Goal: Task Accomplishment & Management: Use online tool/utility

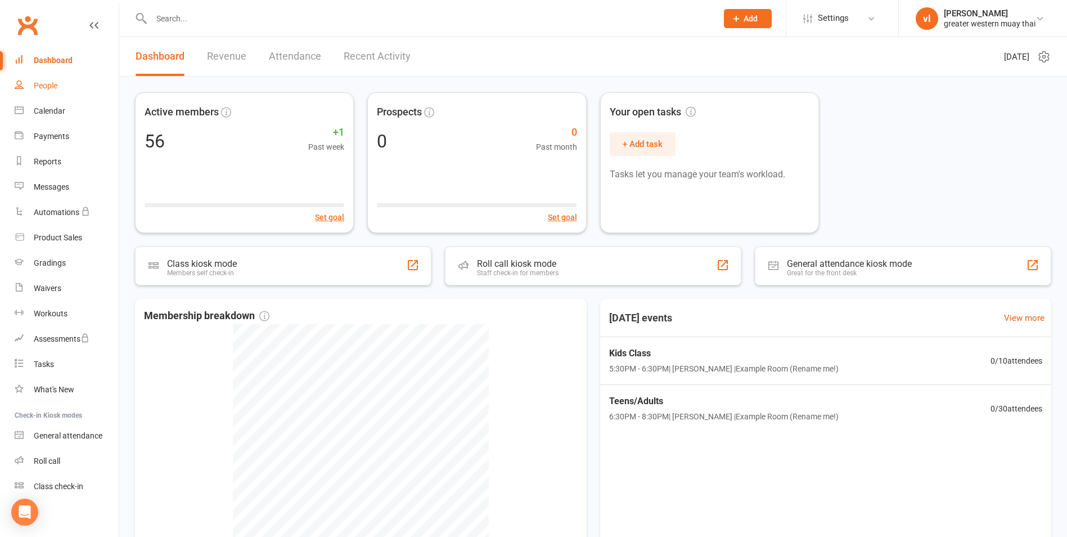
click at [46, 81] on div "People" at bounding box center [46, 85] width 24 height 9
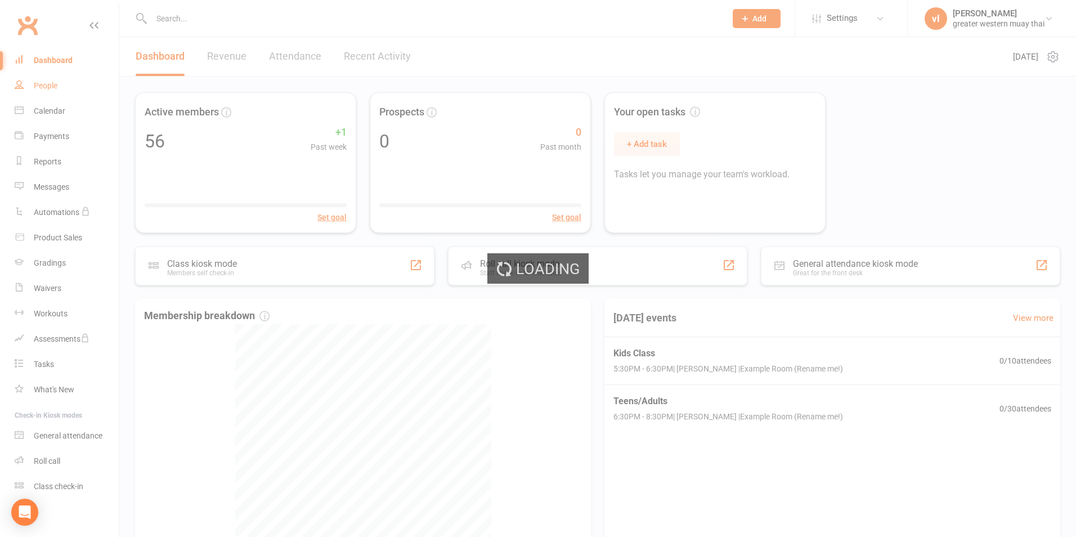
select select "25"
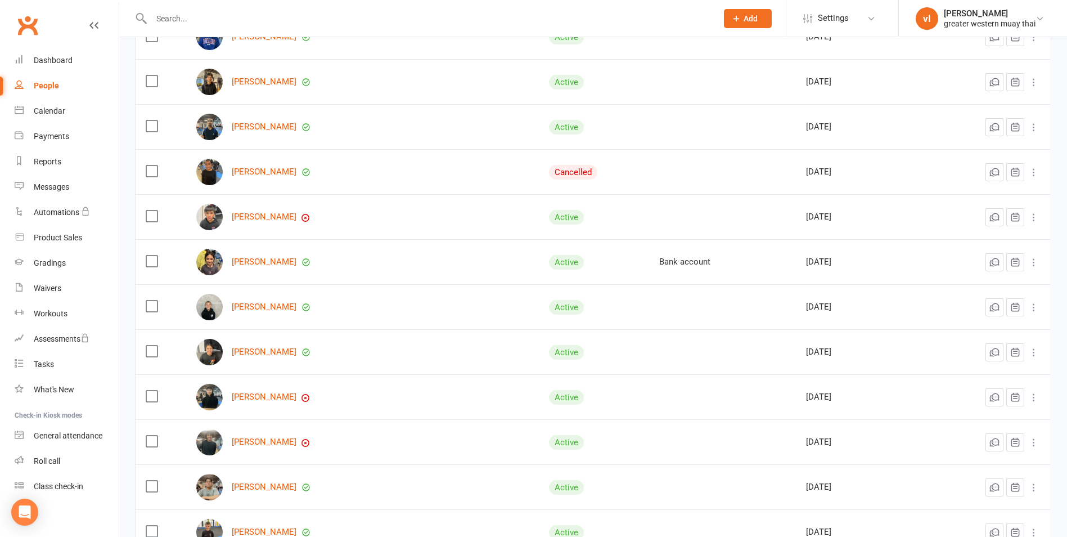
scroll to position [563, 0]
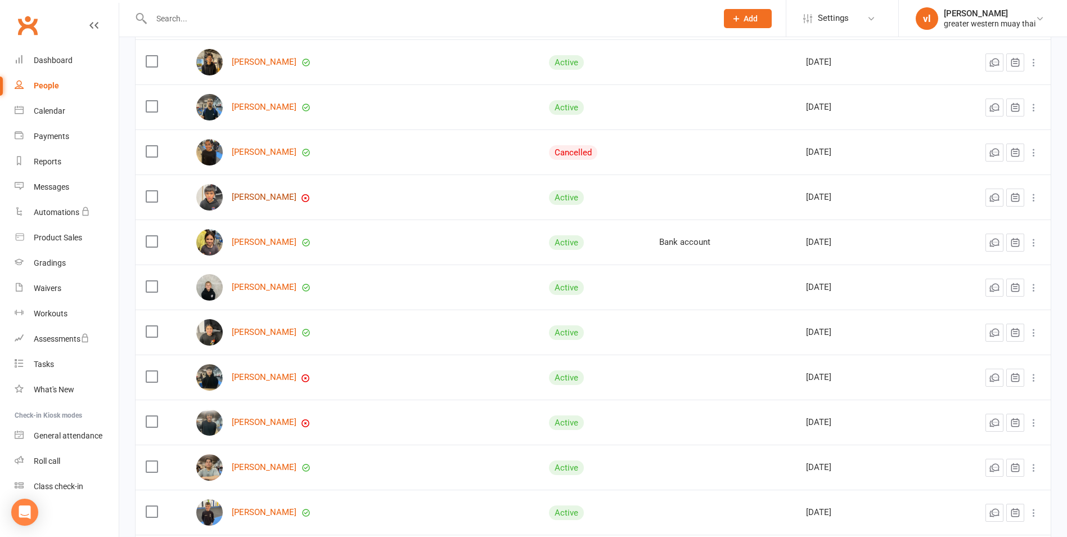
click at [257, 196] on link "[PERSON_NAME]" at bounding box center [264, 197] width 65 height 10
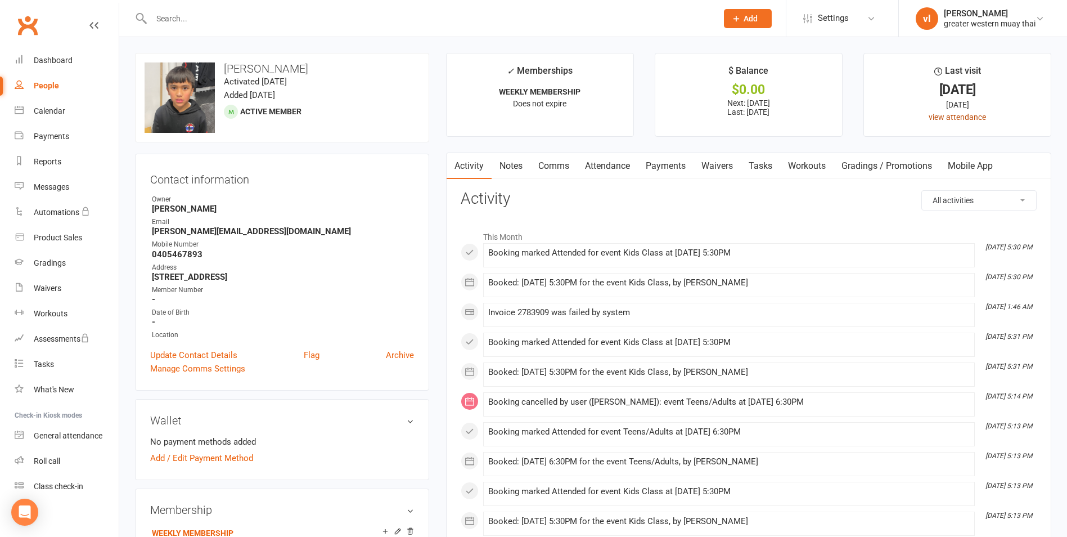
click at [966, 120] on link "view attendance" at bounding box center [957, 117] width 57 height 9
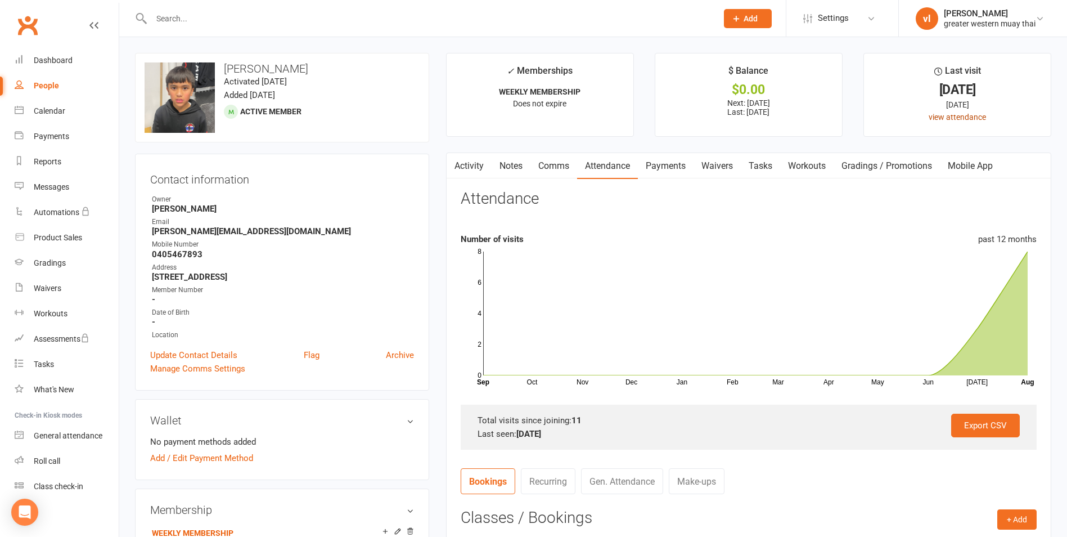
click at [960, 118] on link "view attendance" at bounding box center [957, 117] width 57 height 9
click at [48, 60] on div "Dashboard" at bounding box center [53, 60] width 39 height 9
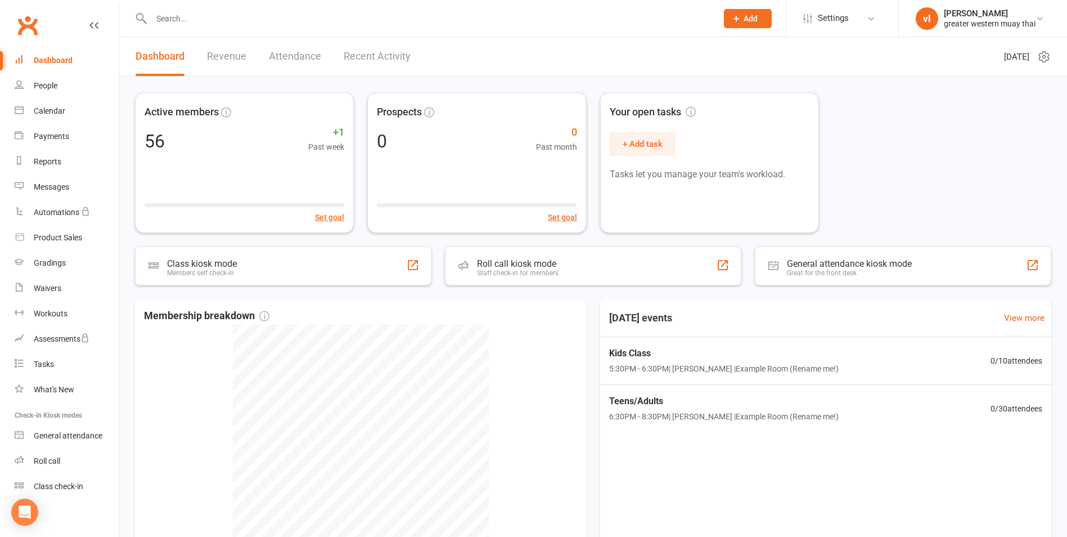
click at [293, 54] on link "Attendance" at bounding box center [295, 56] width 52 height 39
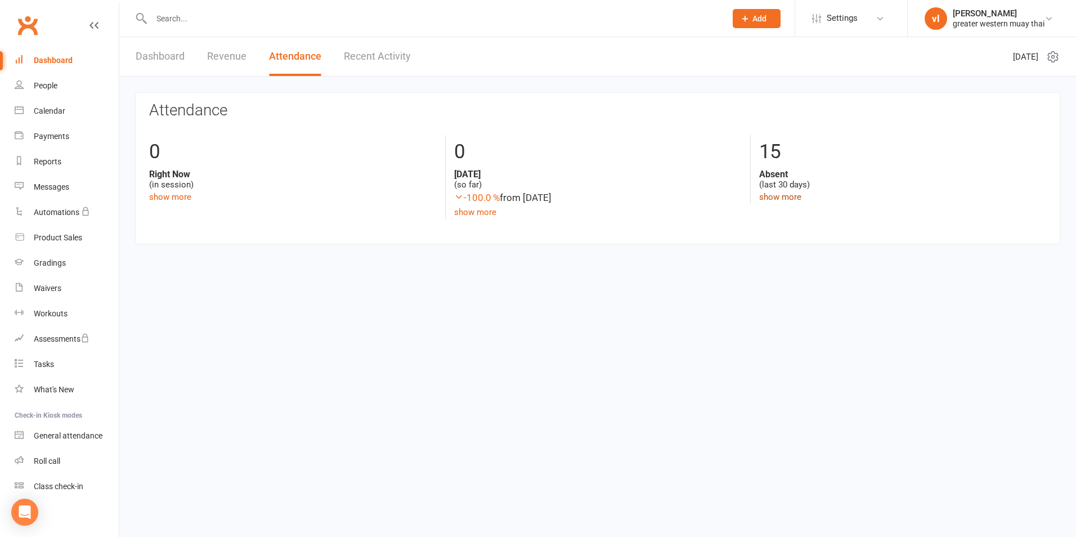
click at [771, 198] on link "show more" at bounding box center [780, 197] width 42 height 10
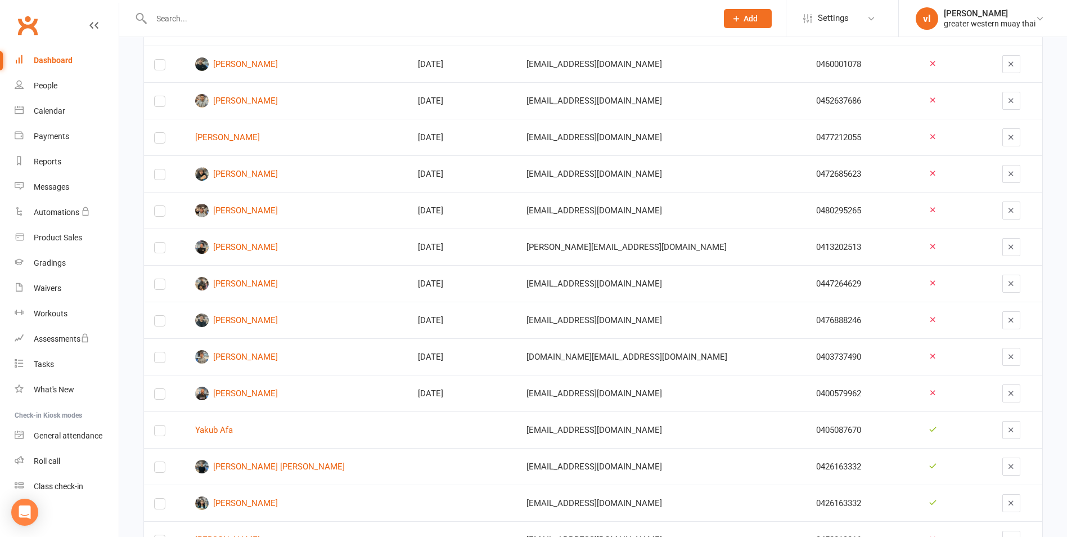
scroll to position [279, 0]
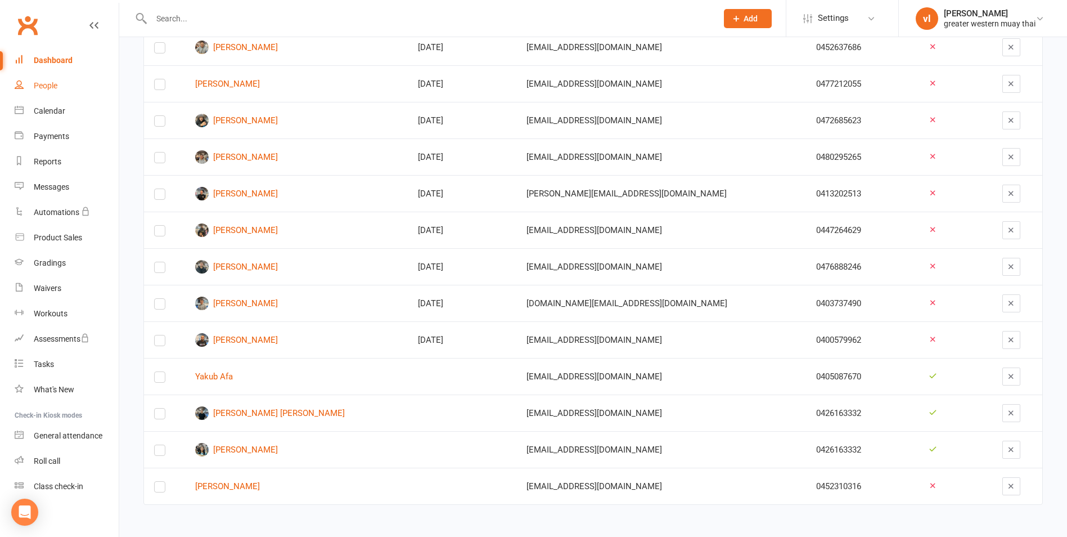
click at [44, 89] on div "People" at bounding box center [46, 85] width 24 height 9
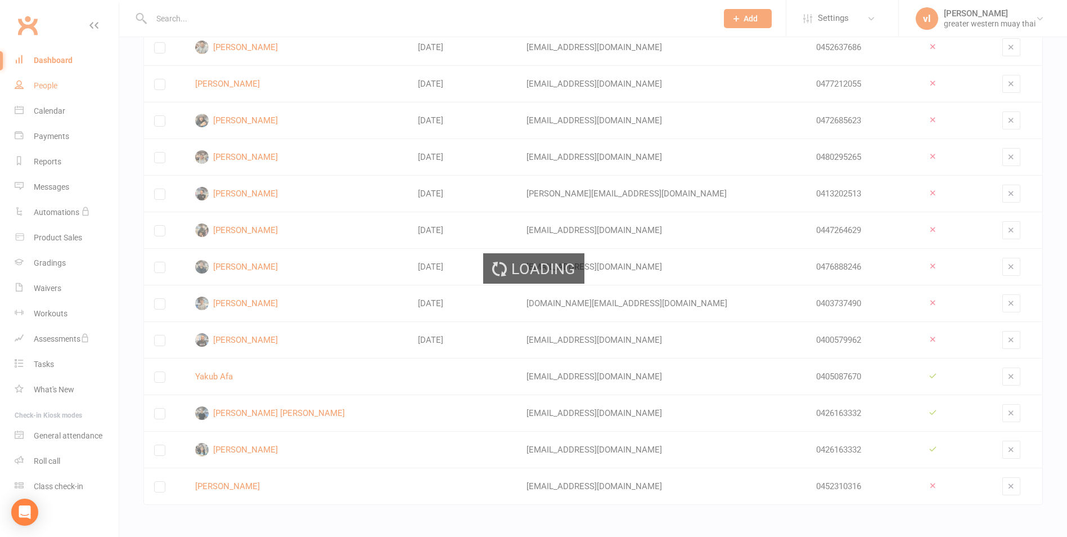
select select "25"
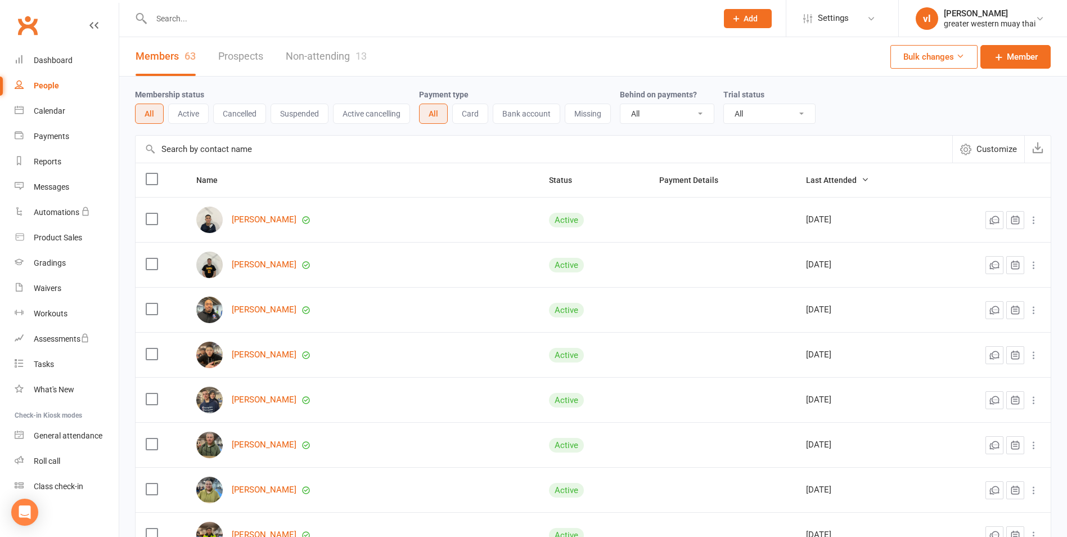
click at [183, 114] on button "Active" at bounding box center [188, 114] width 41 height 20
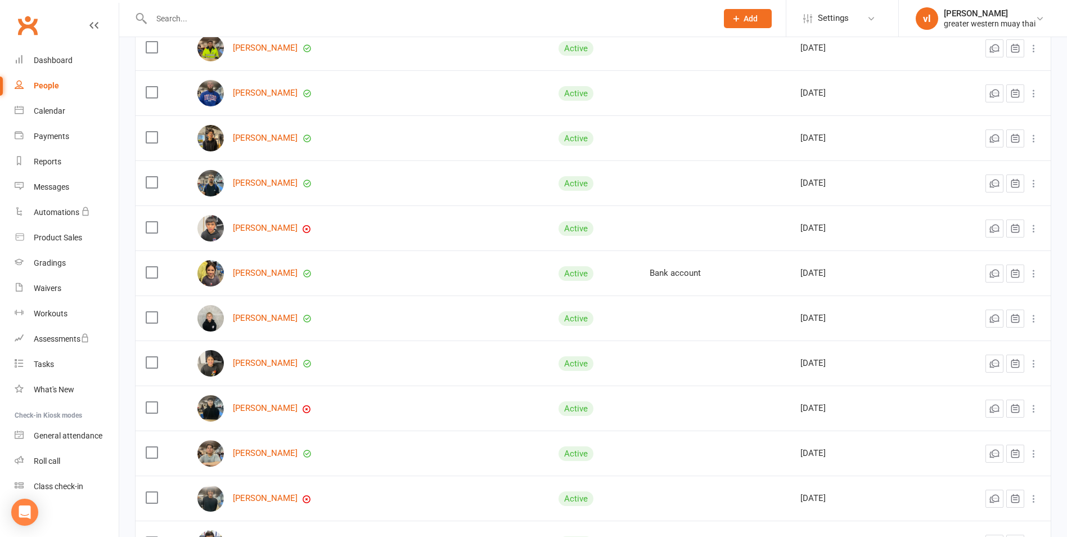
scroll to position [506, 0]
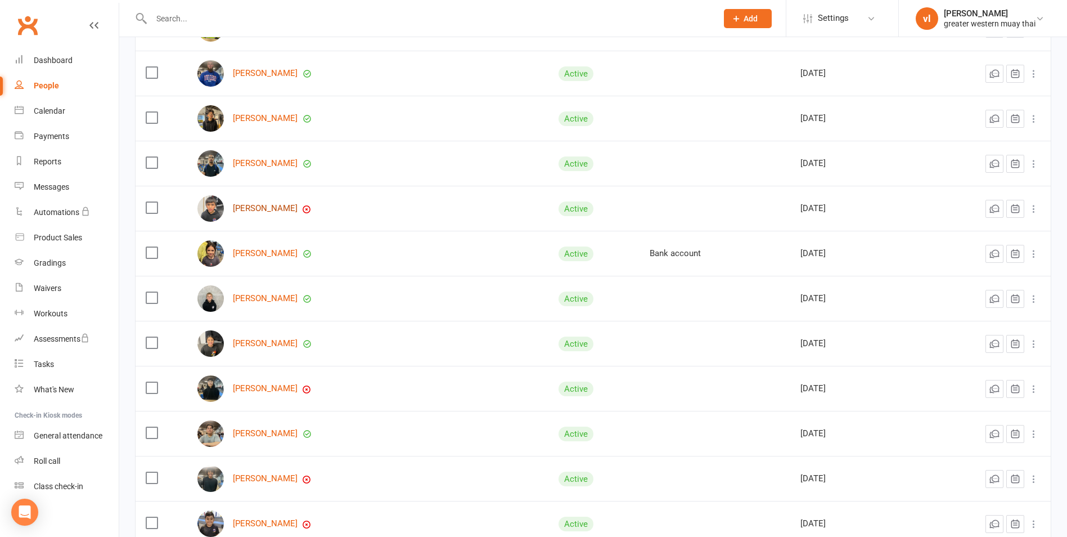
click at [245, 208] on link "Tumakere Cooper" at bounding box center [265, 209] width 65 height 10
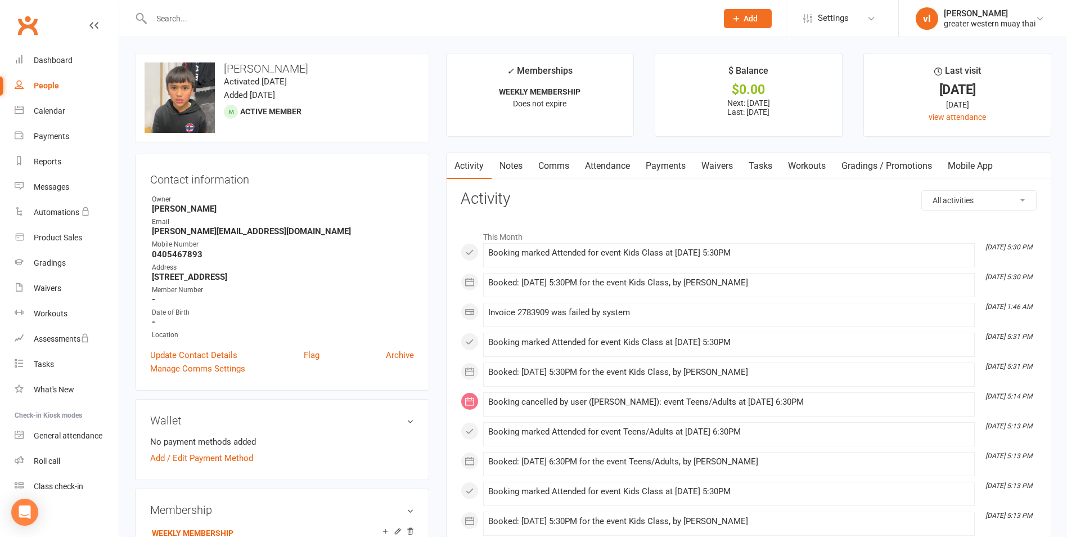
click at [1021, 200] on select "All activities Bookings / Attendances Communications Notes Failed SMSes Grading…" at bounding box center [979, 200] width 114 height 19
click at [600, 167] on link "Attendance" at bounding box center [607, 166] width 61 height 26
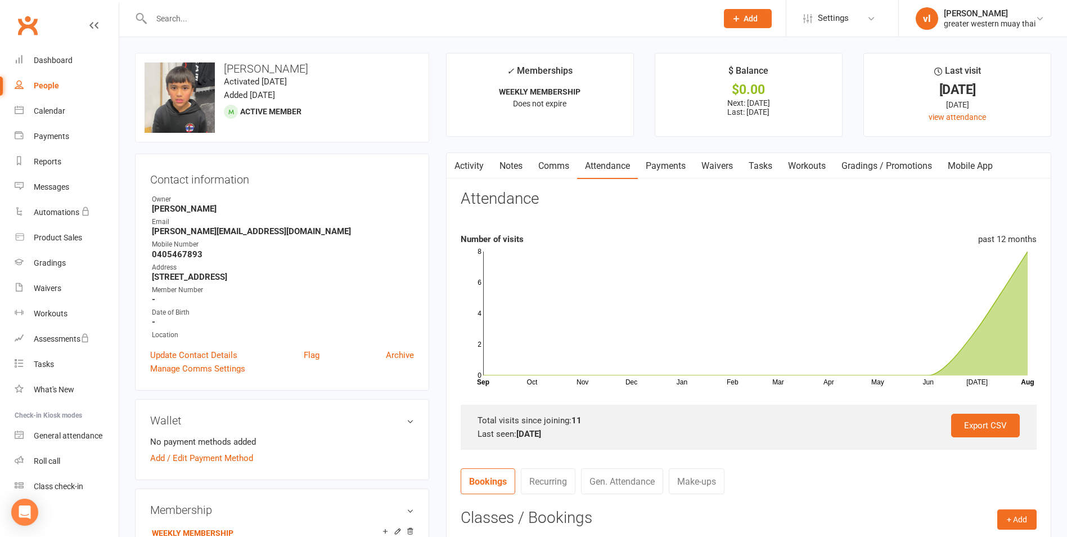
click at [559, 167] on link "Comms" at bounding box center [554, 166] width 47 height 26
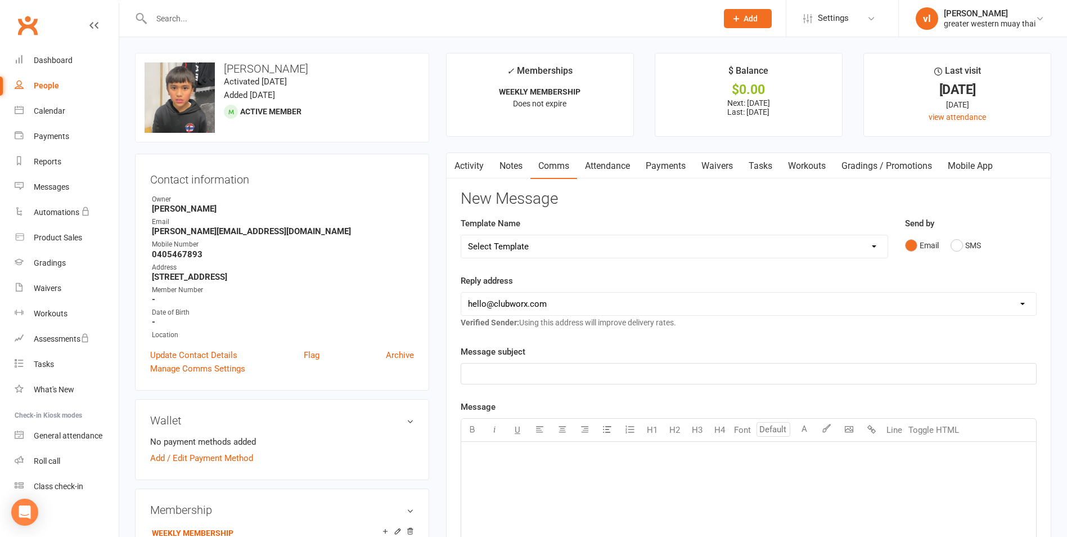
click at [518, 164] on link "Notes" at bounding box center [511, 166] width 39 height 26
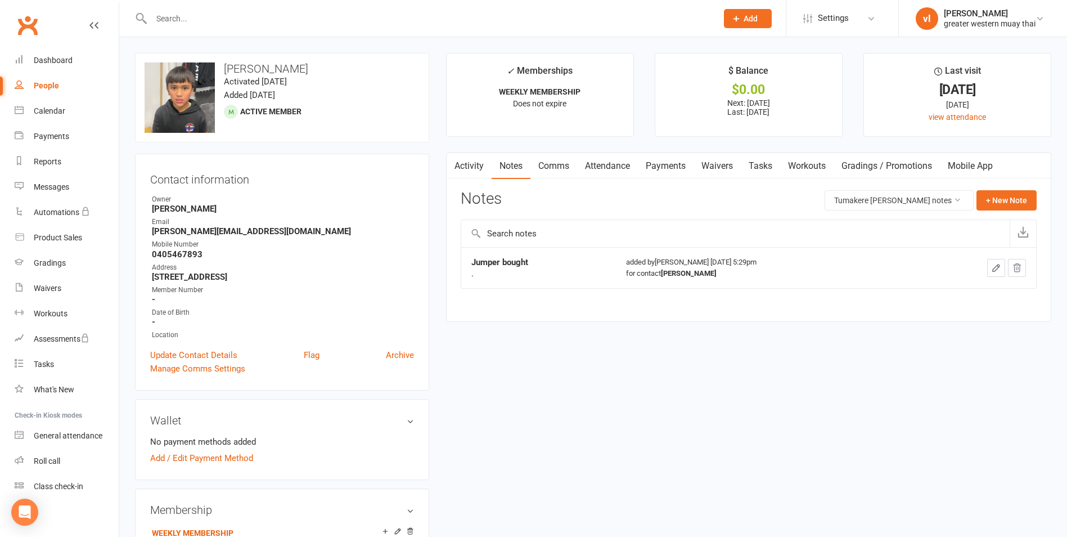
click at [800, 165] on link "Workouts" at bounding box center [806, 166] width 53 height 26
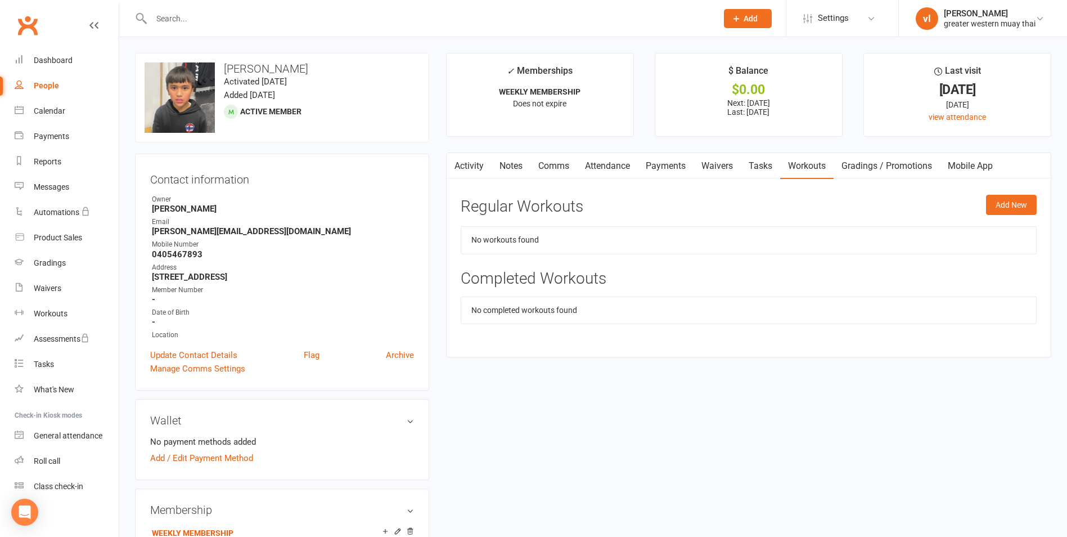
click at [756, 164] on link "Tasks" at bounding box center [760, 166] width 39 height 26
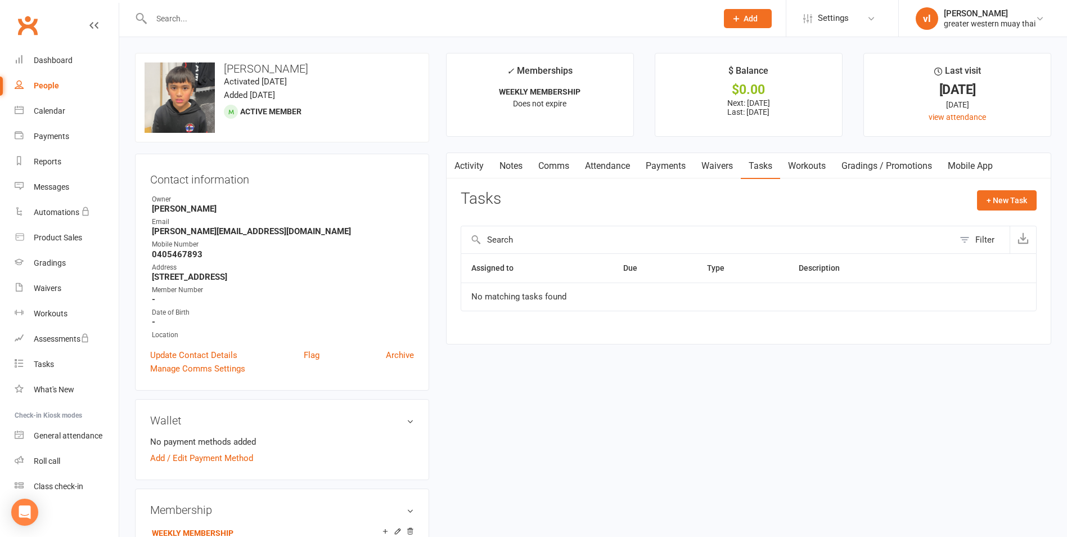
click at [559, 161] on link "Comms" at bounding box center [554, 166] width 47 height 26
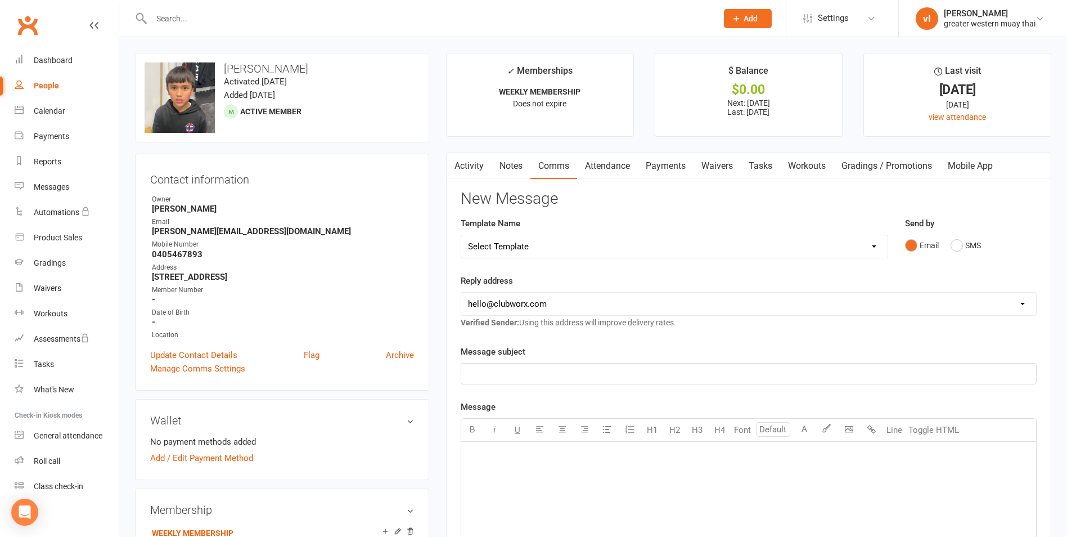
click at [468, 161] on link "Activity" at bounding box center [469, 166] width 45 height 26
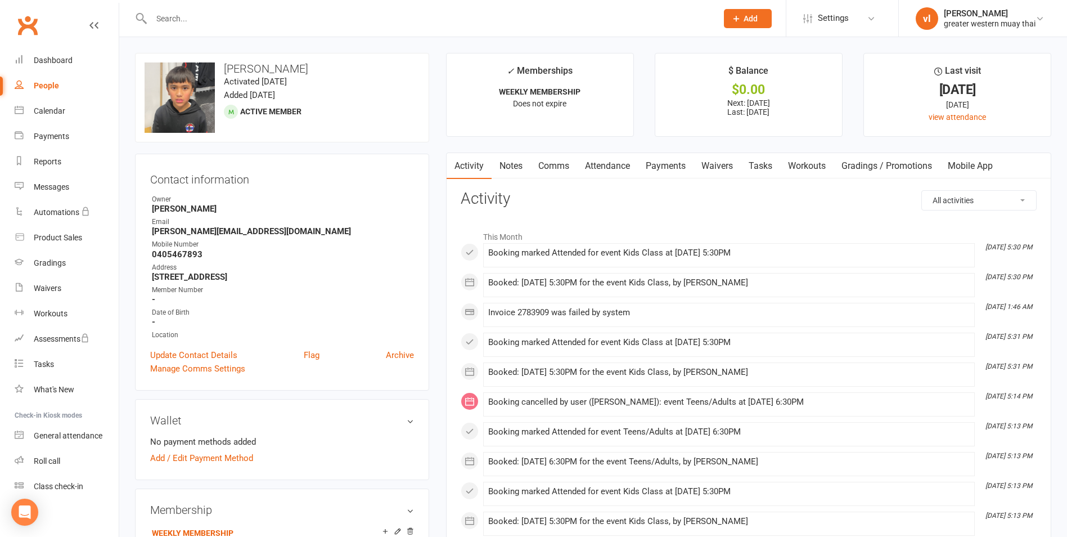
click at [513, 161] on link "Notes" at bounding box center [511, 166] width 39 height 26
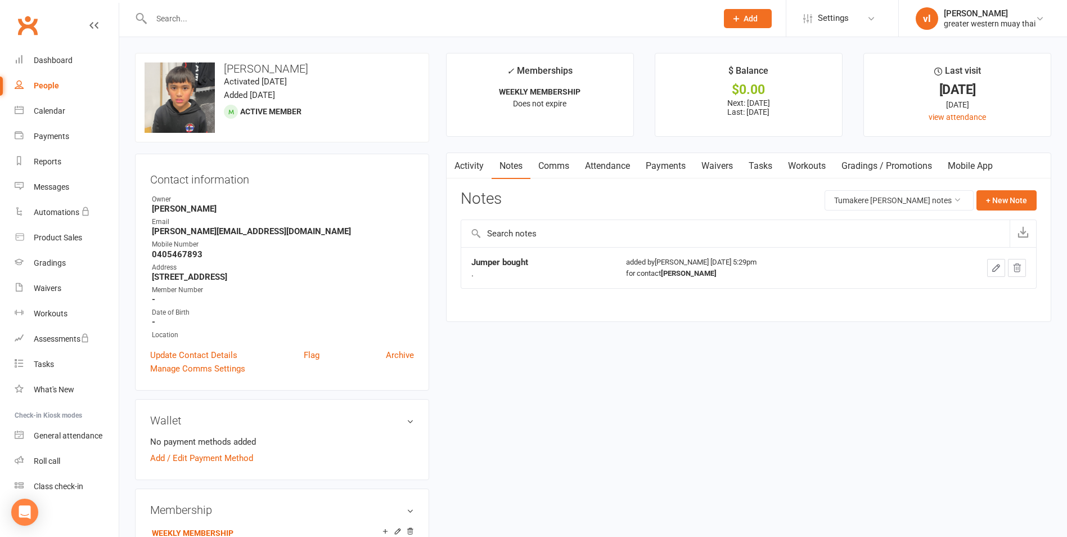
click at [563, 160] on link "Comms" at bounding box center [554, 166] width 47 height 26
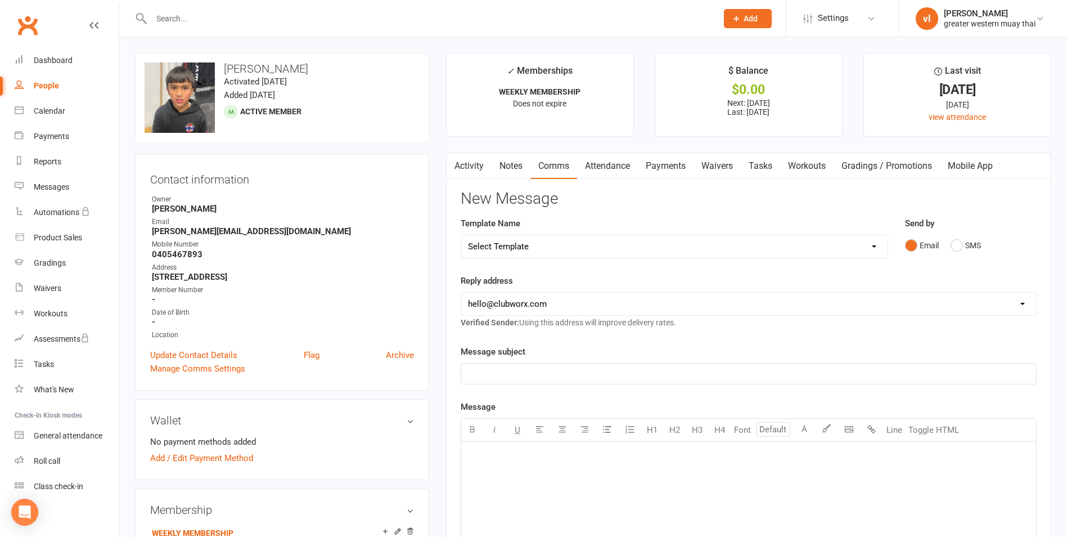
click at [609, 162] on link "Attendance" at bounding box center [607, 166] width 61 height 26
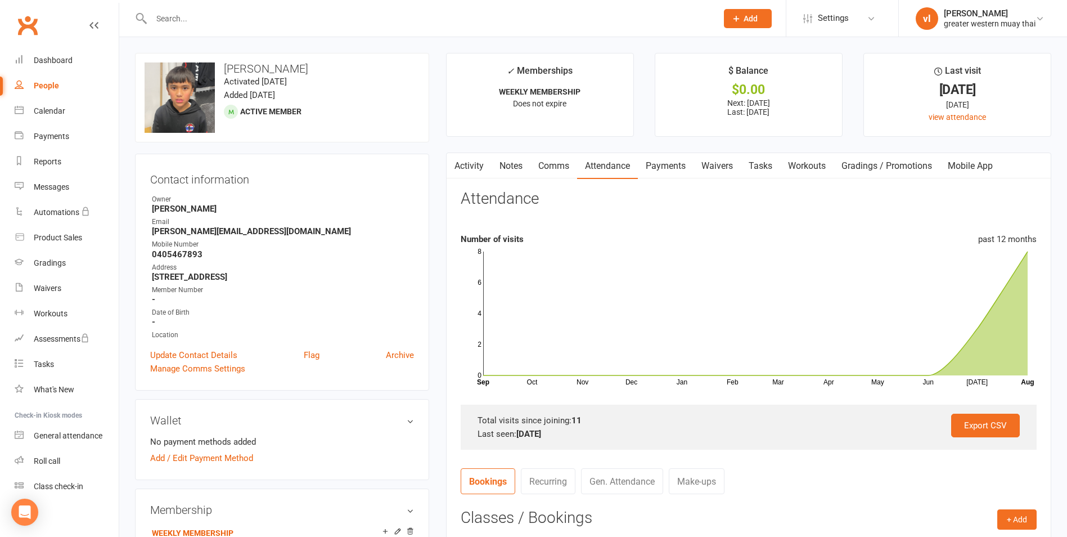
click at [668, 165] on link "Payments" at bounding box center [666, 166] width 56 height 26
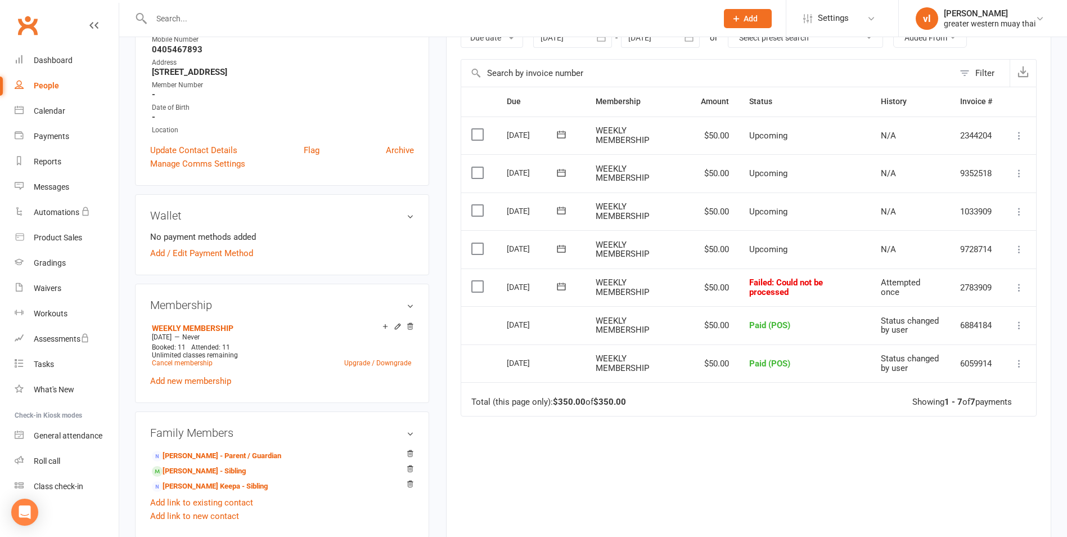
scroll to position [225, 0]
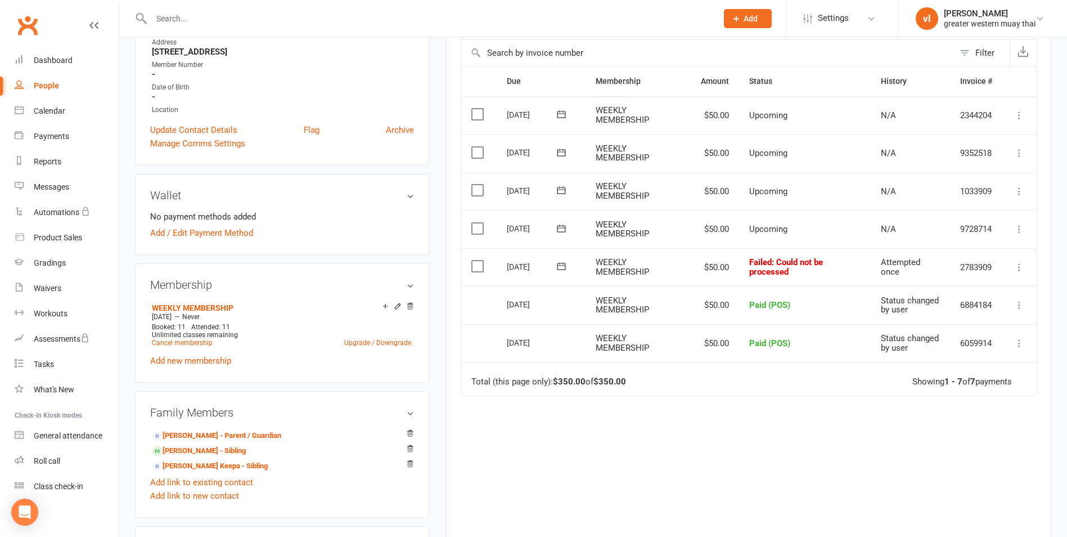
click at [1017, 269] on icon at bounding box center [1019, 267] width 11 height 11
click at [820, 509] on div "Due Contact Membership Amount Status History Invoice # Select this 08 Sep 2025 …" at bounding box center [749, 303] width 576 height 474
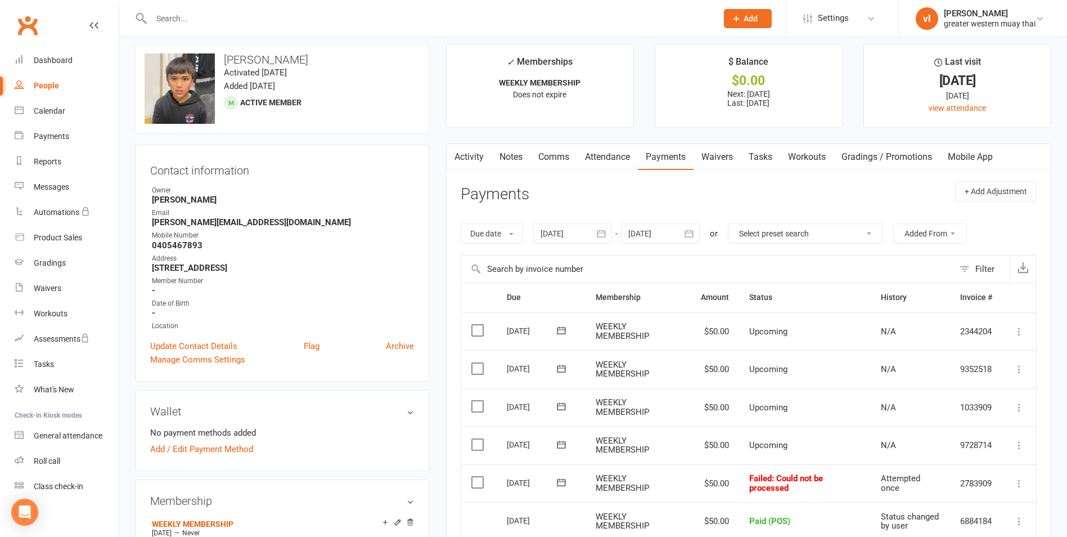
scroll to position [0, 0]
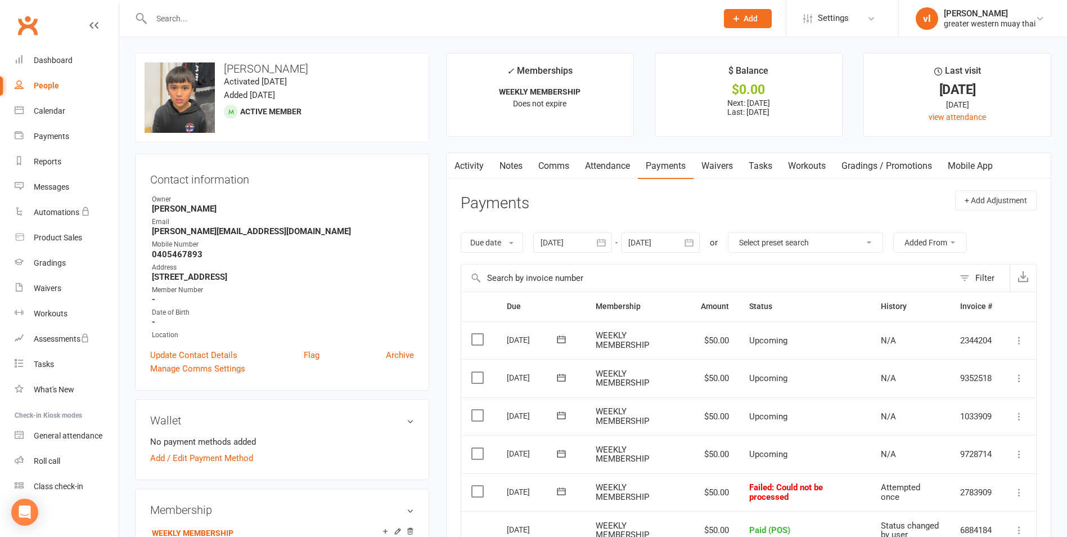
click at [611, 165] on link "Attendance" at bounding box center [607, 166] width 61 height 26
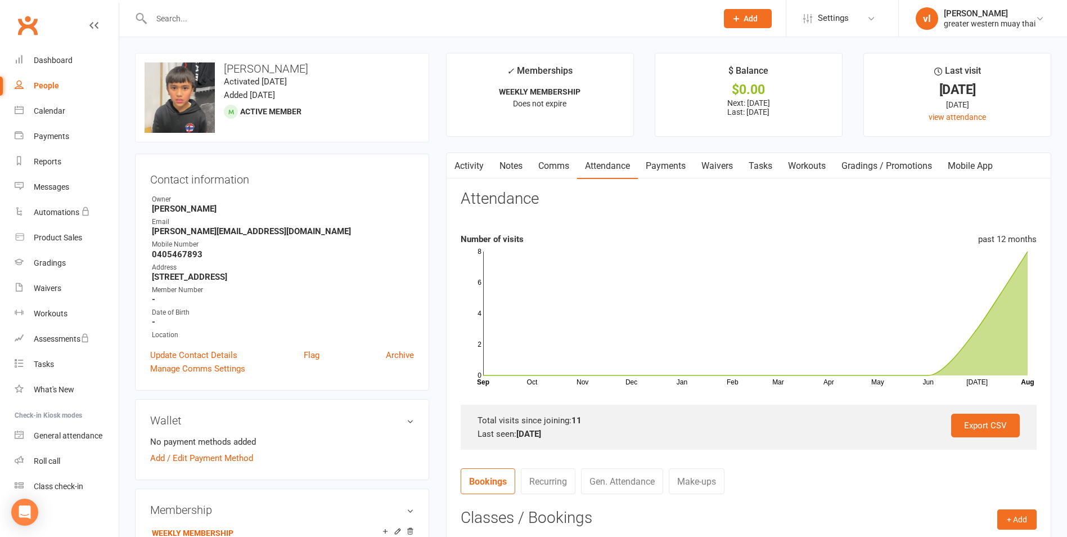
click at [615, 163] on link "Attendance" at bounding box center [607, 166] width 61 height 26
click at [53, 53] on div "Dashboard" at bounding box center [53, 55] width 39 height 9
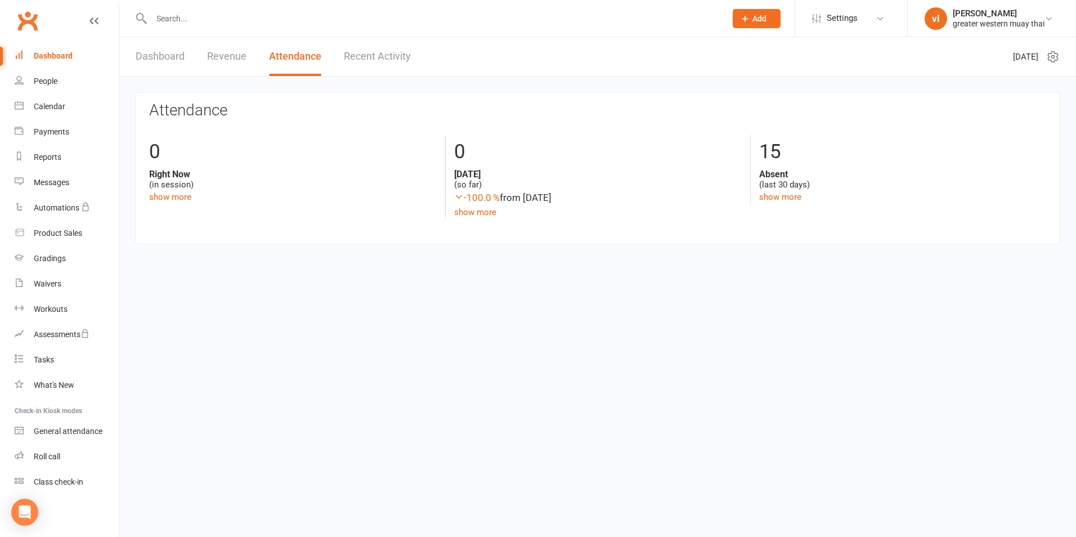
click at [41, 55] on div "Dashboard" at bounding box center [53, 55] width 39 height 9
click at [376, 51] on link "Recent Activity" at bounding box center [377, 56] width 67 height 39
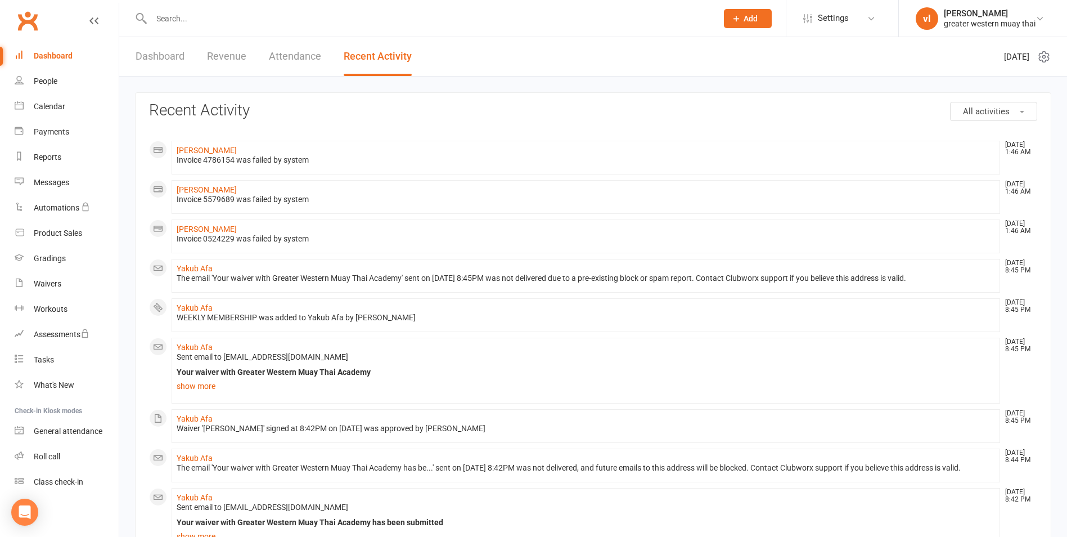
click at [293, 55] on link "Attendance" at bounding box center [295, 56] width 52 height 39
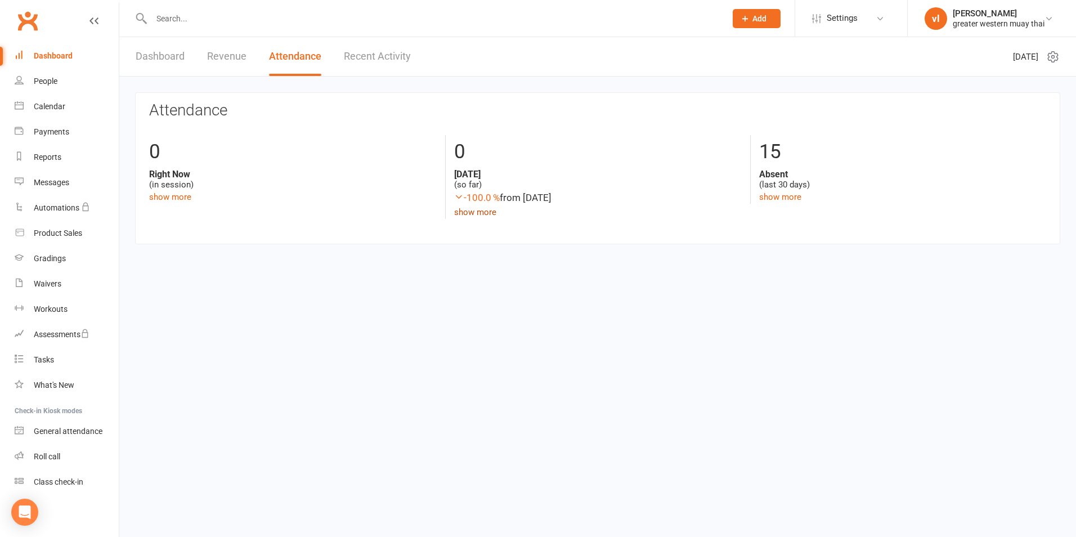
click at [463, 207] on link "show more" at bounding box center [475, 212] width 42 height 10
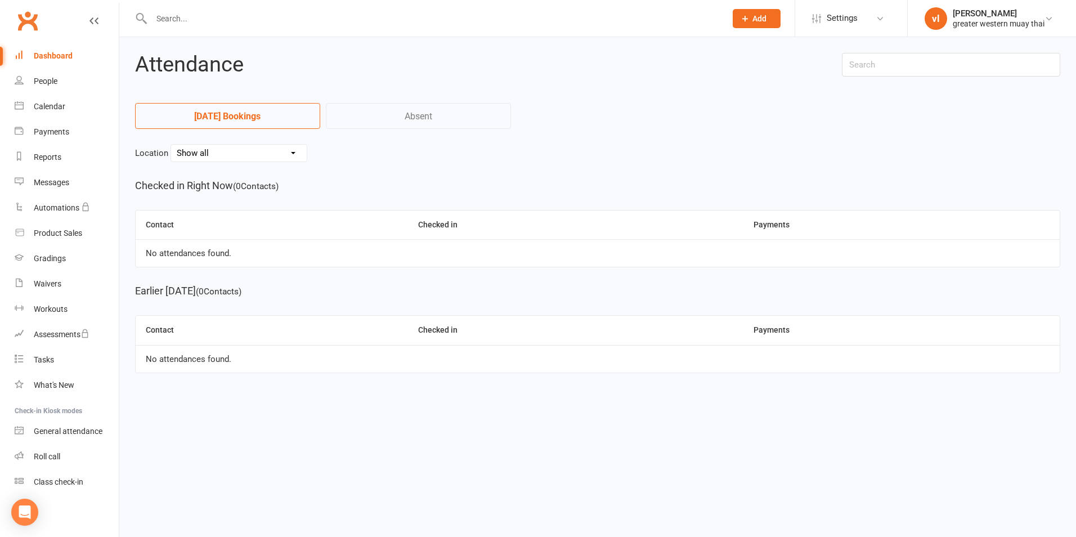
click at [442, 115] on link "Absent" at bounding box center [418, 116] width 185 height 26
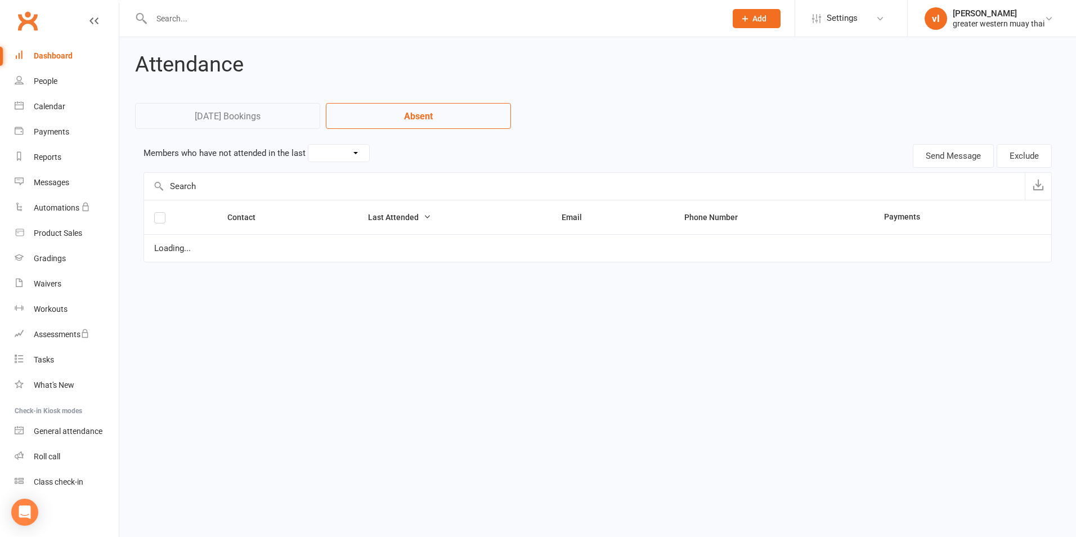
select select "30"
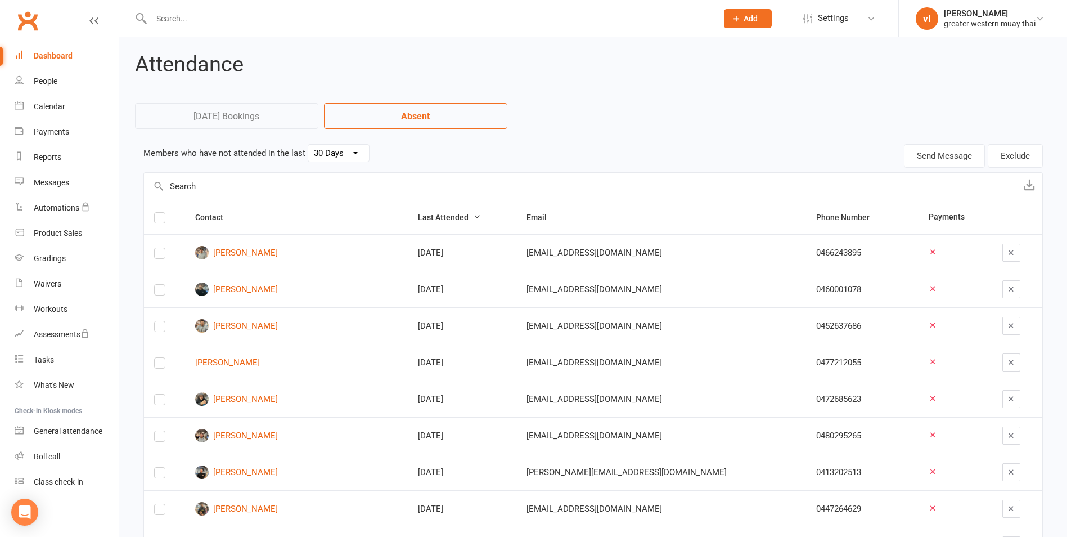
click at [277, 114] on link "Today's Bookings" at bounding box center [226, 116] width 183 height 26
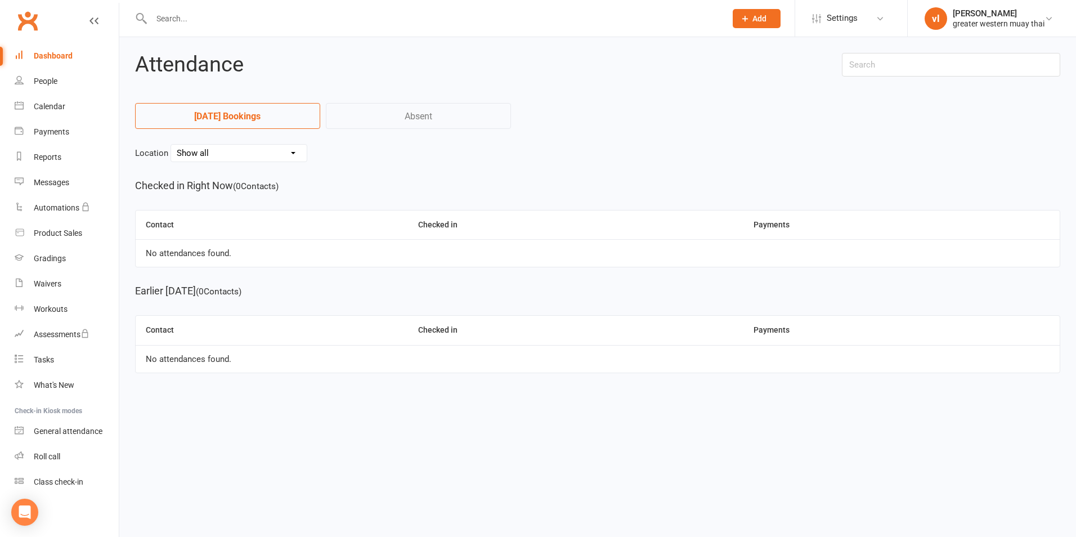
click at [478, 114] on link "Absent" at bounding box center [418, 116] width 185 height 26
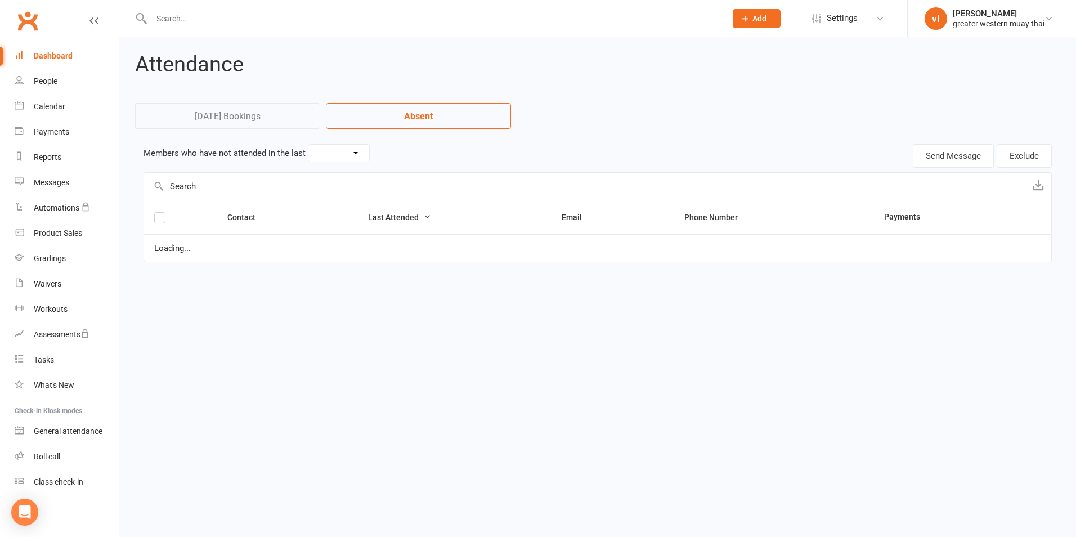
select select "30"
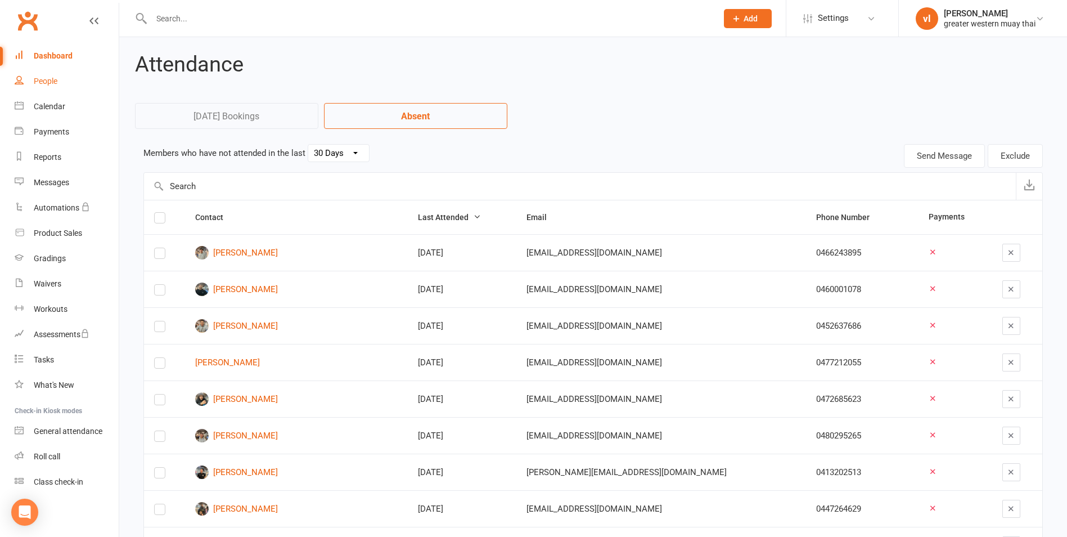
click at [50, 73] on link "People" at bounding box center [67, 81] width 104 height 25
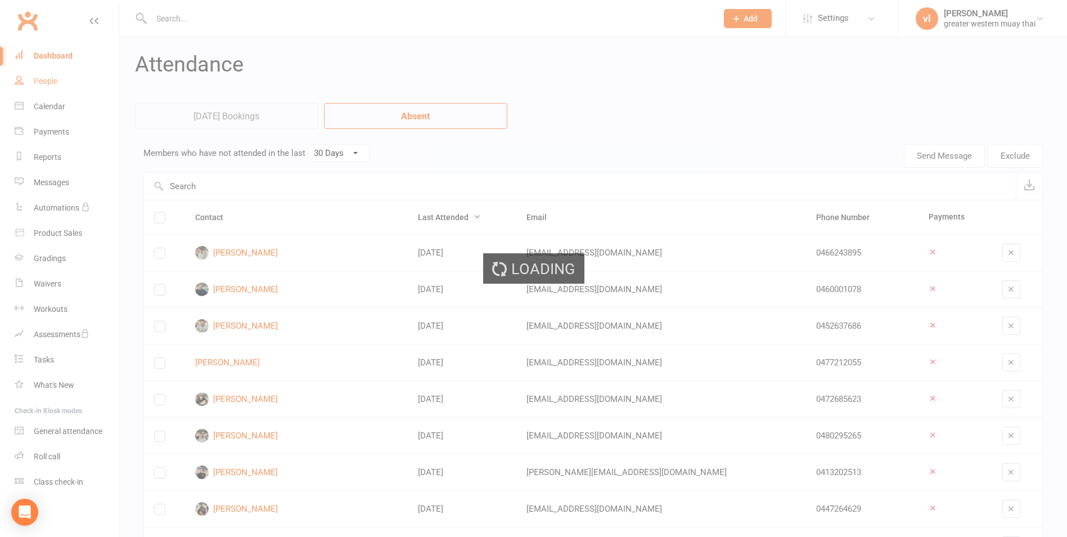
select select "25"
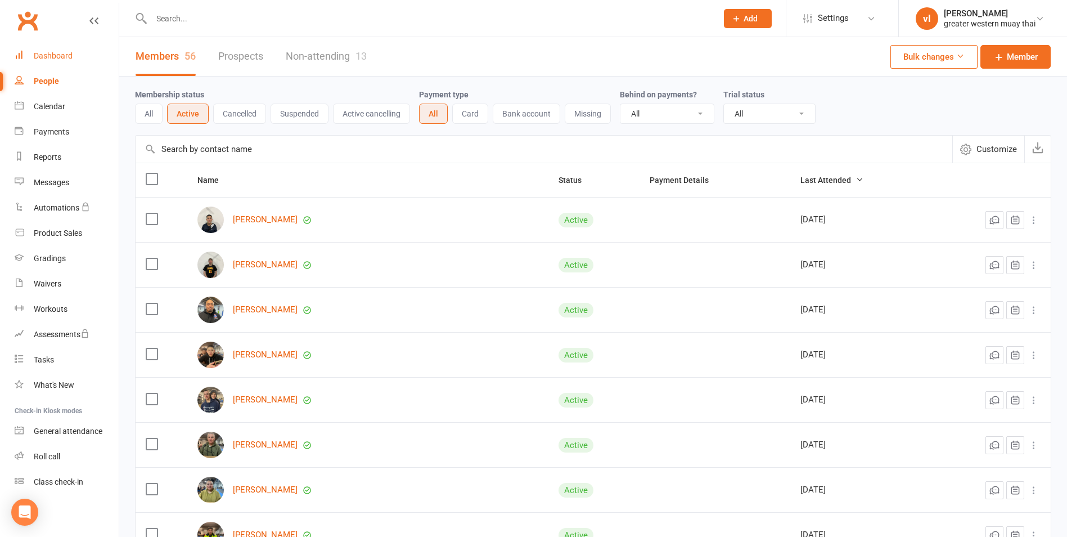
click at [56, 52] on div "Dashboard" at bounding box center [53, 55] width 39 height 9
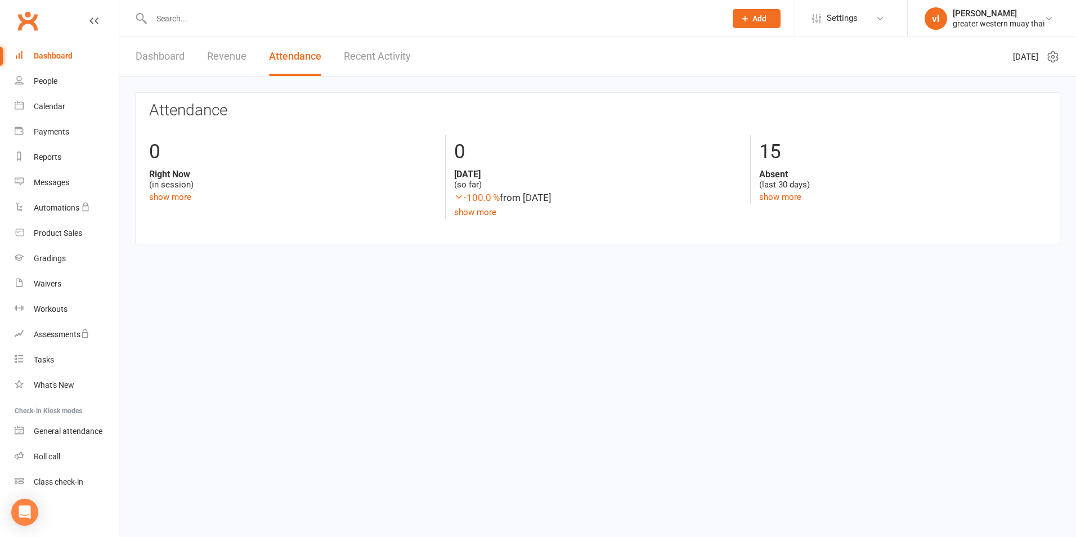
click at [150, 60] on link "Dashboard" at bounding box center [160, 56] width 49 height 39
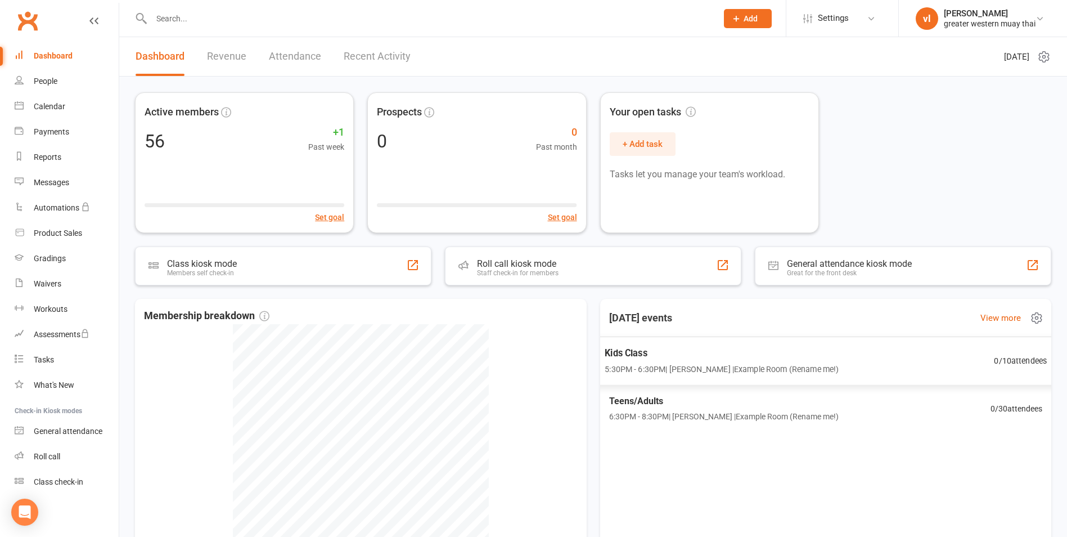
click at [1018, 361] on span "0 / 10 attendees" at bounding box center [1020, 360] width 53 height 13
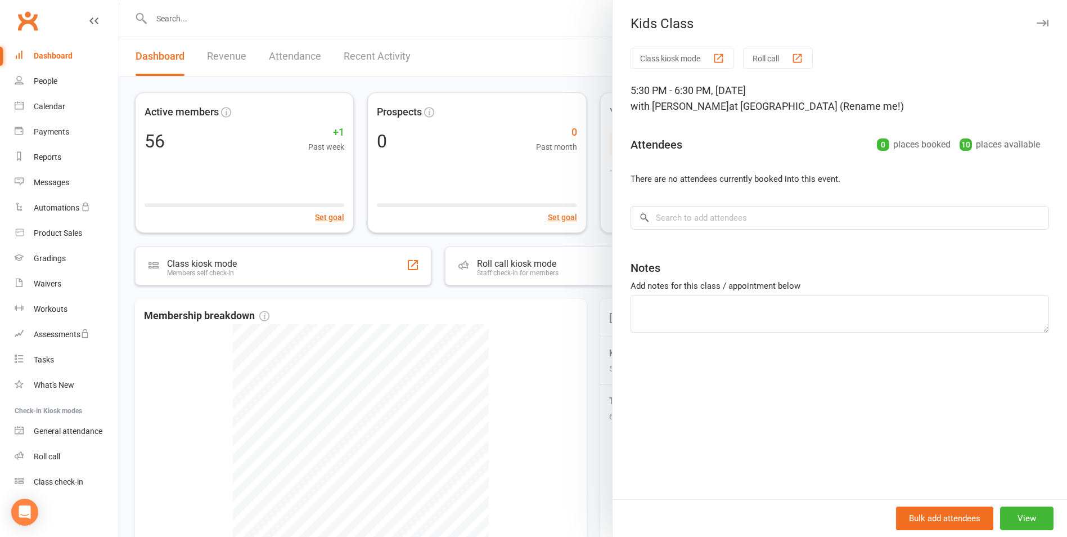
click at [564, 402] on div at bounding box center [593, 268] width 948 height 537
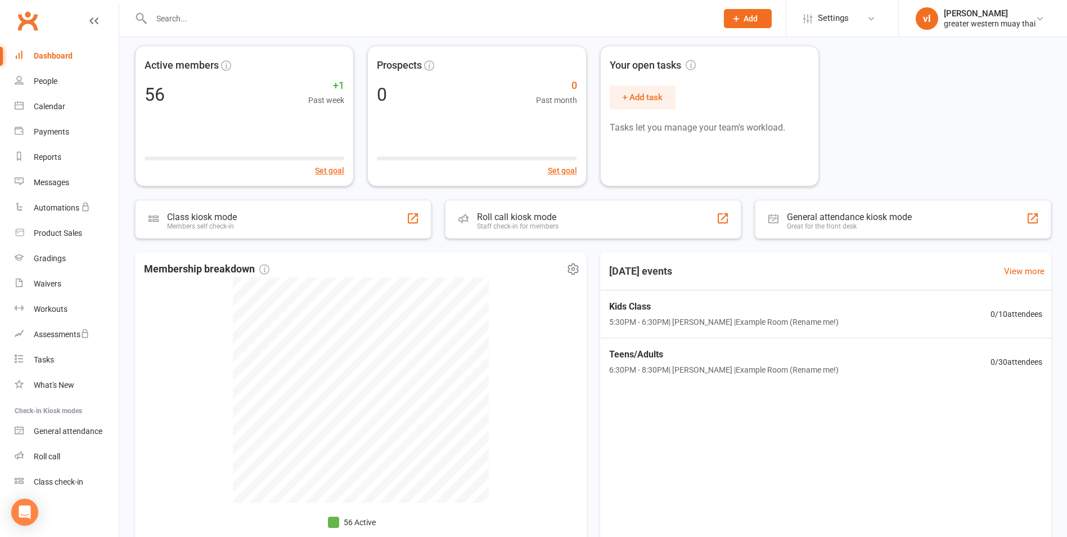
scroll to position [111, 0]
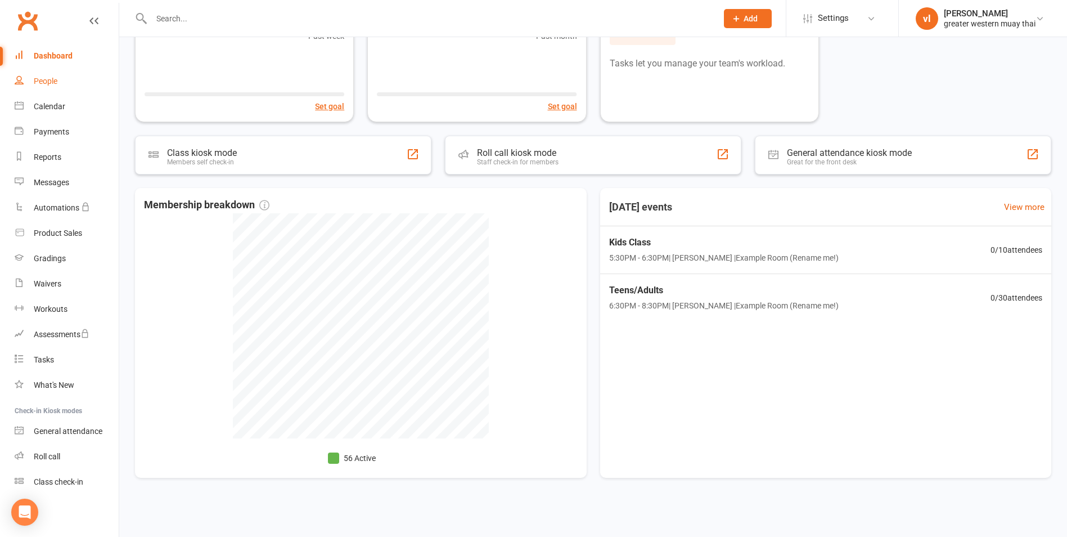
click at [38, 77] on div "People" at bounding box center [46, 81] width 24 height 9
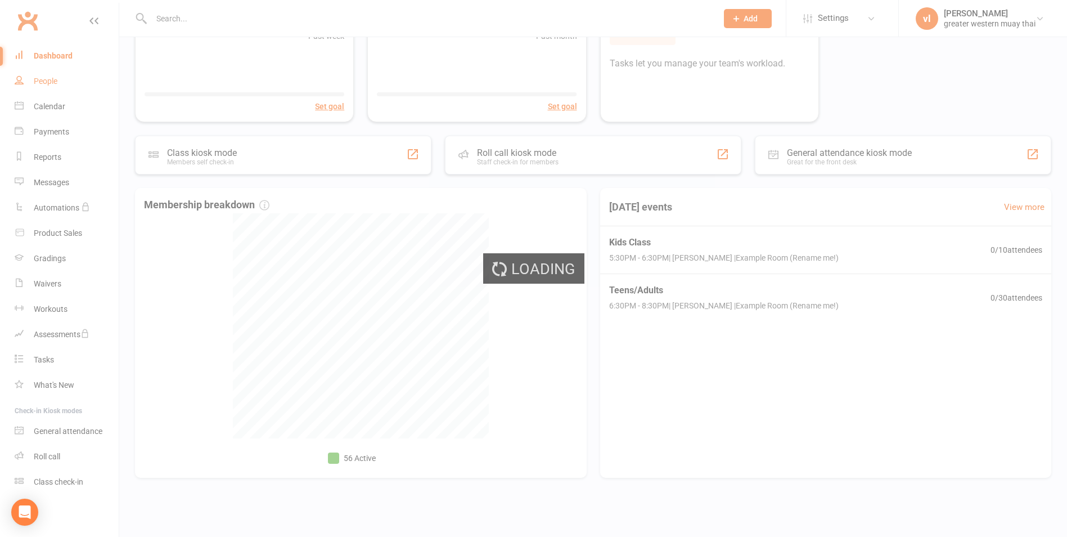
select select "25"
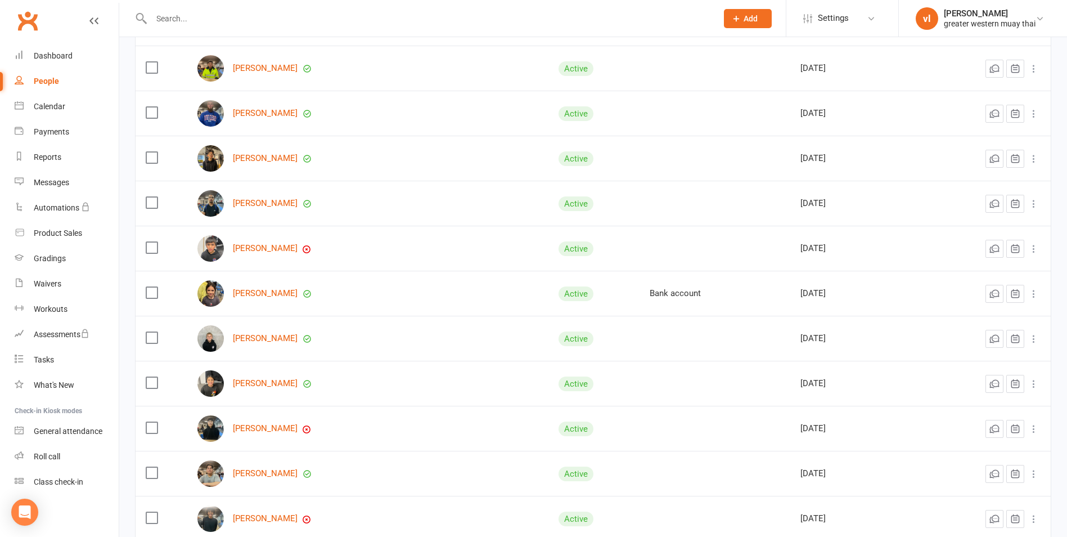
scroll to position [506, 0]
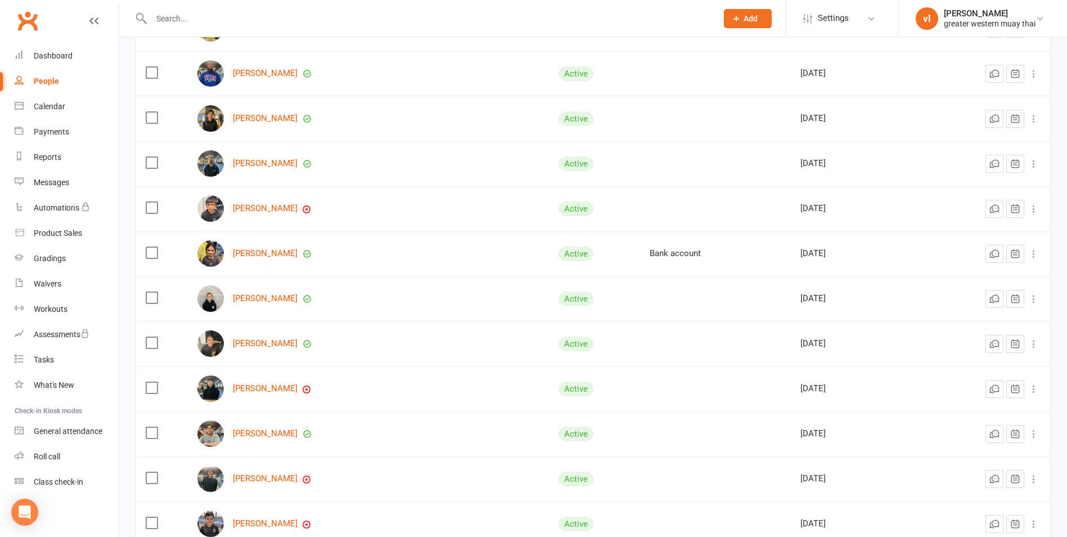
click at [152, 212] on label at bounding box center [151, 207] width 11 height 11
click at [152, 202] on input "checkbox" at bounding box center [151, 202] width 11 height 0
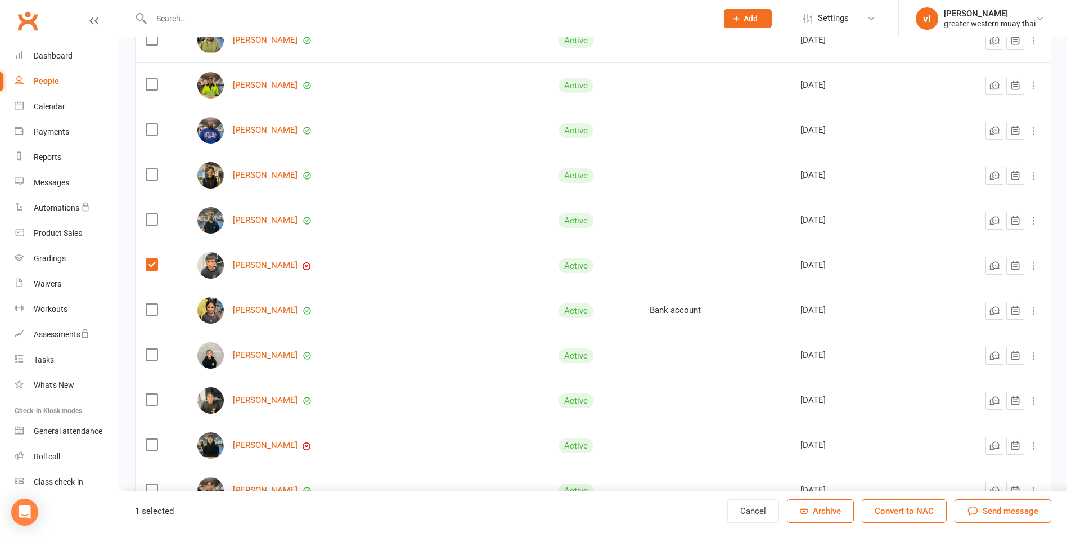
scroll to position [450, 0]
click at [1033, 267] on icon at bounding box center [1034, 264] width 11 height 11
click at [147, 262] on label at bounding box center [151, 263] width 11 height 11
click at [147, 258] on input "checkbox" at bounding box center [151, 258] width 11 height 0
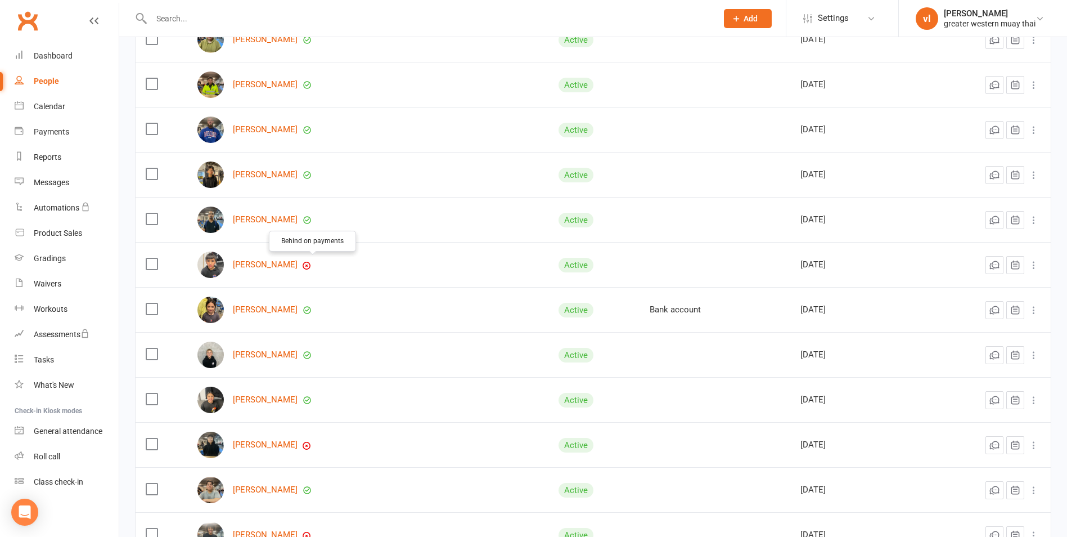
click at [311, 263] on icon "button" at bounding box center [306, 265] width 9 height 9
click at [259, 267] on link "[PERSON_NAME]" at bounding box center [265, 265] width 65 height 10
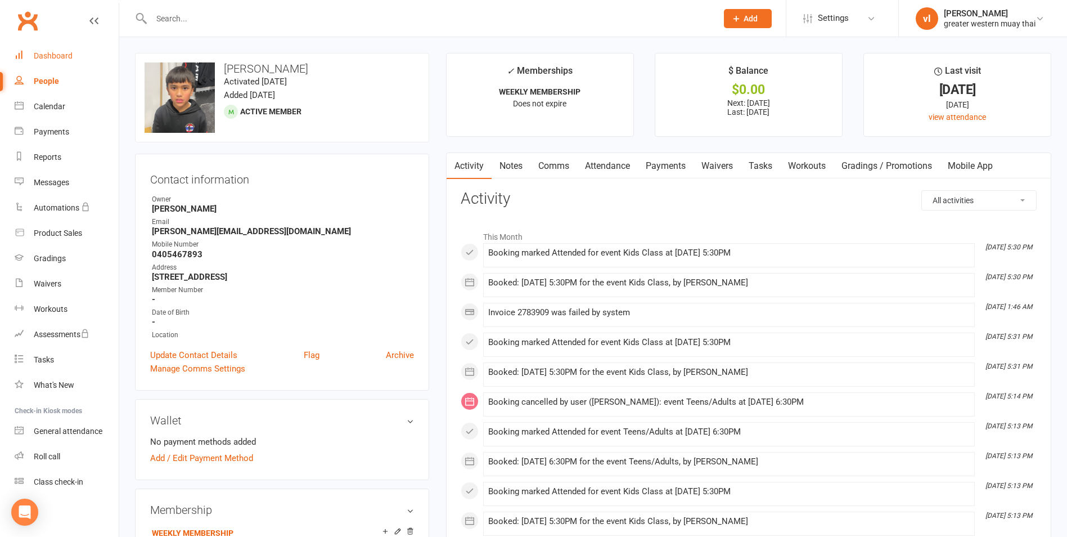
click at [53, 48] on link "Dashboard" at bounding box center [67, 55] width 104 height 25
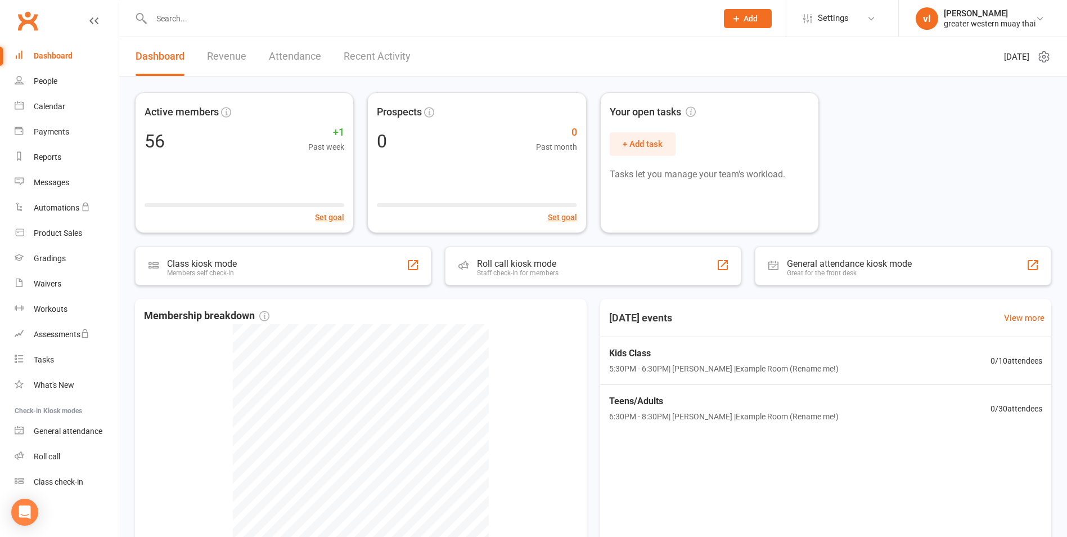
click at [89, 17] on icon at bounding box center [93, 20] width 9 height 9
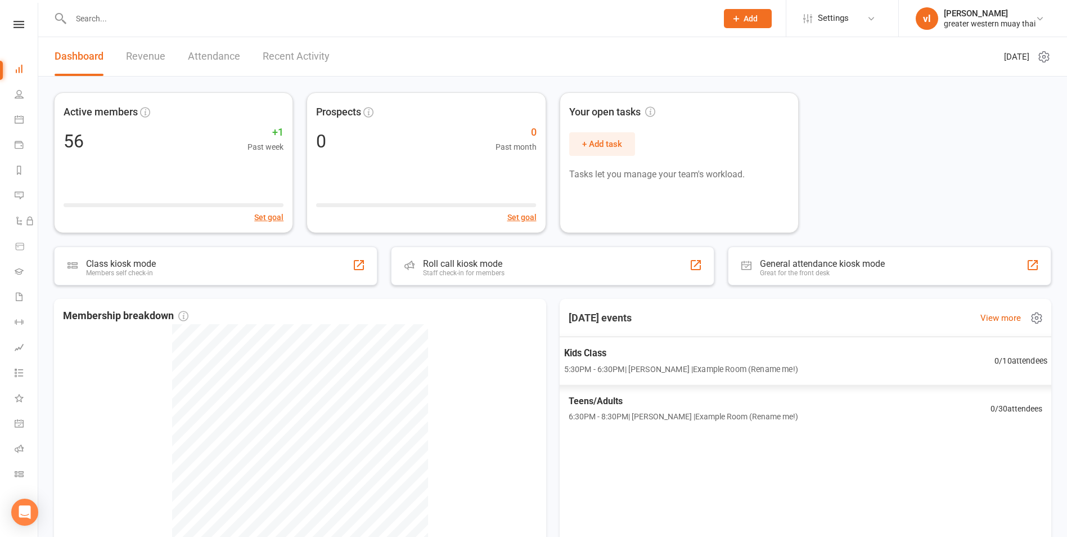
click at [1034, 361] on span "0 / 10 attendees" at bounding box center [1021, 360] width 53 height 13
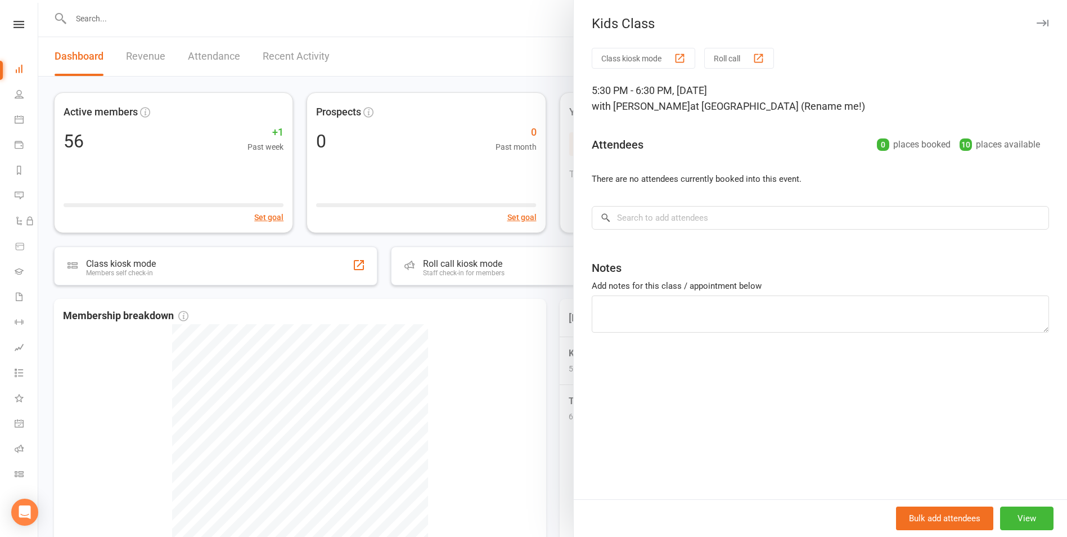
click at [635, 60] on button "Class kiosk mode" at bounding box center [644, 58] width 104 height 21
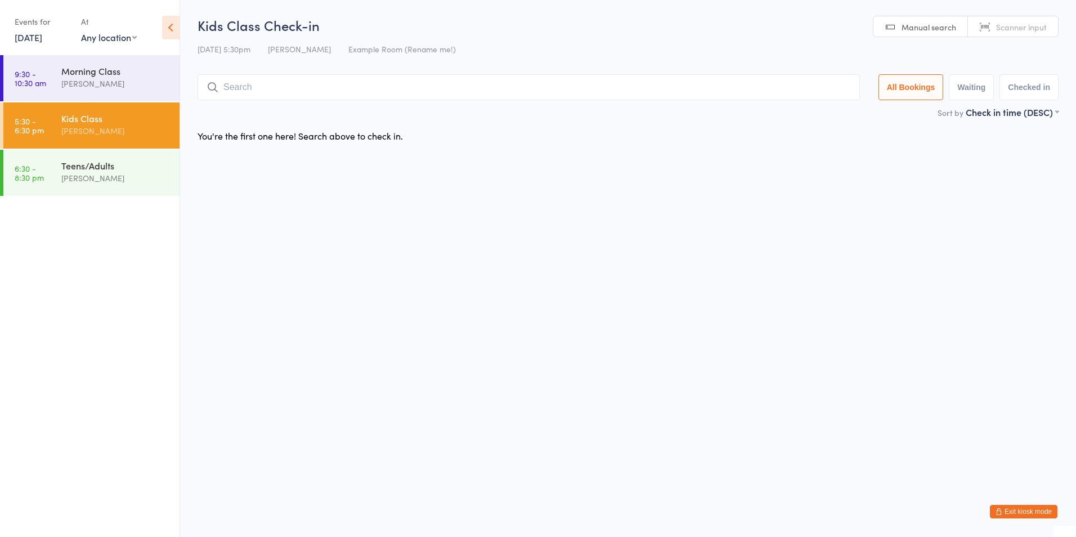
click at [169, 27] on icon at bounding box center [170, 28] width 17 height 24
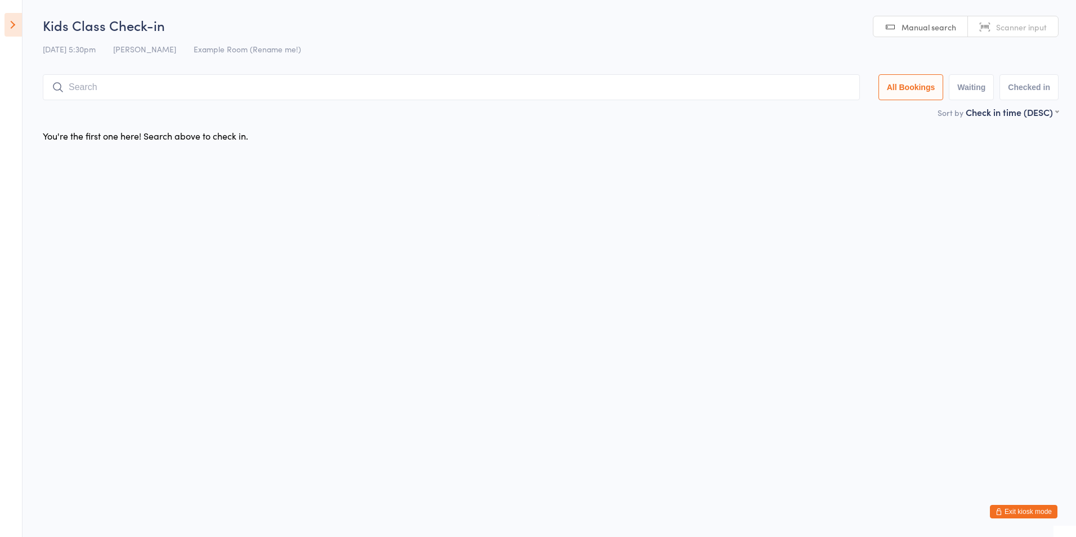
click at [16, 21] on icon at bounding box center [13, 25] width 17 height 24
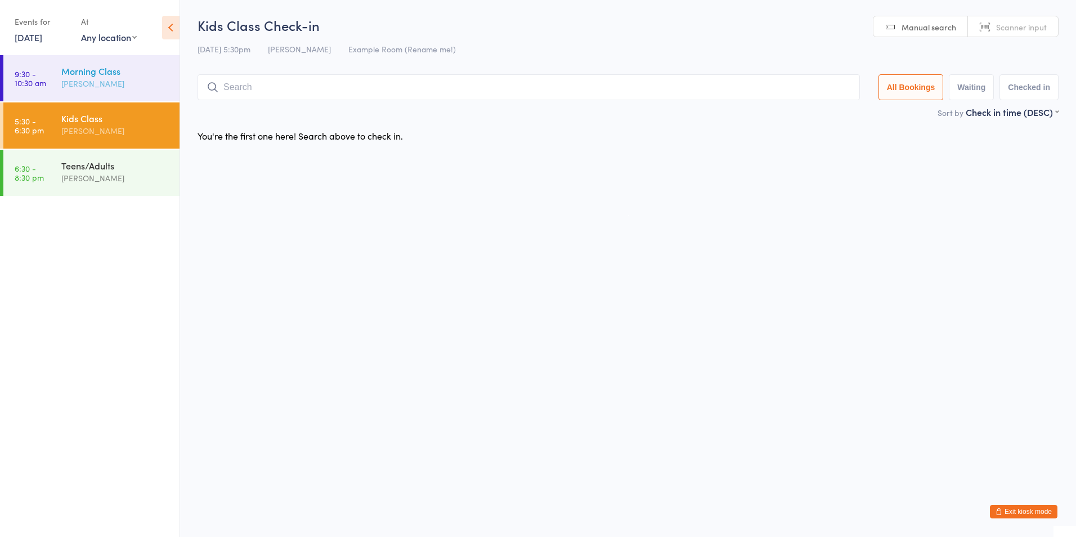
click at [110, 77] on div "Morning Class" at bounding box center [115, 71] width 109 height 12
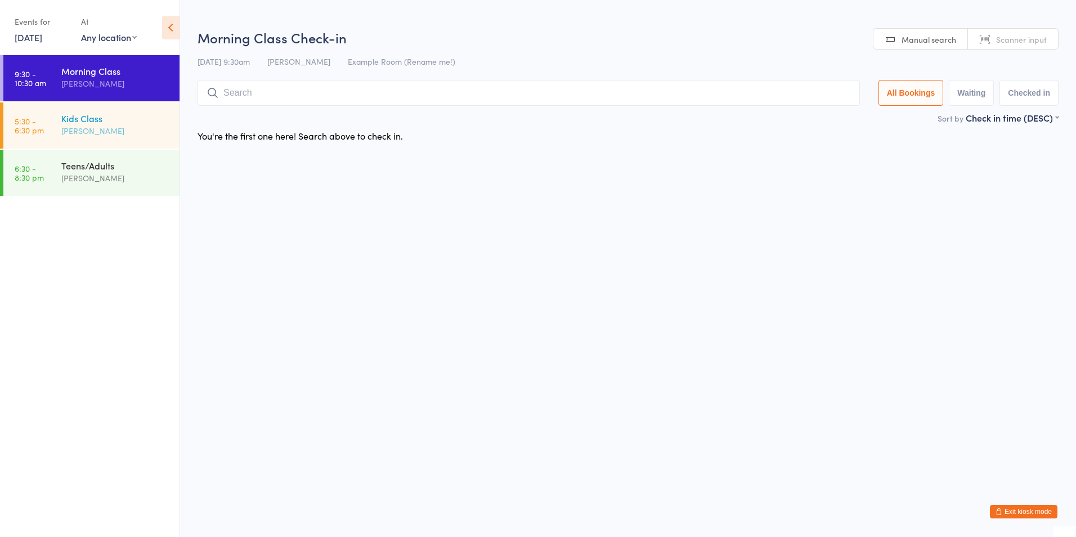
click at [111, 132] on div "[PERSON_NAME]" at bounding box center [115, 130] width 109 height 13
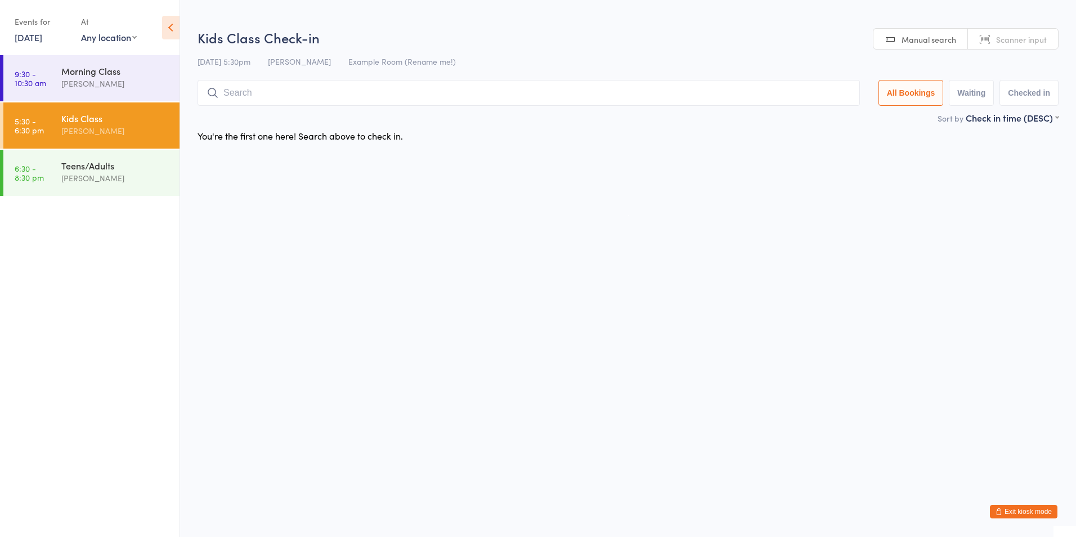
click at [1024, 513] on button "Exit kiosk mode" at bounding box center [1024, 512] width 68 height 14
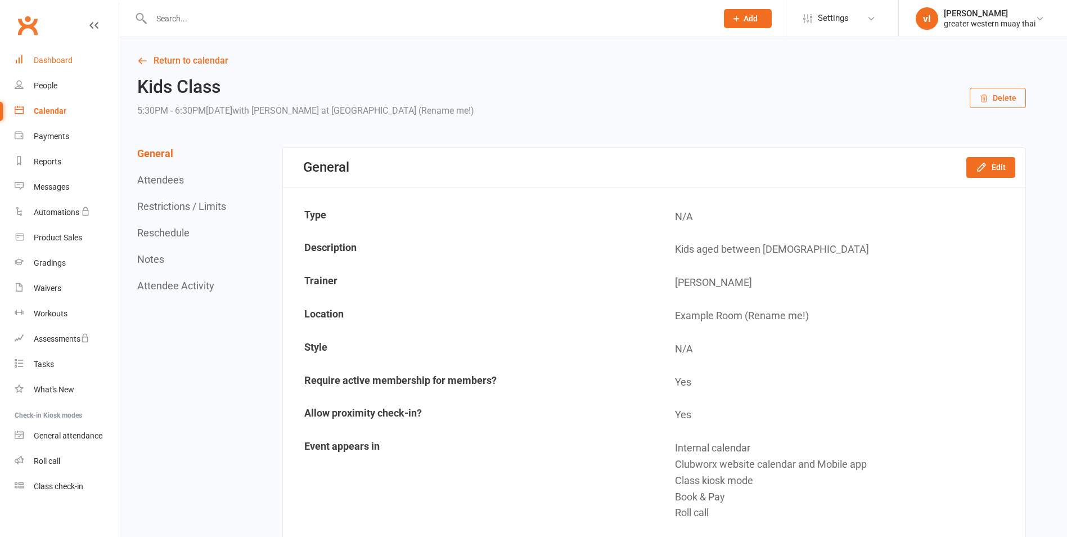
click at [62, 50] on link "Dashboard" at bounding box center [67, 60] width 104 height 25
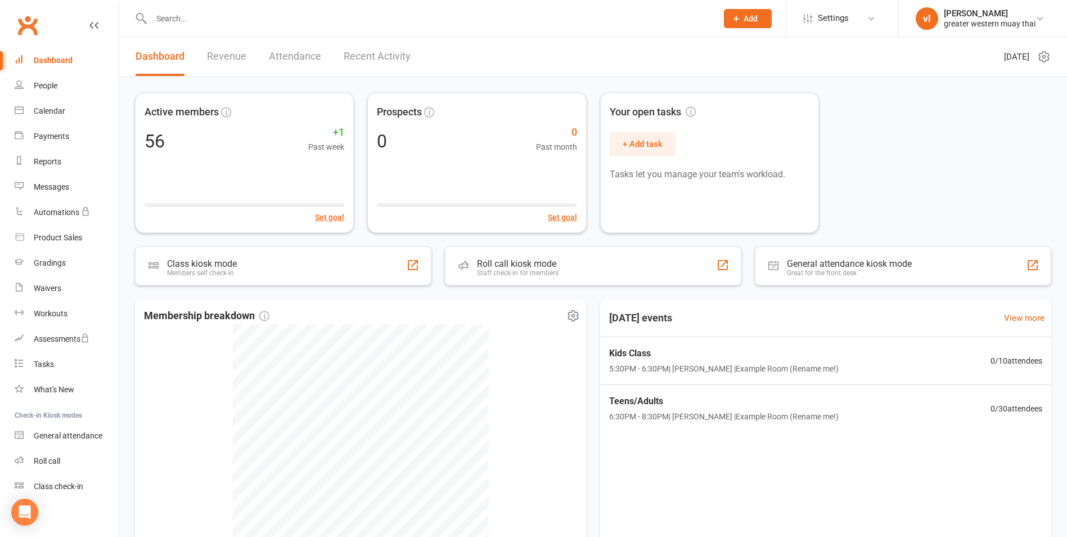
scroll to position [111, 0]
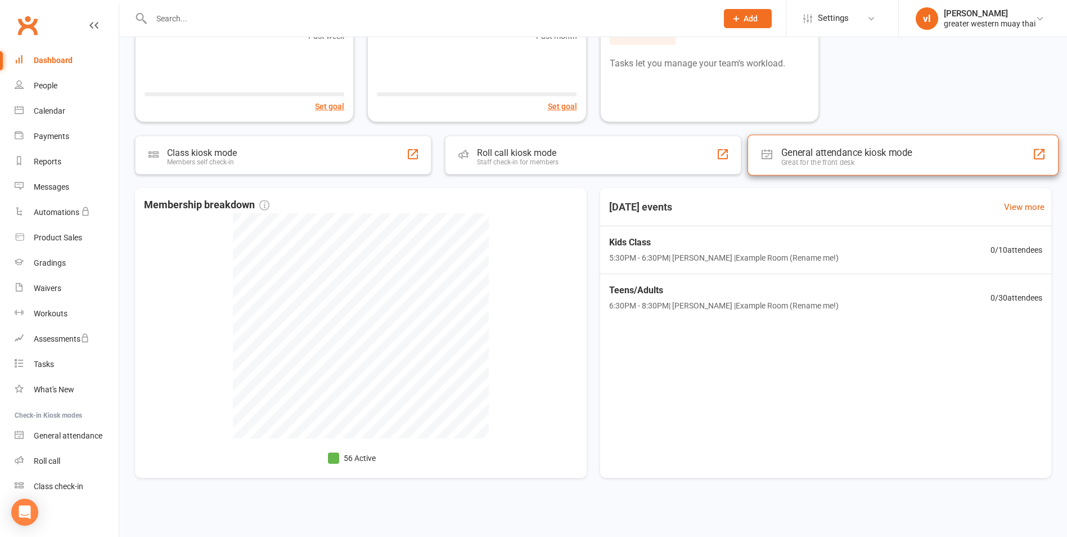
click at [932, 156] on div "General attendance kiosk mode Great for the front desk" at bounding box center [903, 154] width 311 height 41
click at [832, 147] on div "General attendance kiosk mode" at bounding box center [847, 152] width 131 height 11
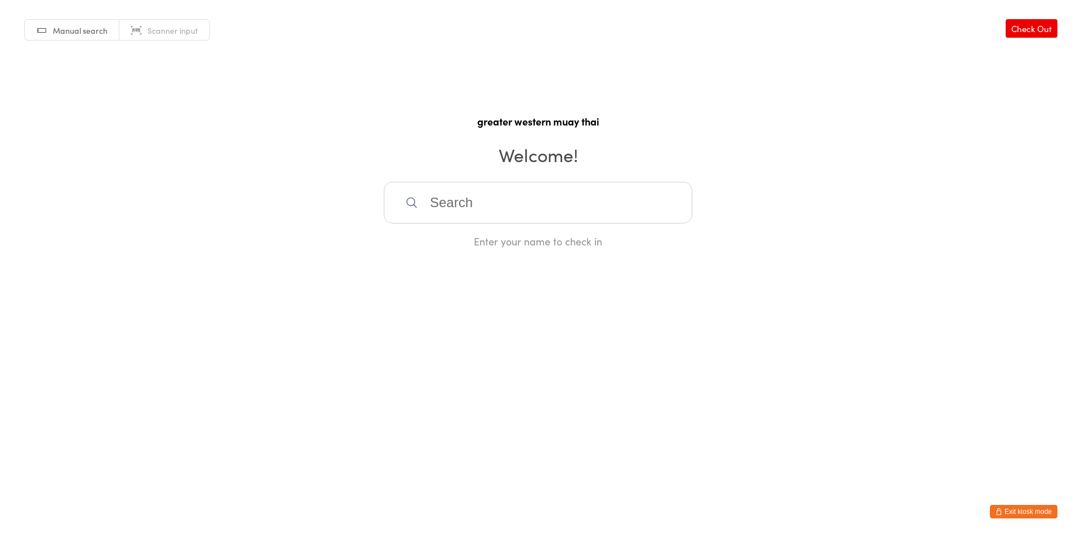
click at [1011, 512] on button "Exit kiosk mode" at bounding box center [1024, 512] width 68 height 14
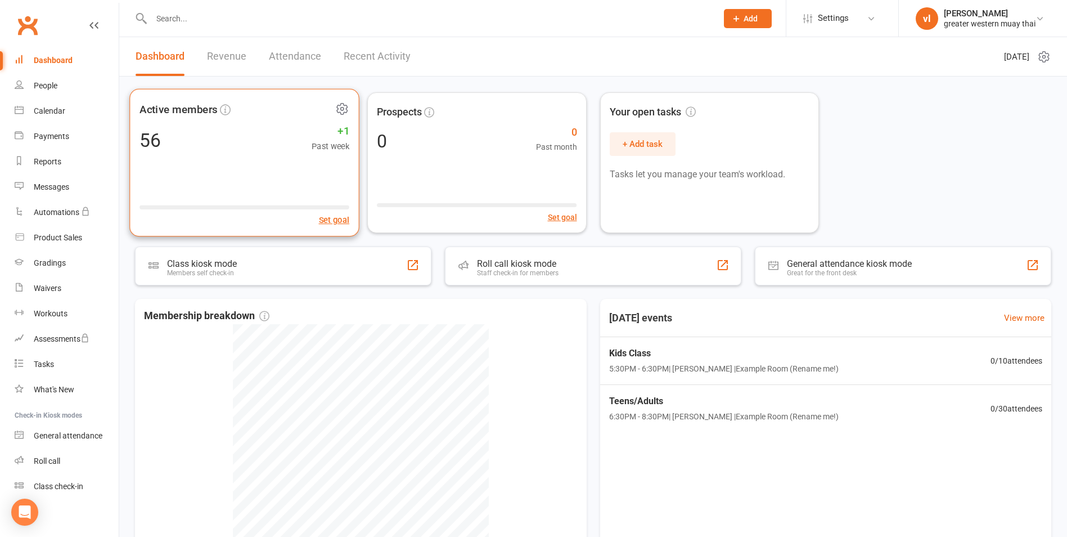
click at [174, 111] on span "Active members" at bounding box center [179, 109] width 78 height 17
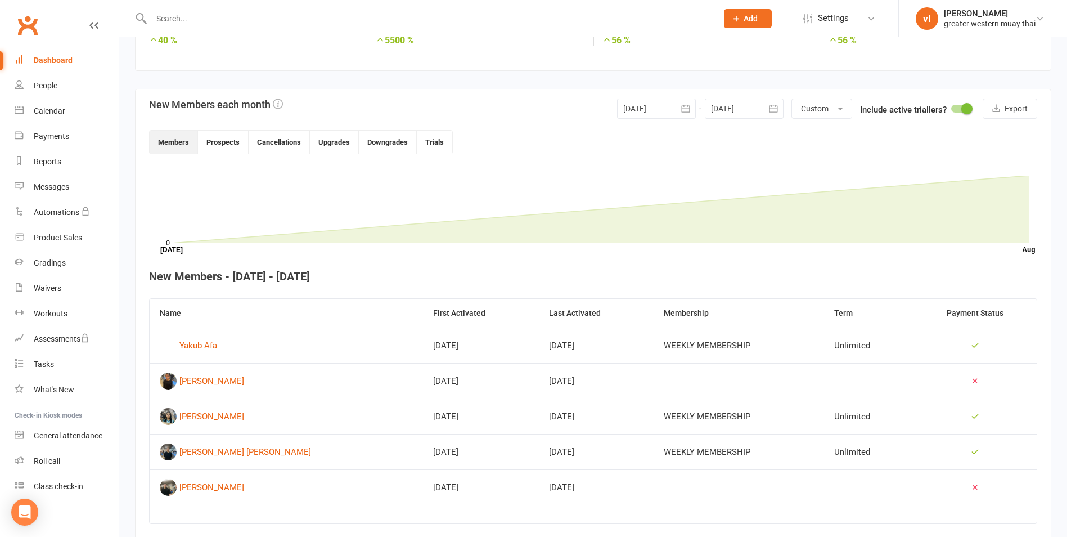
scroll to position [265, 0]
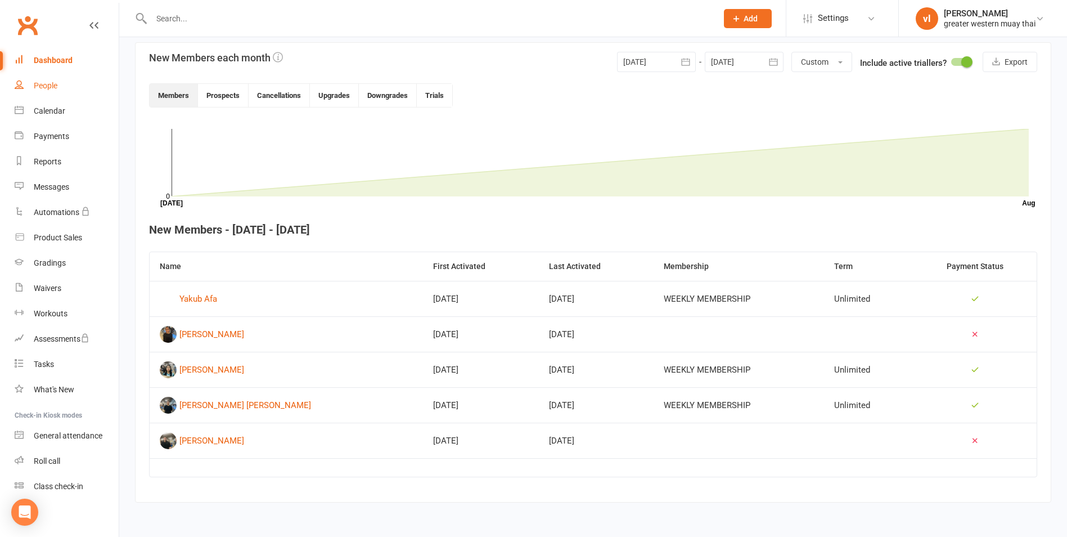
click at [42, 88] on div "People" at bounding box center [46, 85] width 24 height 9
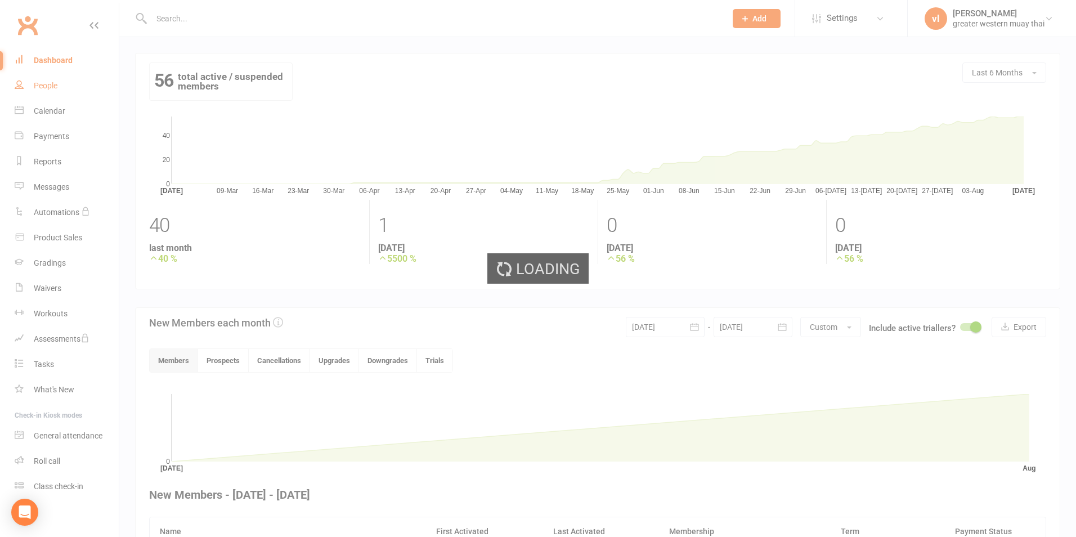
select select "25"
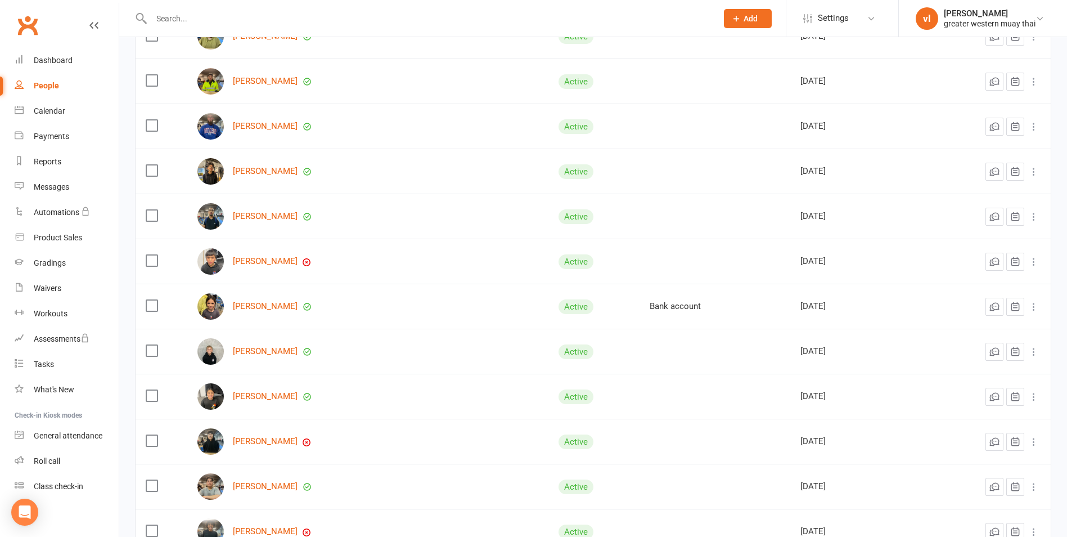
scroll to position [436, 0]
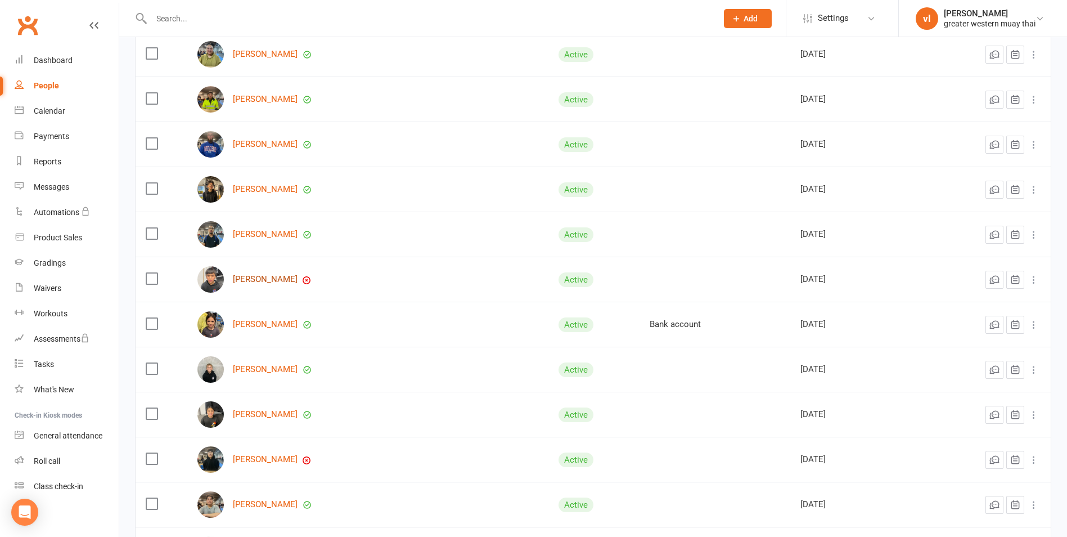
click at [247, 279] on link "[PERSON_NAME]" at bounding box center [265, 280] width 65 height 10
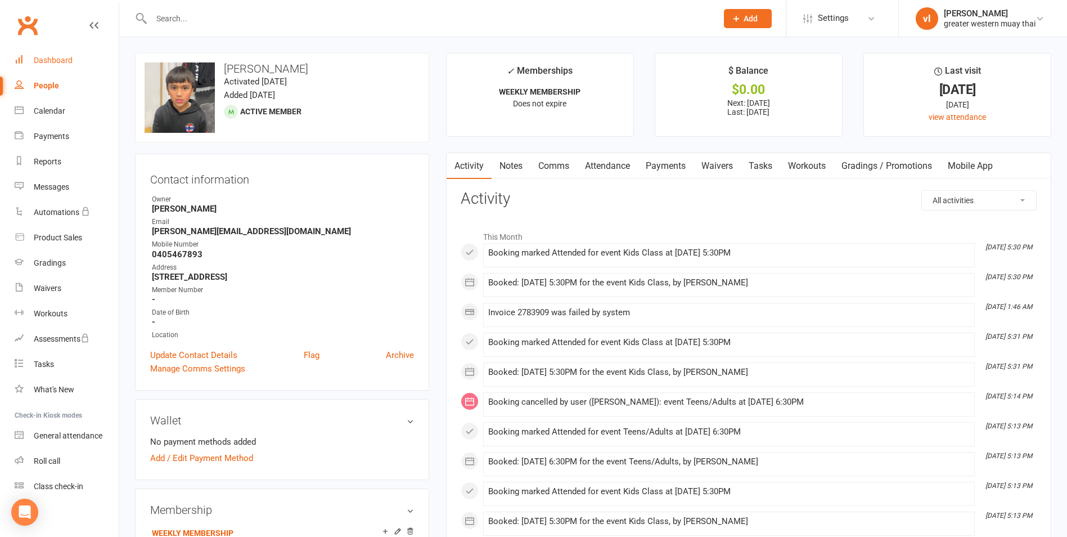
click at [66, 66] on link "Dashboard" at bounding box center [67, 60] width 104 height 25
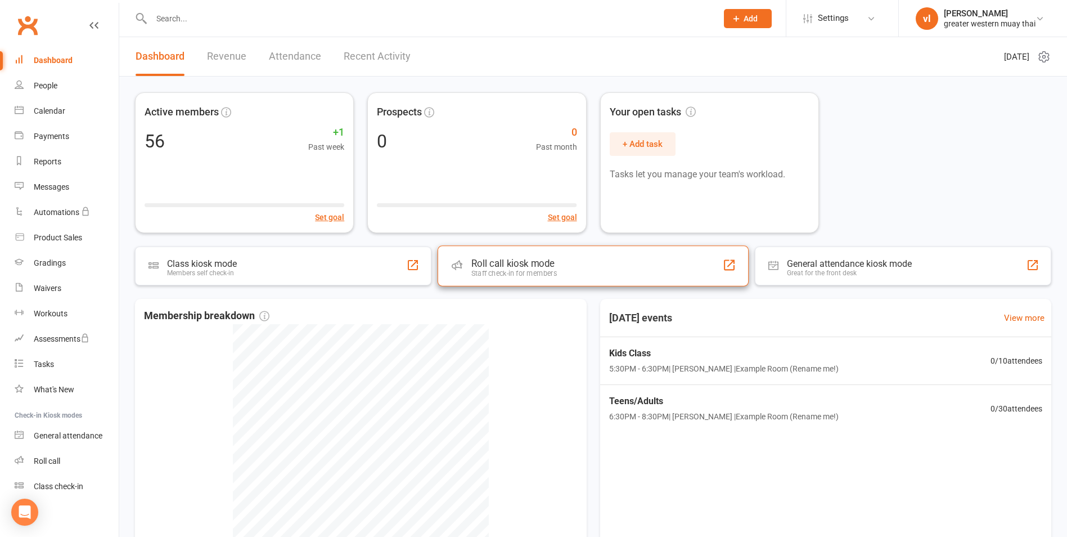
click at [604, 276] on div "Roll call kiosk mode Staff check-in for members" at bounding box center [593, 265] width 311 height 41
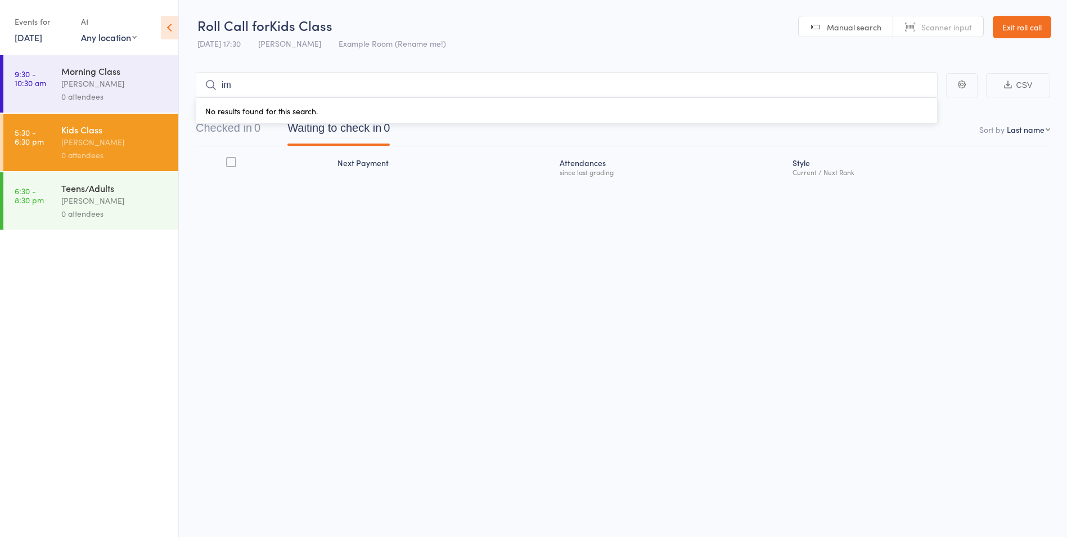
type input "i"
type input "I"
type input "L"
type input "Jor"
click at [209, 110] on span at bounding box center [212, 108] width 14 height 14
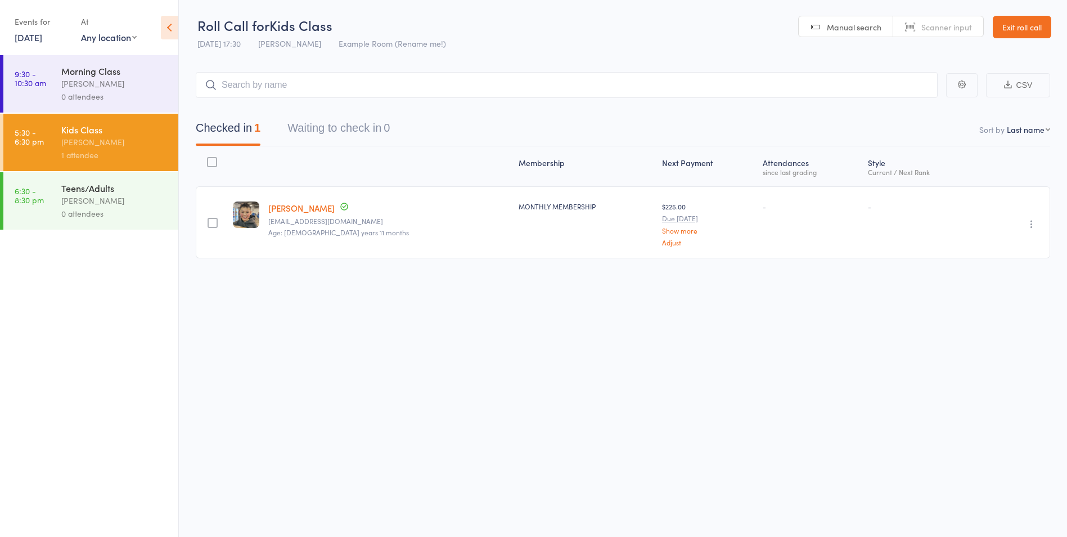
click at [216, 222] on div at bounding box center [213, 223] width 10 height 10
click at [210, 219] on input "checkbox" at bounding box center [210, 219] width 0 height 0
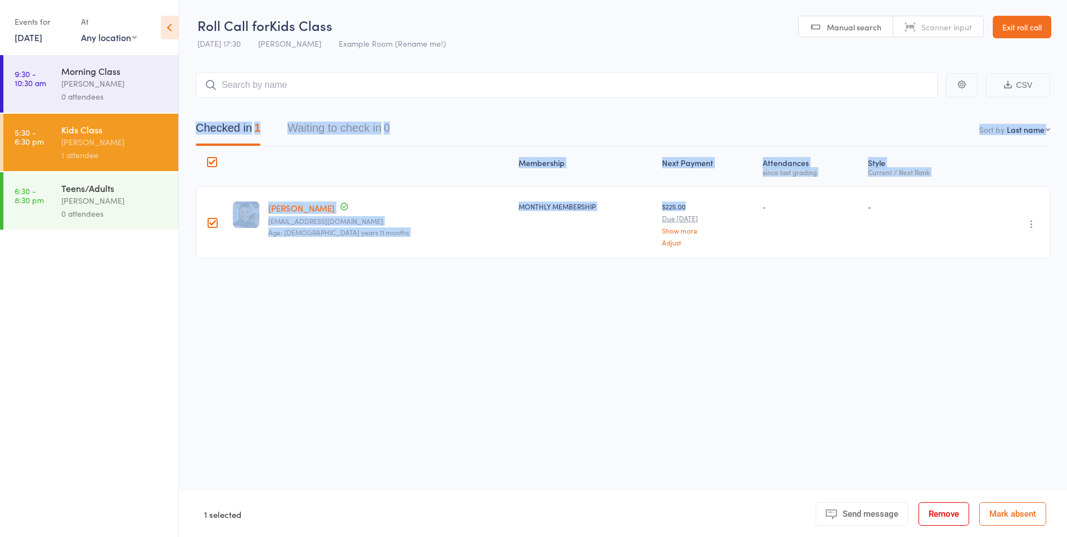
drag, startPoint x: 636, startPoint y: 152, endPoint x: 708, endPoint y: 66, distance: 112.2
click at [708, 66] on main "CSV Checked in 1 Waiting to check in 0 Sort by Last name First name Last name B…" at bounding box center [623, 181] width 888 height 253
drag, startPoint x: 486, startPoint y: 321, endPoint x: 467, endPoint y: 320, distance: 18.6
click at [486, 321] on div "Roll Call for Kids Class [DATE] 17:30 [PERSON_NAME] Example Room (Rename me!) M…" at bounding box center [533, 268] width 1067 height 537
click at [361, 306] on div "Membership Next Payment Atten­dances since last grading Style Current / Next Ra…" at bounding box center [623, 227] width 855 height 162
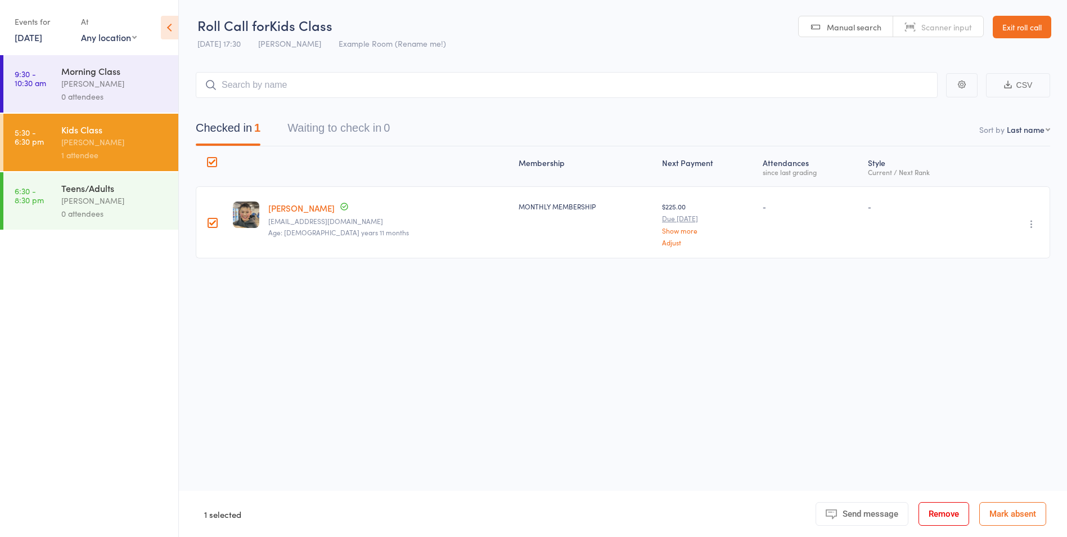
click at [218, 218] on div at bounding box center [213, 223] width 10 height 10
click at [210, 219] on input "checkbox" at bounding box center [210, 219] width 0 height 0
click at [308, 89] on input "search" at bounding box center [567, 85] width 742 height 26
type input "I"
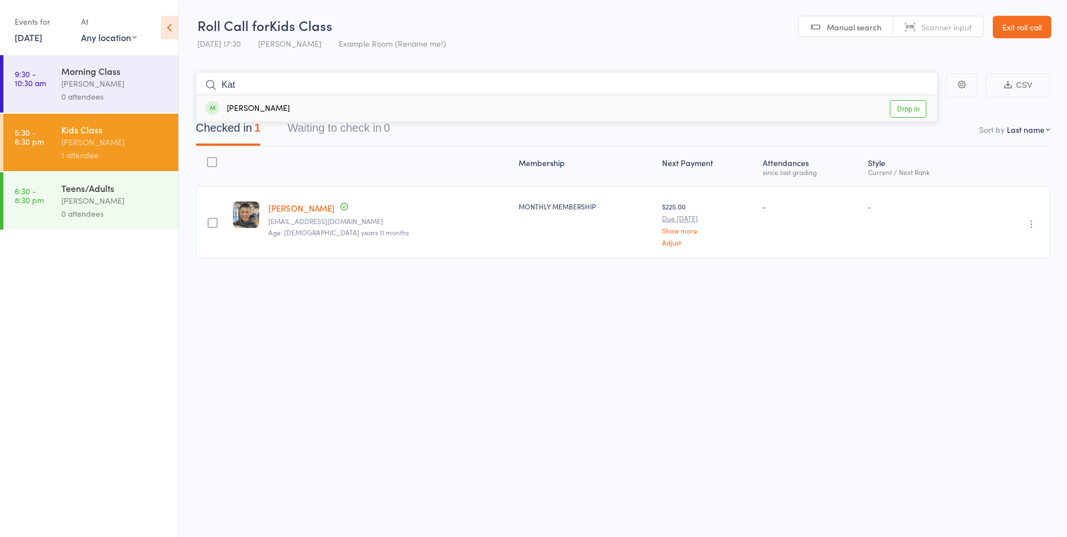
type input "Kat"
click at [212, 106] on span at bounding box center [212, 108] width 14 height 14
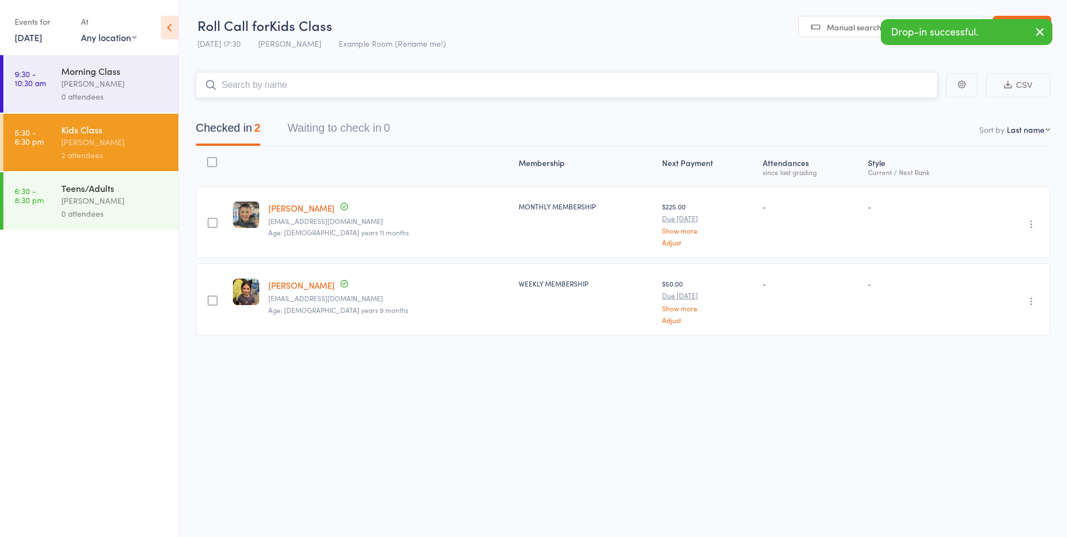
click at [280, 88] on input "search" at bounding box center [567, 85] width 742 height 26
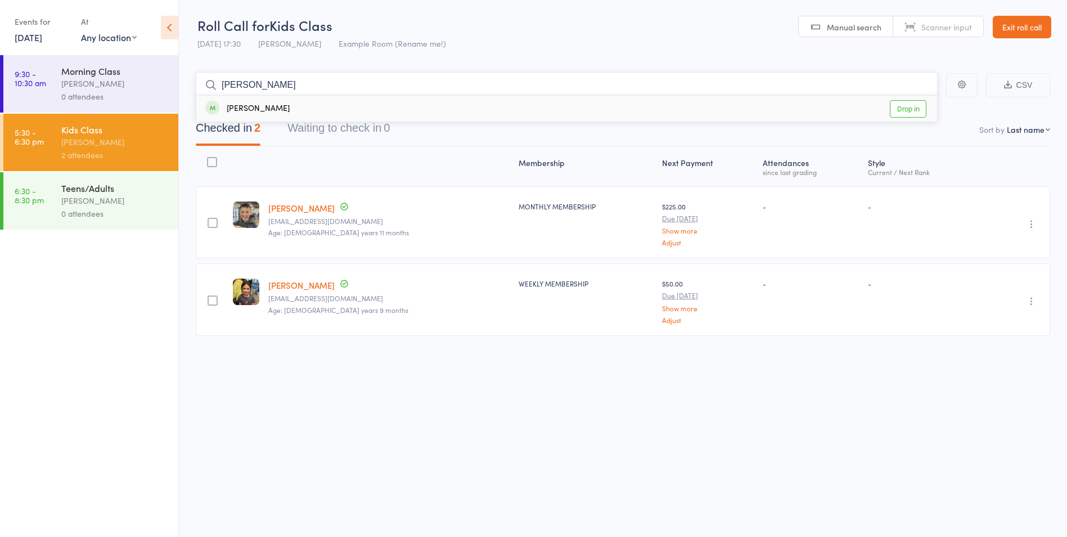
type input "[PERSON_NAME]"
click at [210, 107] on span at bounding box center [212, 108] width 14 height 14
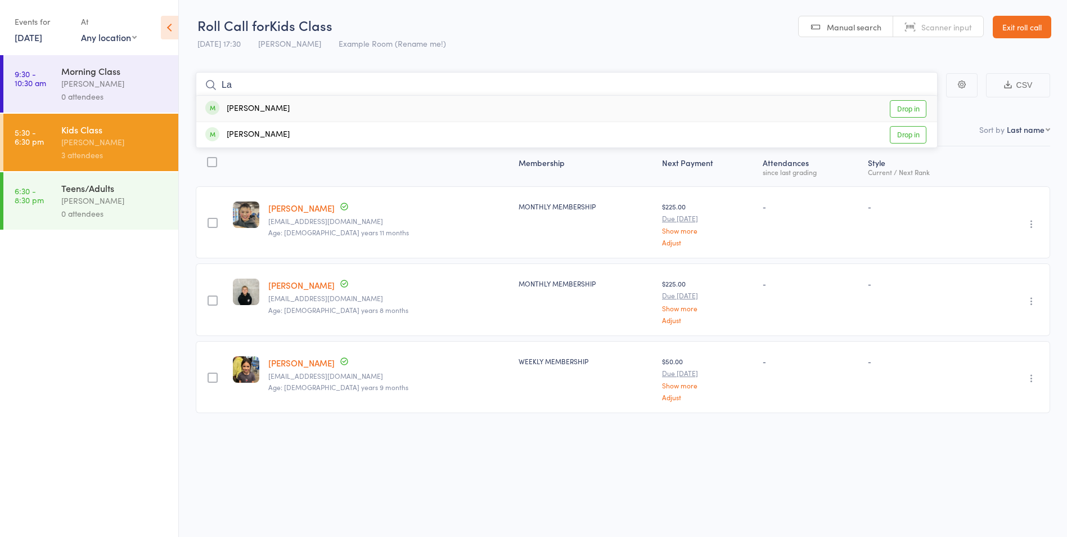
type input "L"
drag, startPoint x: 246, startPoint y: 82, endPoint x: 170, endPoint y: 82, distance: 76.0
click at [170, 82] on div "Roll Call for Kids Class [DATE] 17:30 [PERSON_NAME] Example Room (Rename me!) M…" at bounding box center [533, 268] width 1067 height 537
type input "Mala"
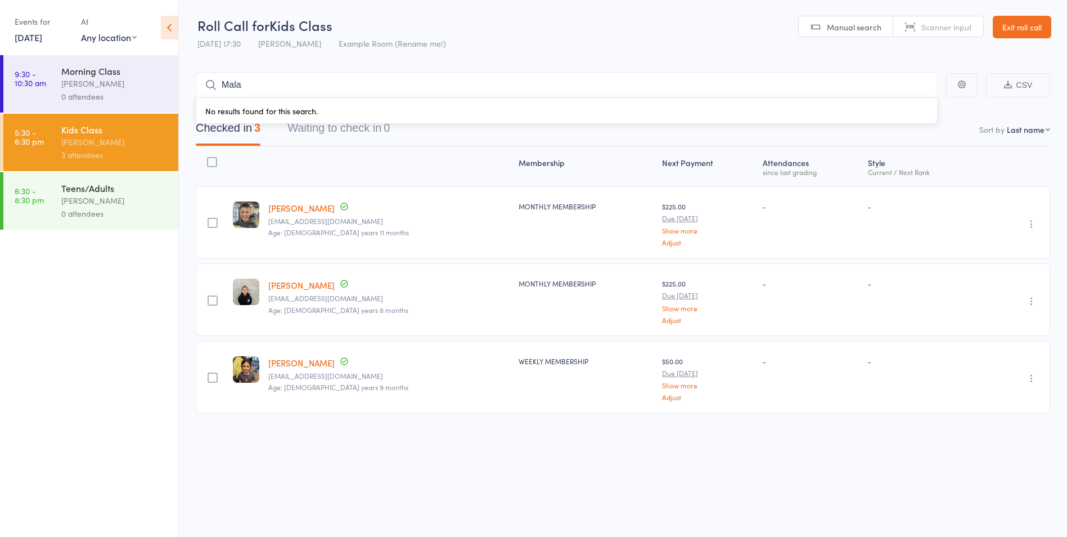
click at [126, 266] on ul "9:30 - 10:30 am Morning Class [PERSON_NAME] 0 attendees 5:30 - 6:30 pm Kids Cla…" at bounding box center [89, 296] width 178 height 482
click at [165, 25] on icon at bounding box center [169, 28] width 17 height 24
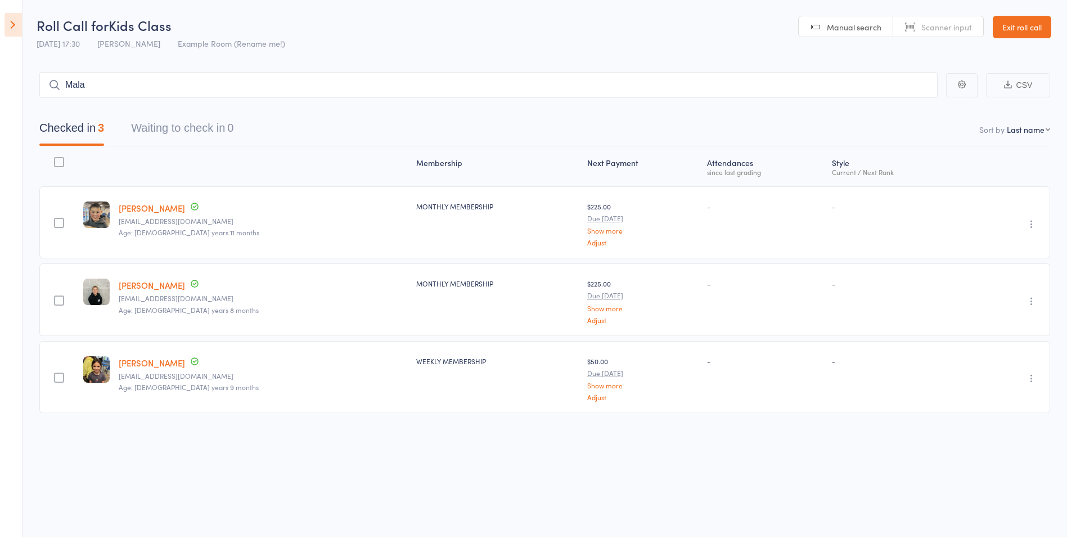
click at [12, 24] on icon at bounding box center [13, 25] width 17 height 24
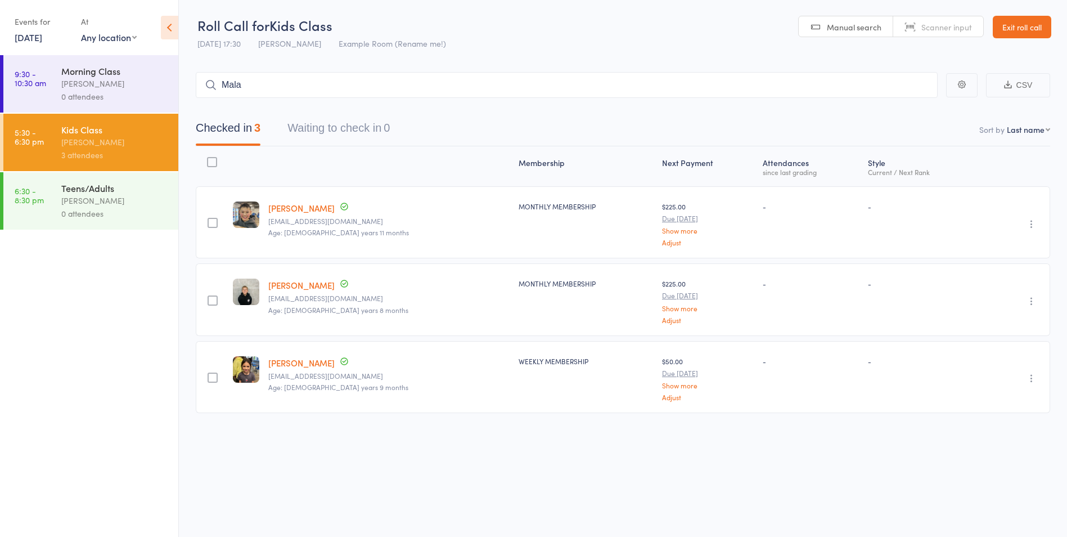
click at [1026, 27] on link "Exit roll call" at bounding box center [1022, 27] width 59 height 23
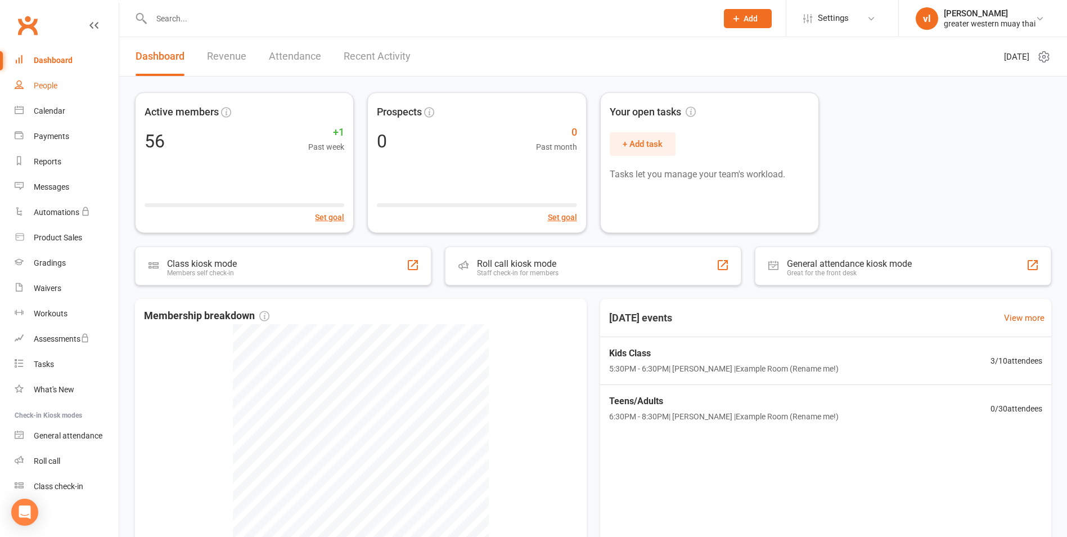
click at [43, 83] on div "People" at bounding box center [46, 85] width 24 height 9
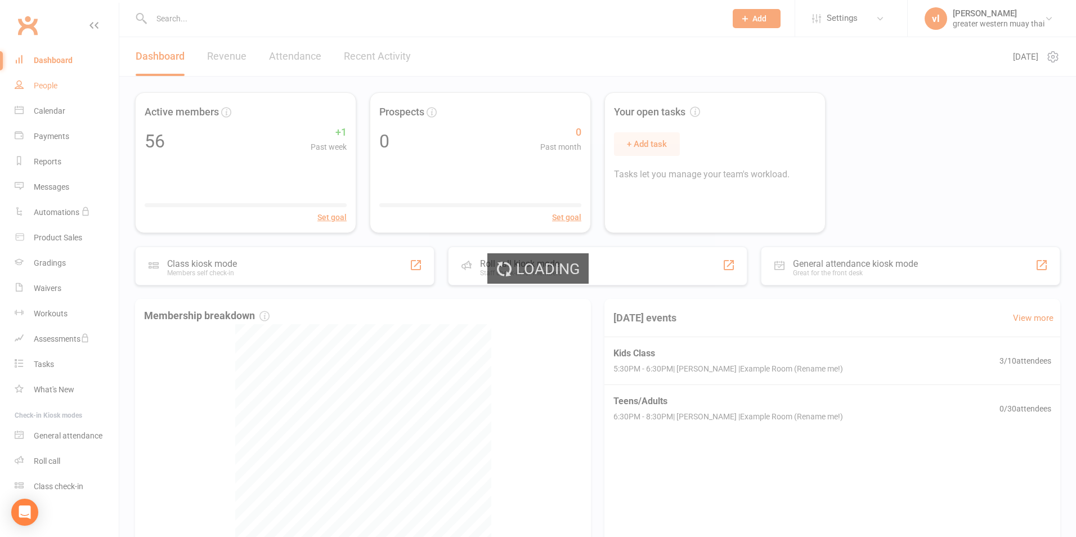
select select "25"
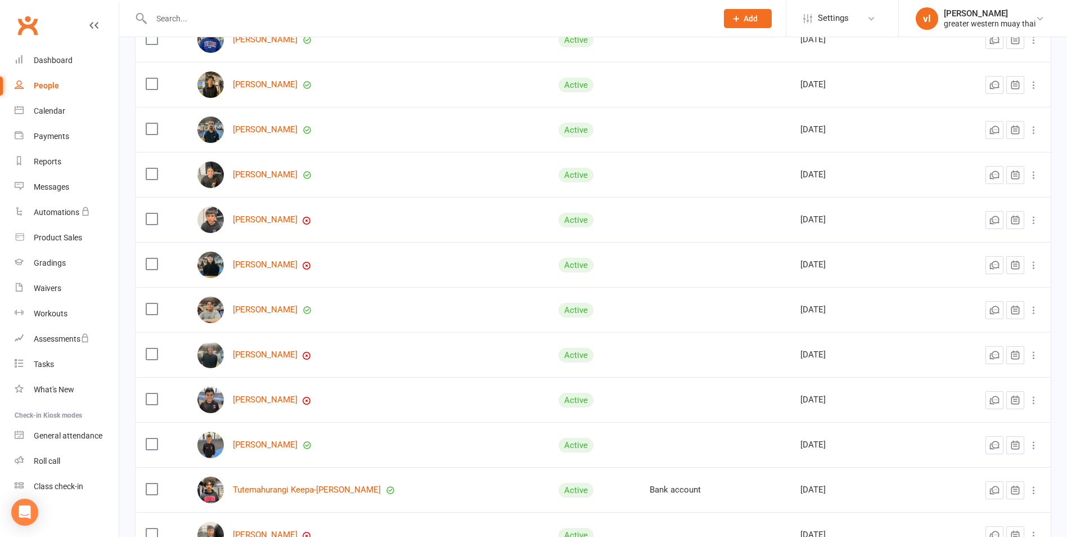
scroll to position [731, 0]
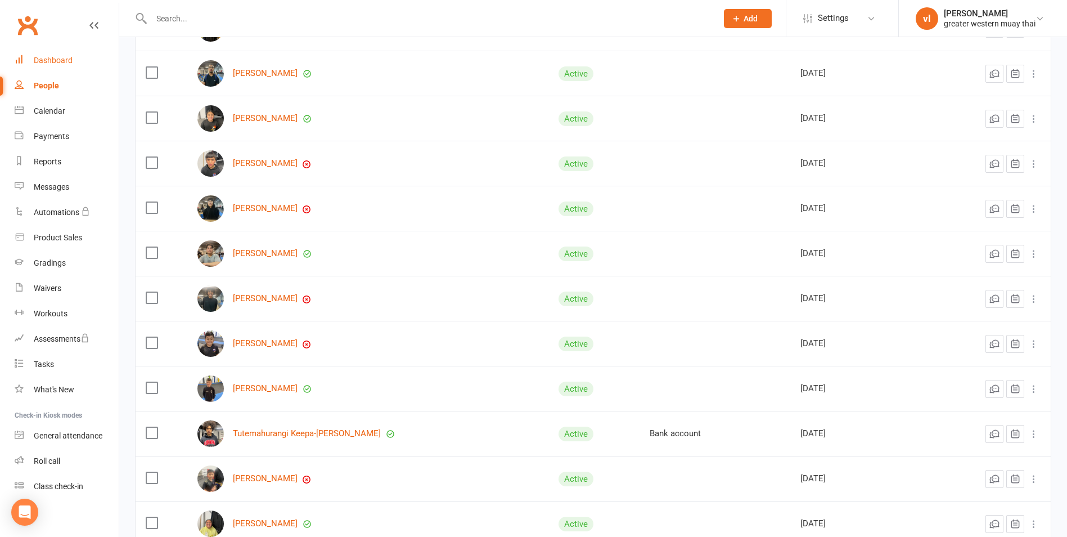
click at [50, 55] on link "Dashboard" at bounding box center [67, 60] width 104 height 25
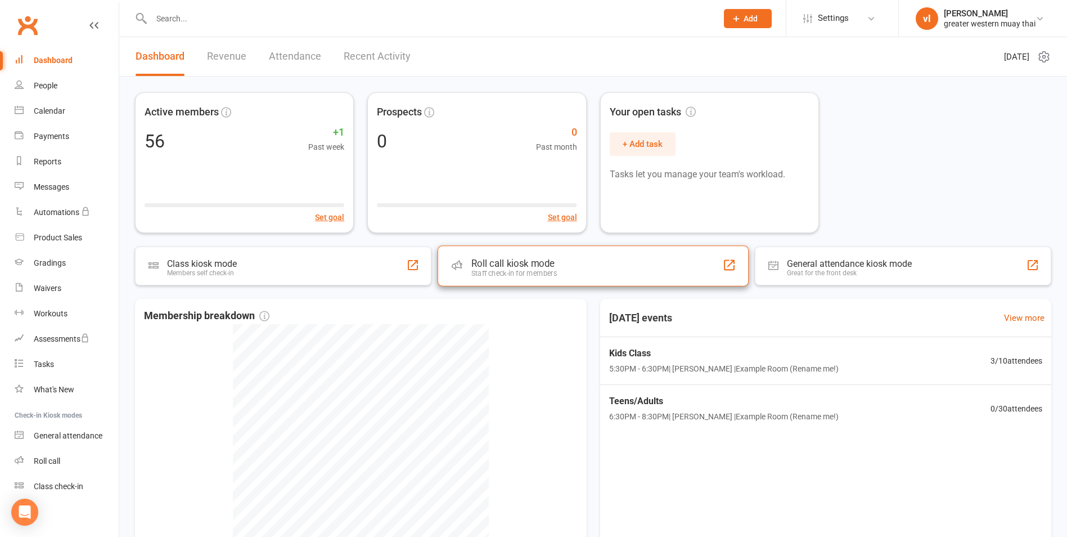
click at [601, 276] on div "Roll call kiosk mode Staff check-in for members" at bounding box center [593, 265] width 311 height 41
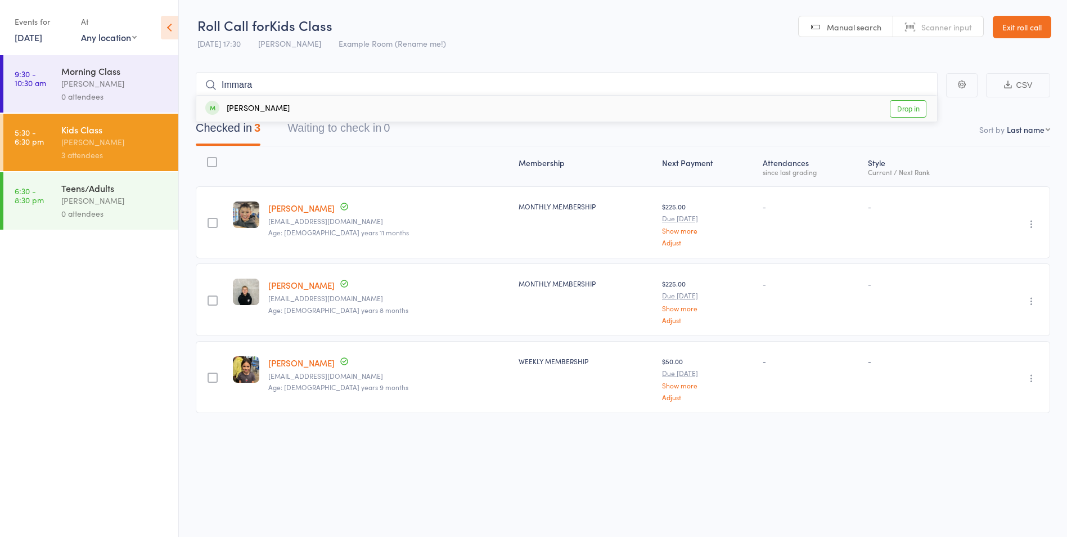
type input "Immara"
click at [289, 109] on div "Imara Dusting Drop in" at bounding box center [566, 109] width 741 height 26
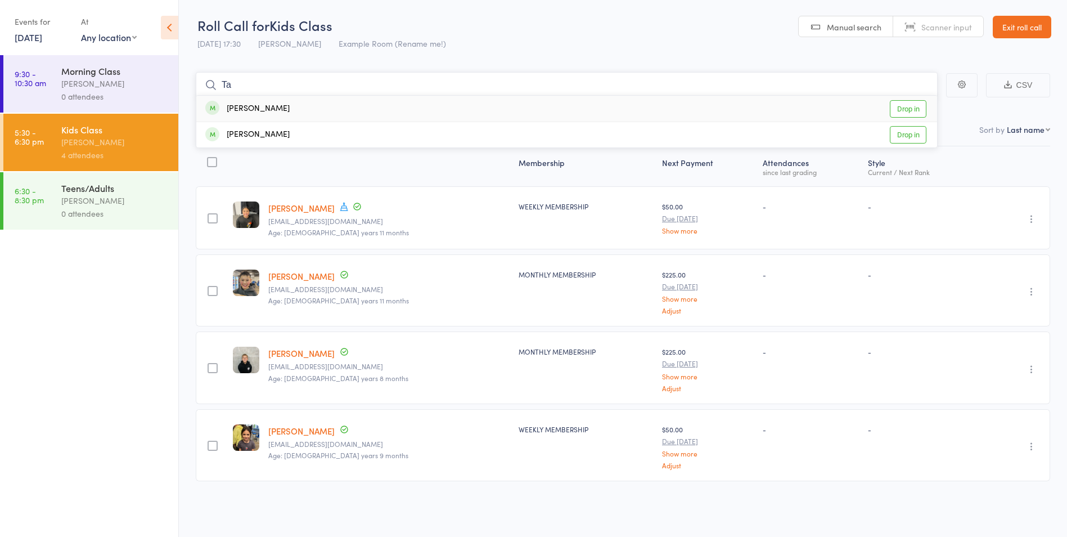
type input "T"
click at [169, 27] on icon at bounding box center [169, 28] width 17 height 24
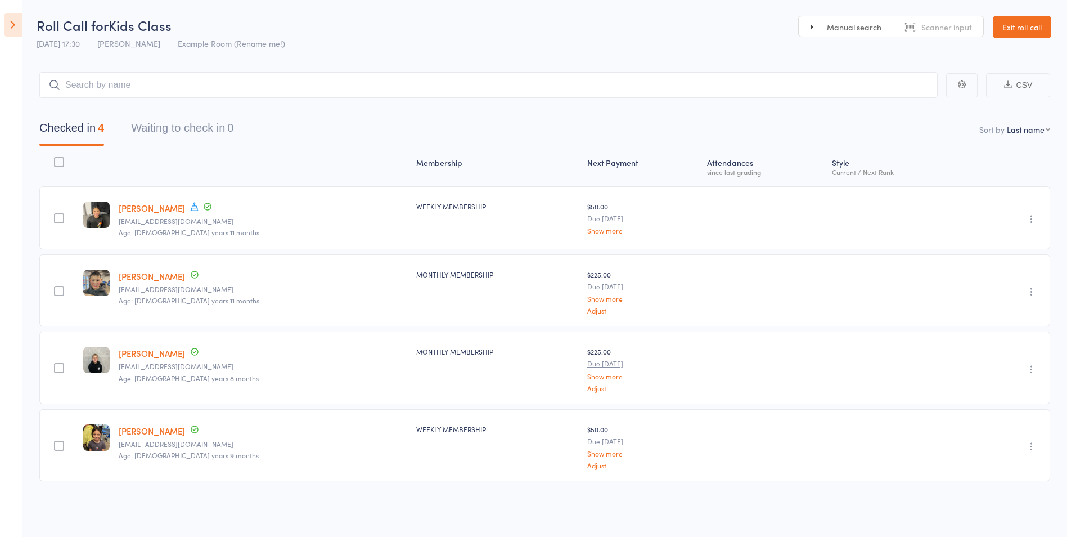
click at [12, 20] on icon at bounding box center [13, 25] width 17 height 24
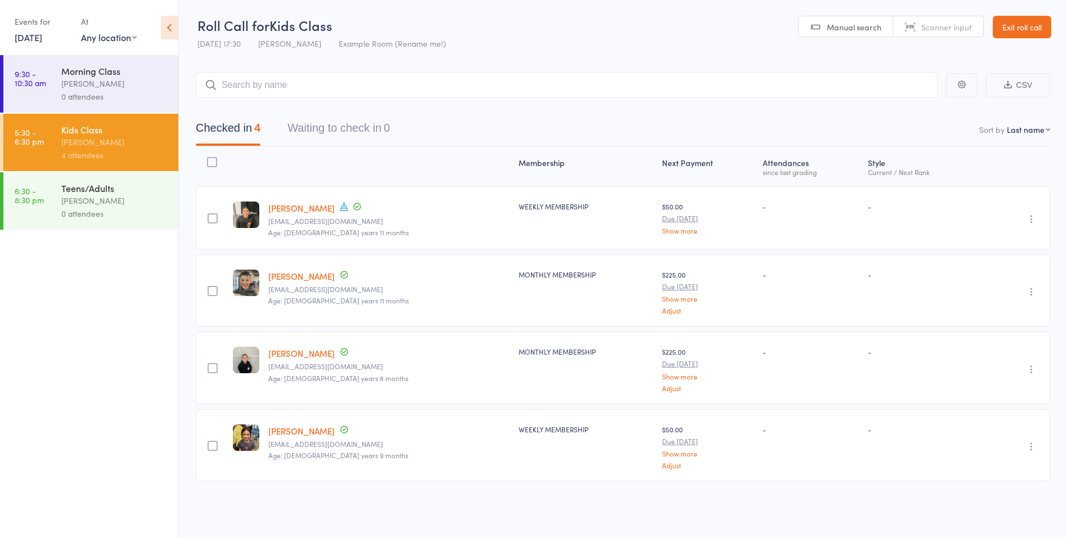
click at [1009, 28] on link "Exit roll call" at bounding box center [1022, 27] width 59 height 23
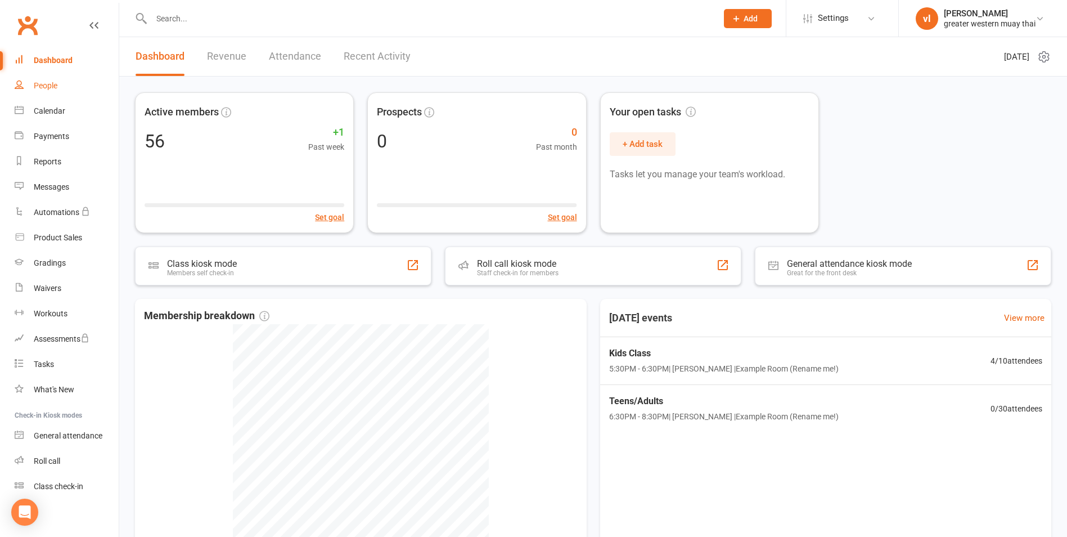
click at [50, 84] on div "People" at bounding box center [46, 85] width 24 height 9
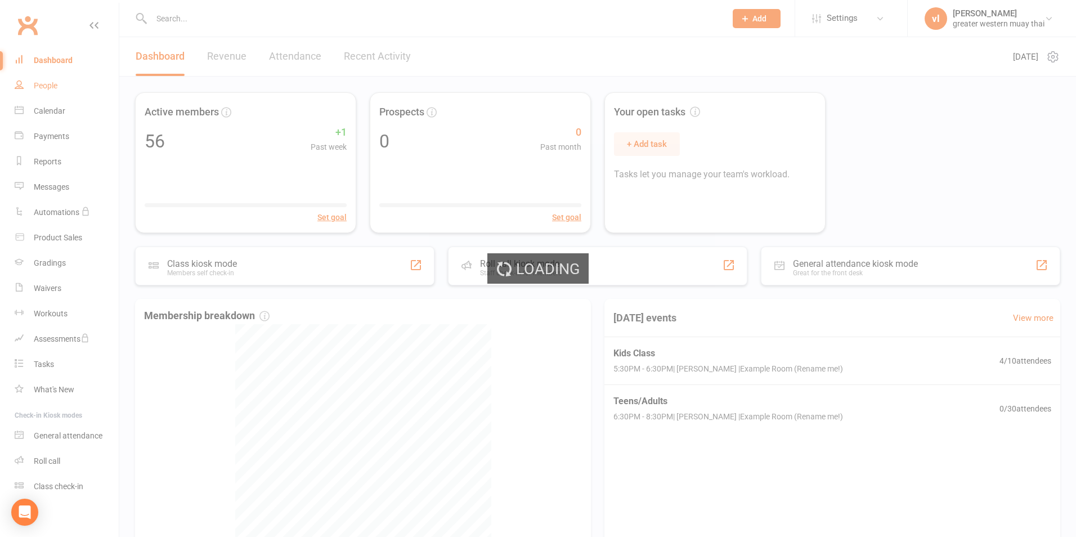
select select "25"
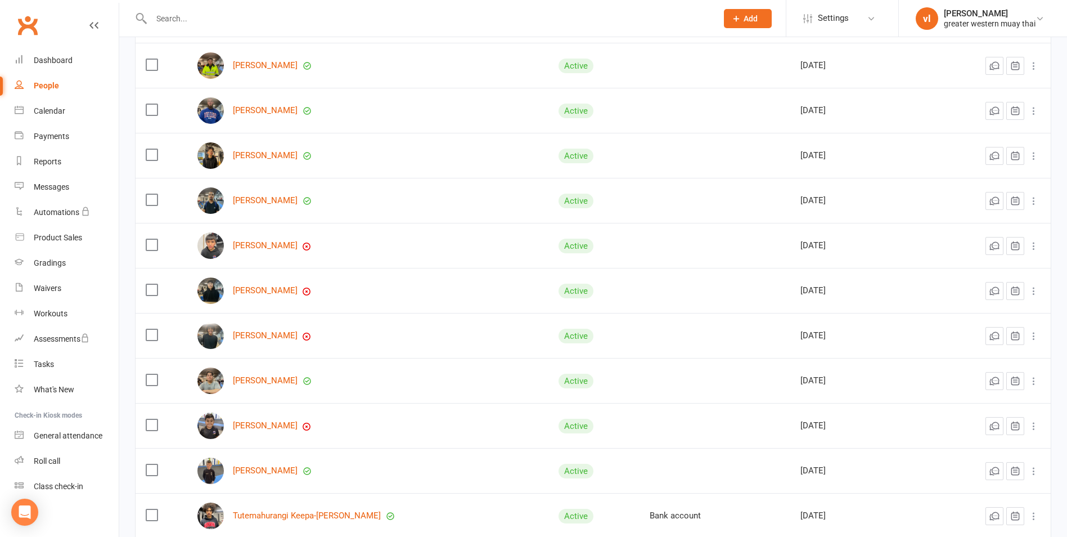
scroll to position [675, 0]
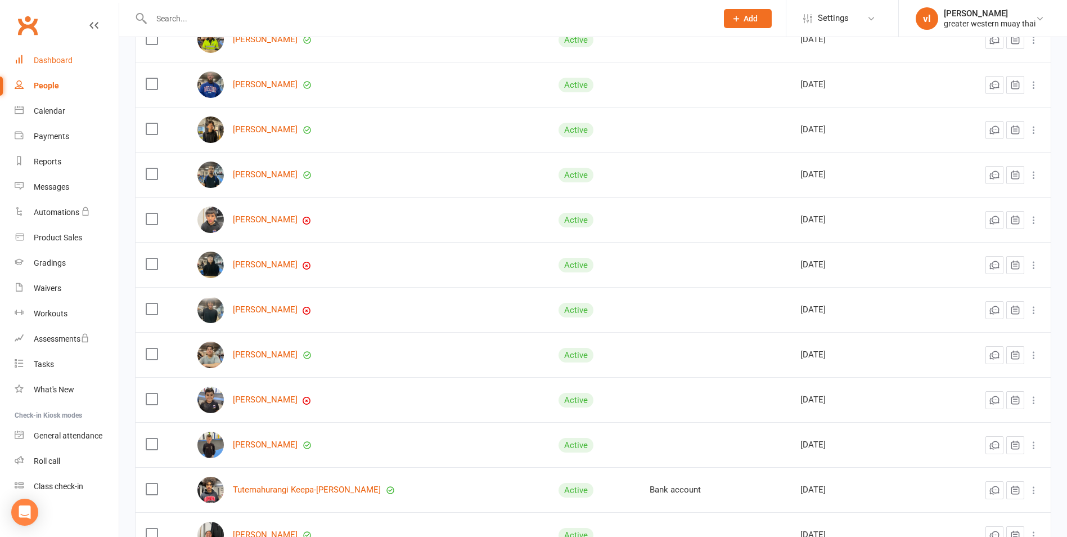
click at [65, 61] on div "Dashboard" at bounding box center [53, 60] width 39 height 9
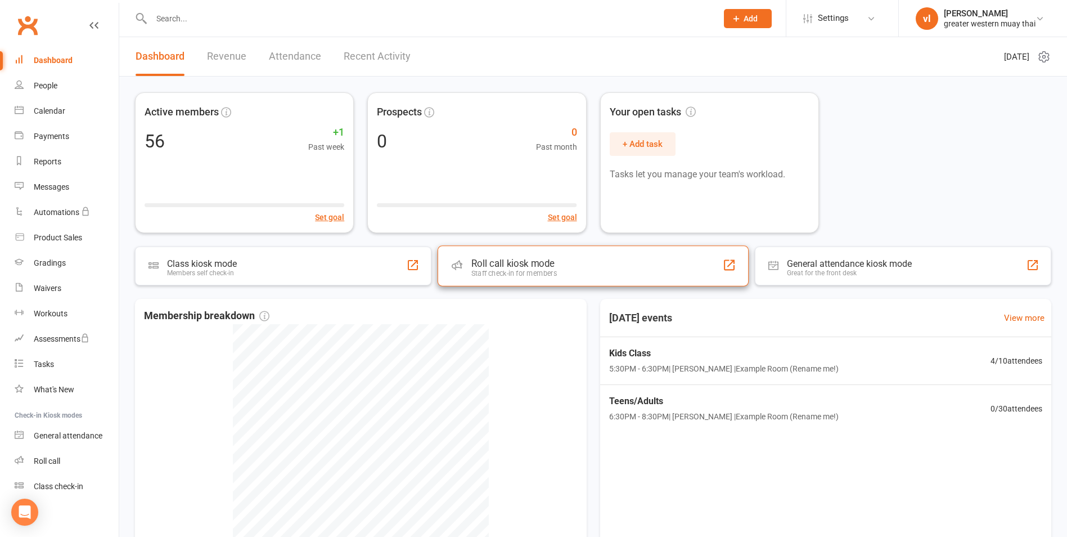
click at [518, 270] on div "Staff check-in for members" at bounding box center [515, 273] width 86 height 8
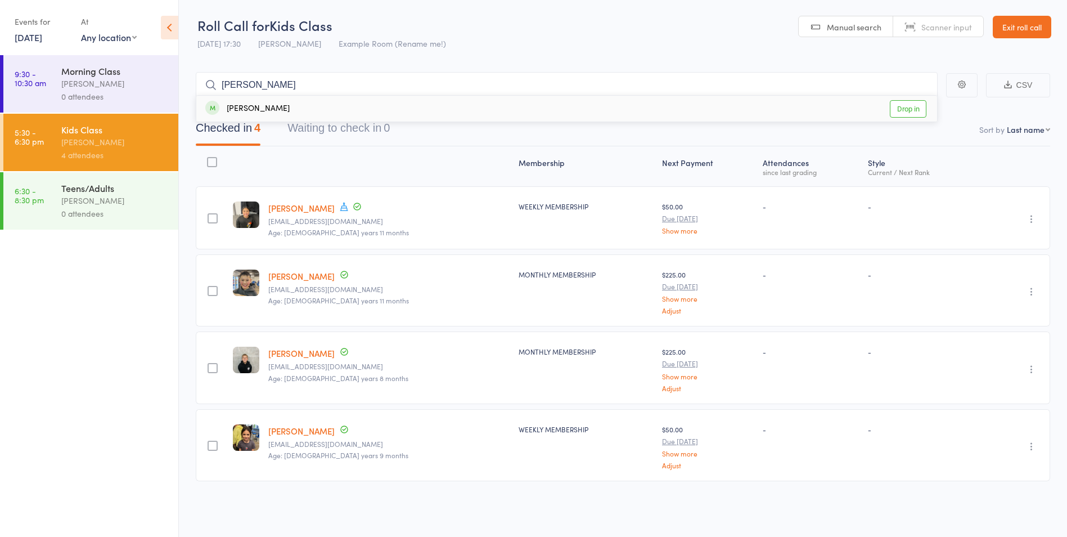
type input "[PERSON_NAME]"
click at [324, 113] on div "Tumakere [PERSON_NAME] Drop in" at bounding box center [566, 109] width 741 height 26
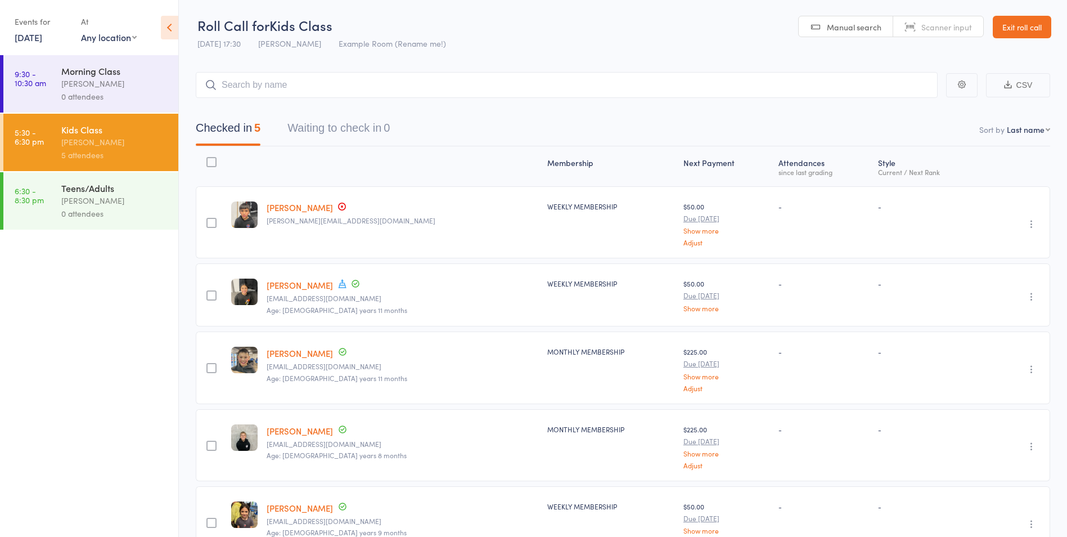
click at [1019, 26] on link "Exit roll call" at bounding box center [1022, 27] width 59 height 23
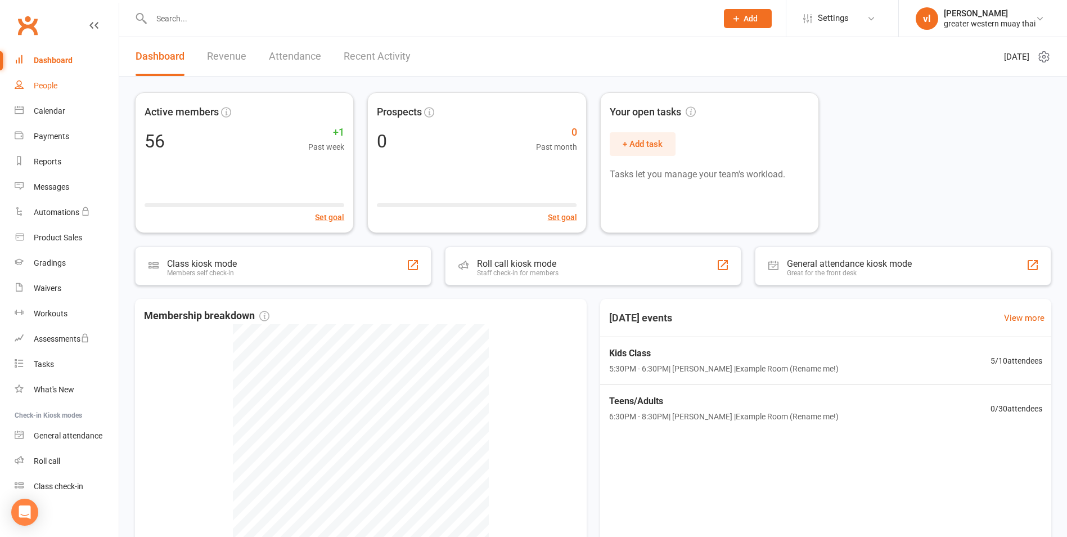
click at [39, 84] on div "People" at bounding box center [46, 85] width 24 height 9
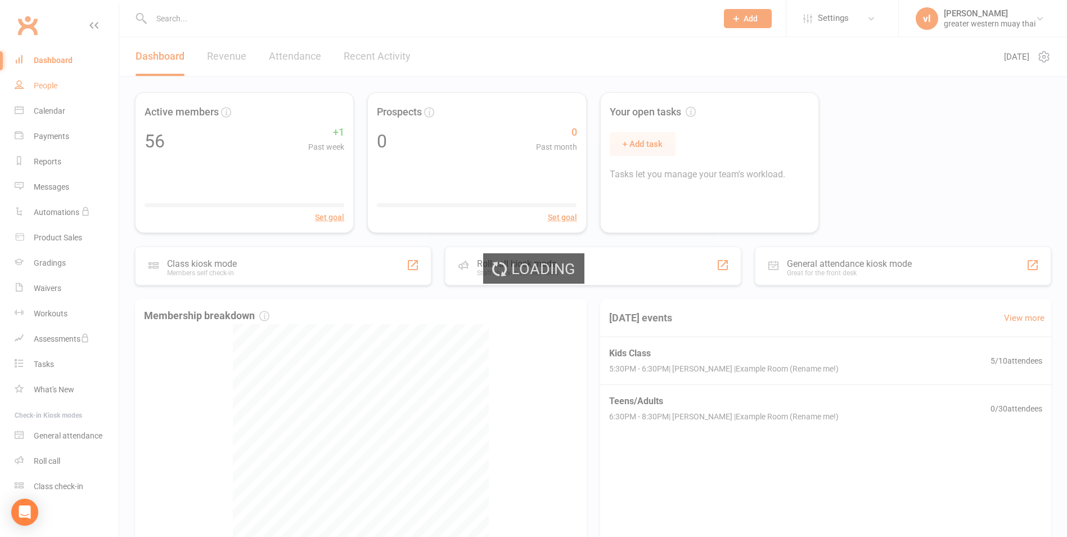
select select "25"
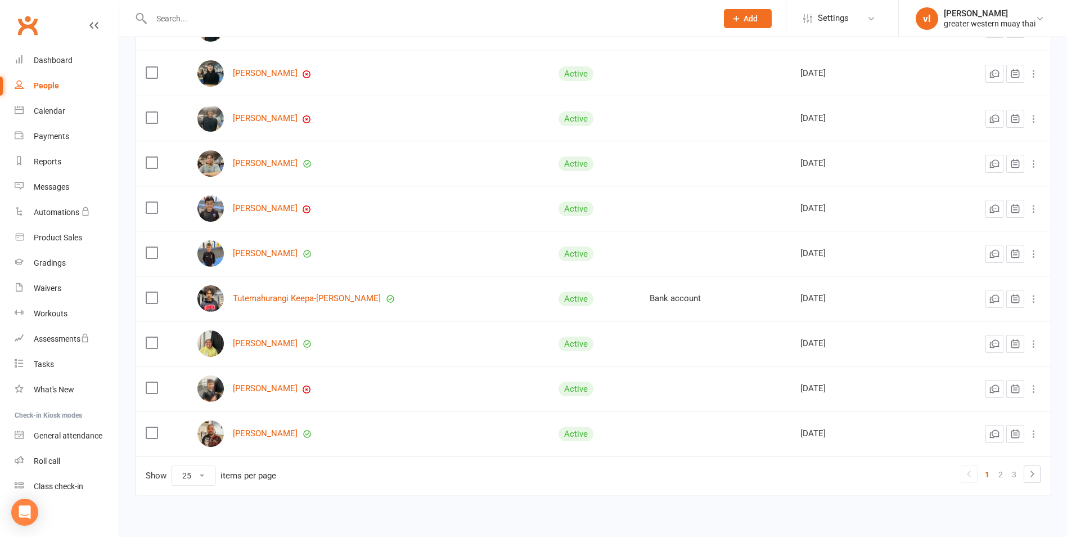
scroll to position [886, 0]
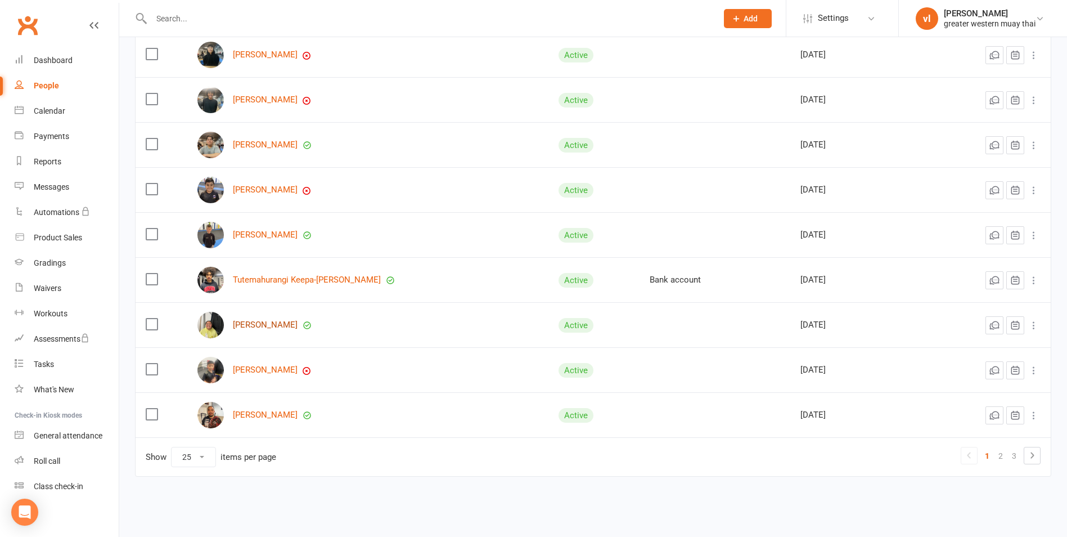
click at [273, 324] on link "[PERSON_NAME]" at bounding box center [265, 325] width 65 height 10
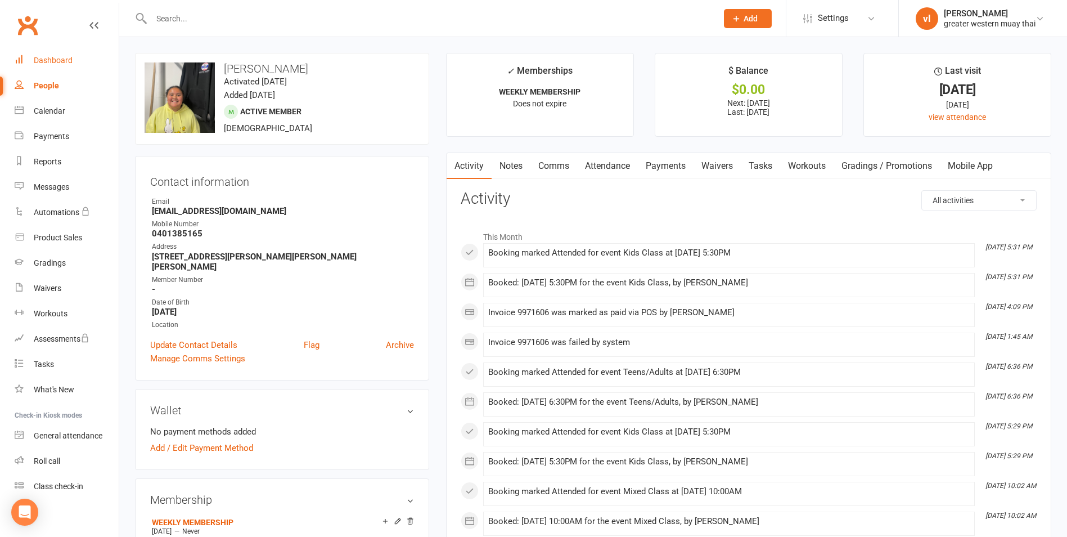
click at [51, 60] on div "Dashboard" at bounding box center [53, 60] width 39 height 9
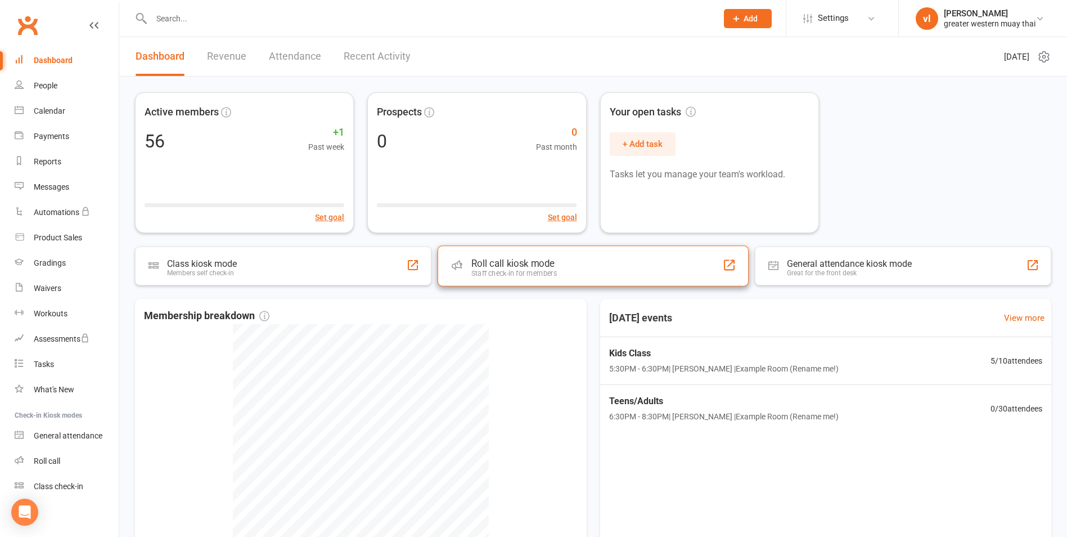
click at [532, 270] on div "Staff check-in for members" at bounding box center [515, 273] width 86 height 8
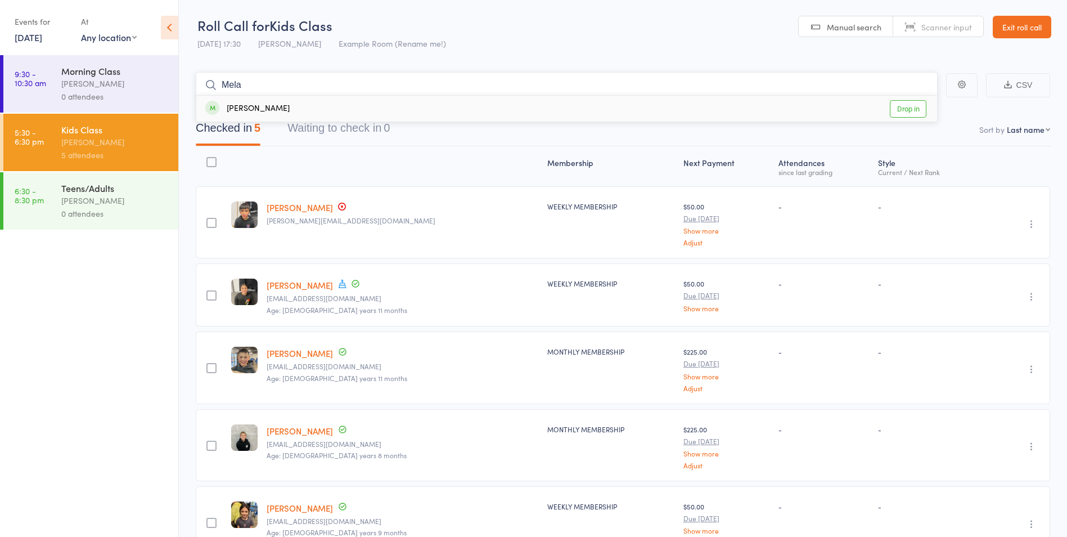
type input "Mela"
click at [324, 105] on div "Melani Dusting Drop in" at bounding box center [566, 109] width 741 height 26
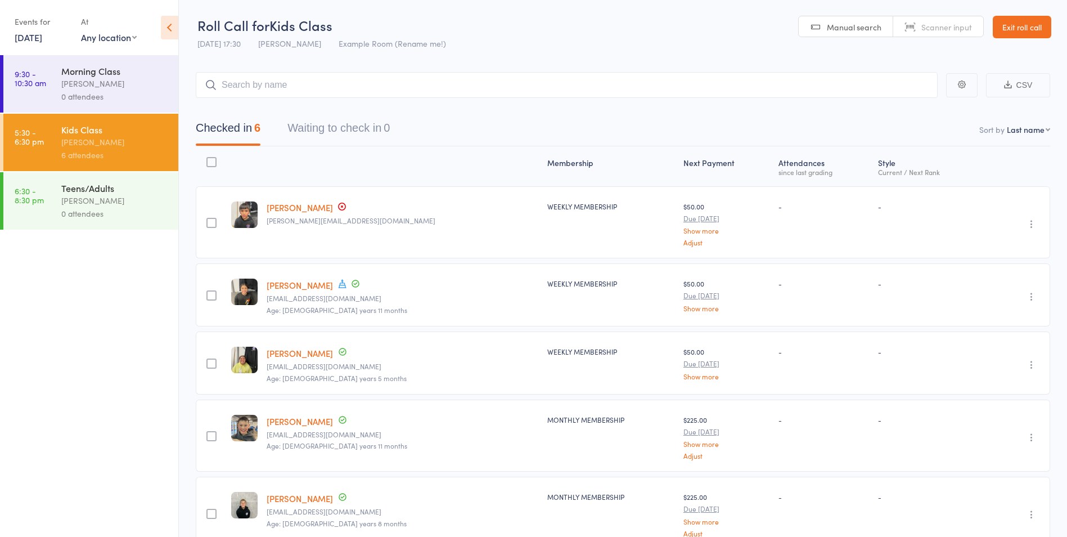
click at [1025, 33] on link "Exit roll call" at bounding box center [1022, 27] width 59 height 23
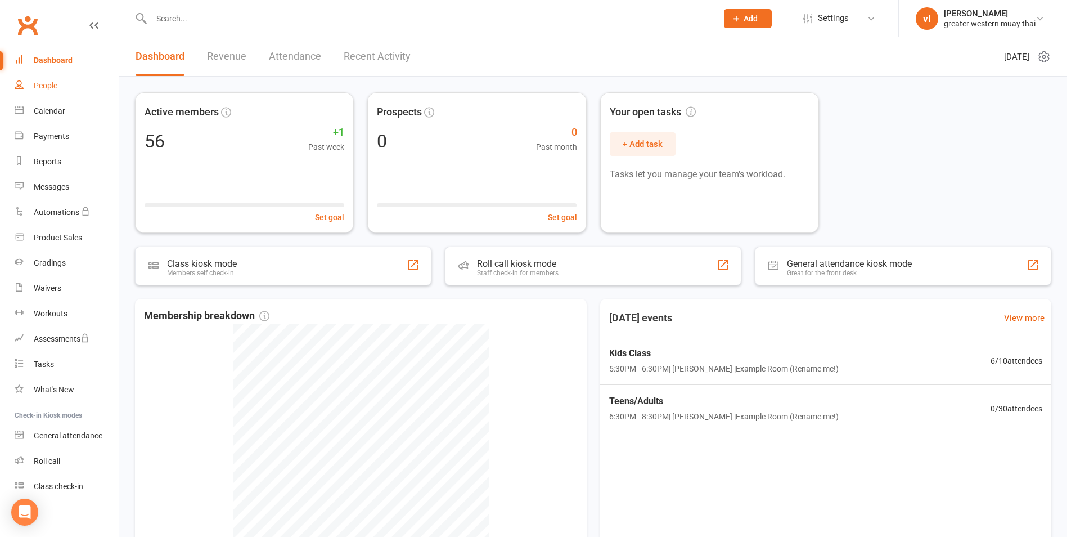
click at [49, 80] on link "People" at bounding box center [67, 85] width 104 height 25
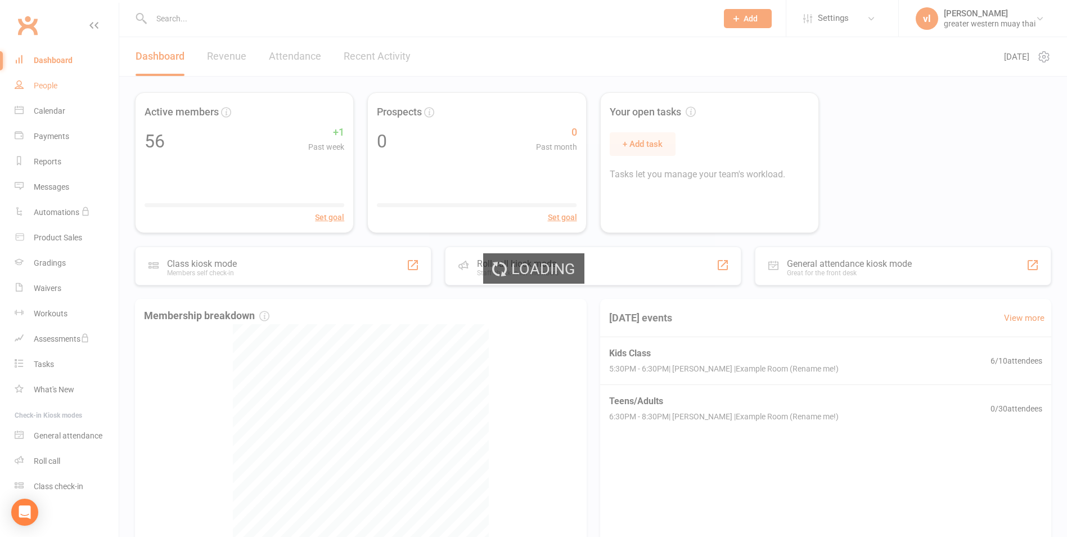
select select "25"
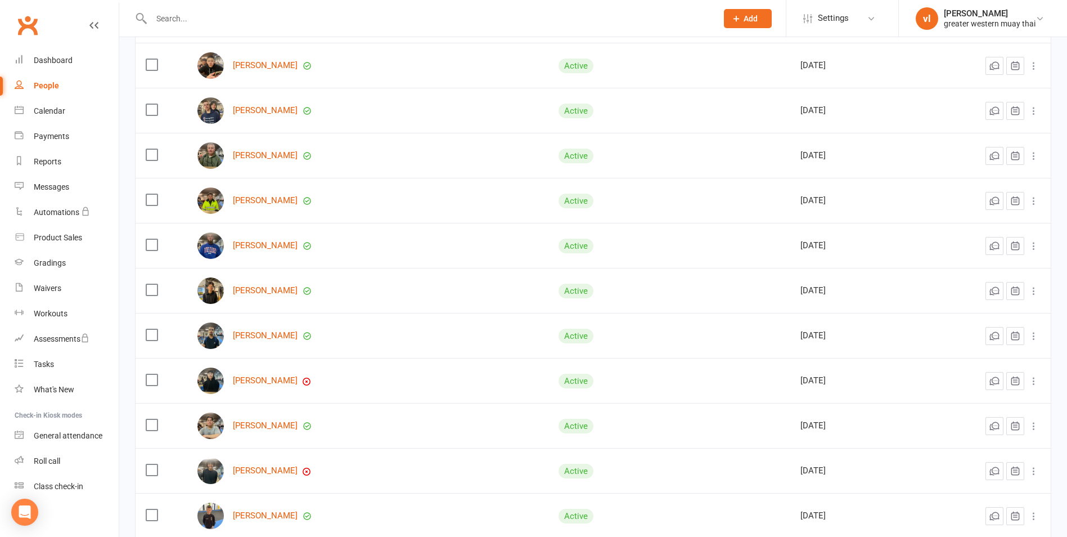
scroll to position [886, 0]
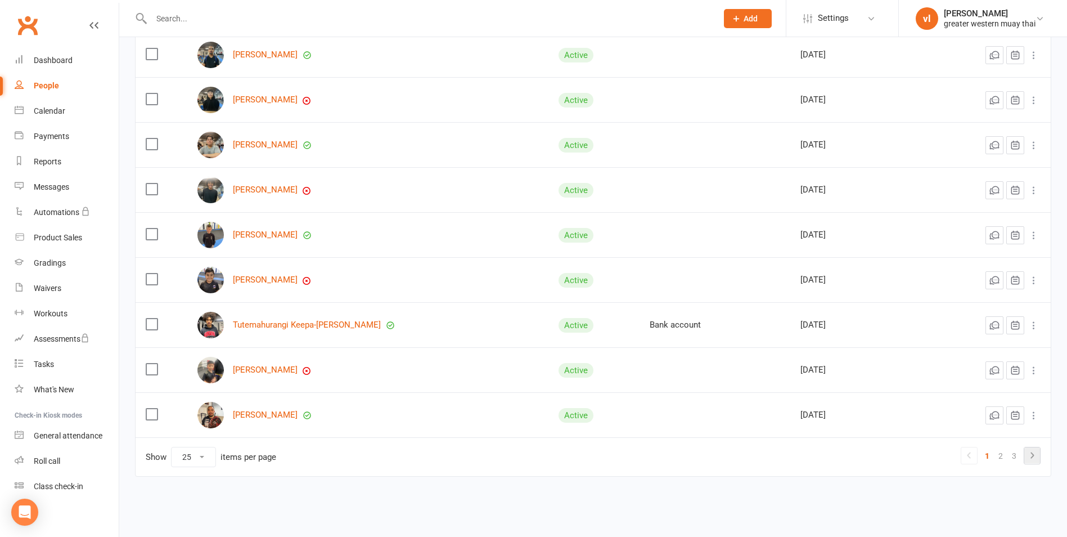
click at [1034, 456] on icon at bounding box center [1032, 455] width 3 height 6
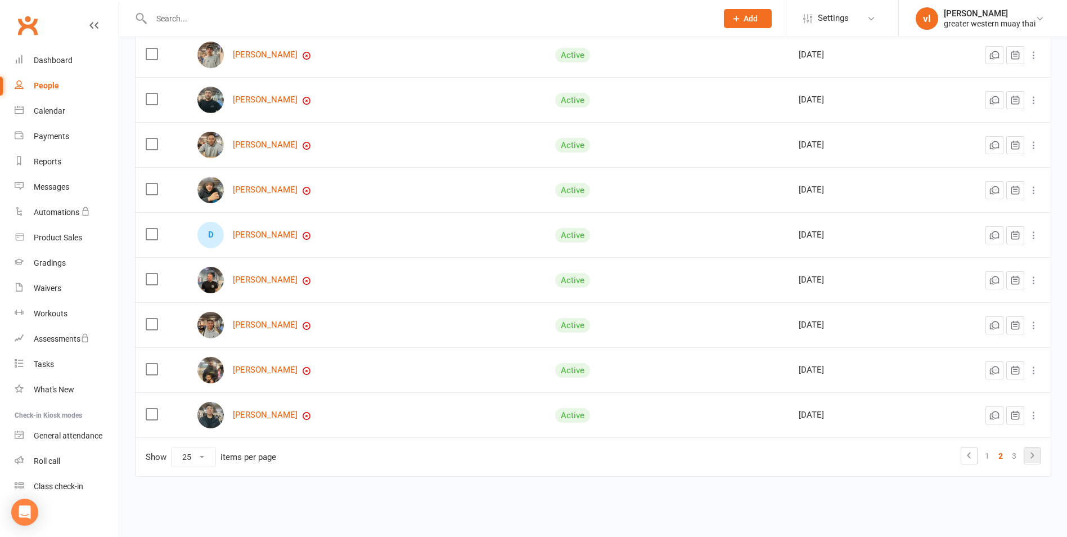
click at [1034, 456] on icon at bounding box center [1033, 455] width 14 height 14
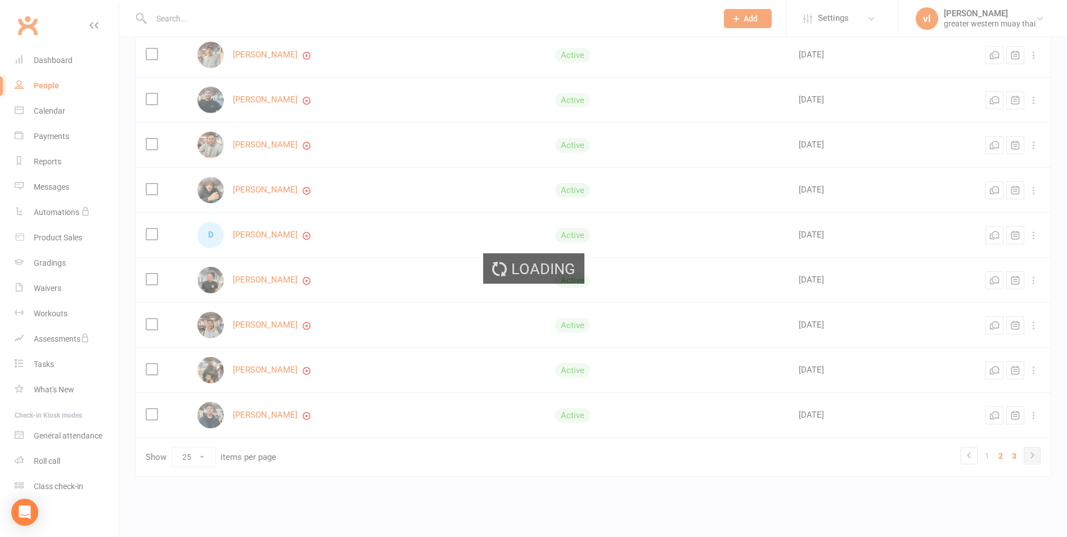
scroll to position [30, 0]
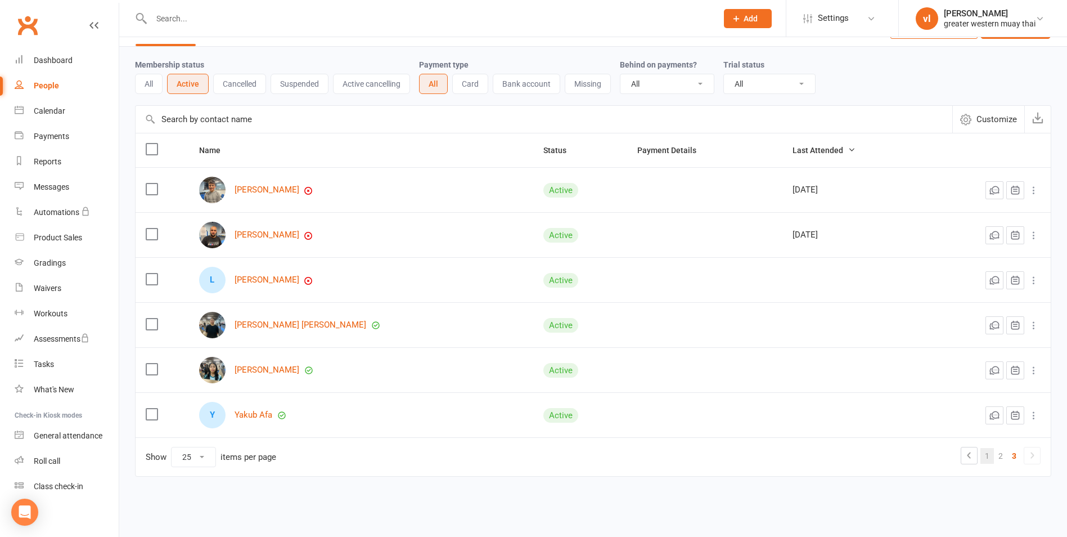
click at [989, 455] on link "1" at bounding box center [988, 456] width 14 height 16
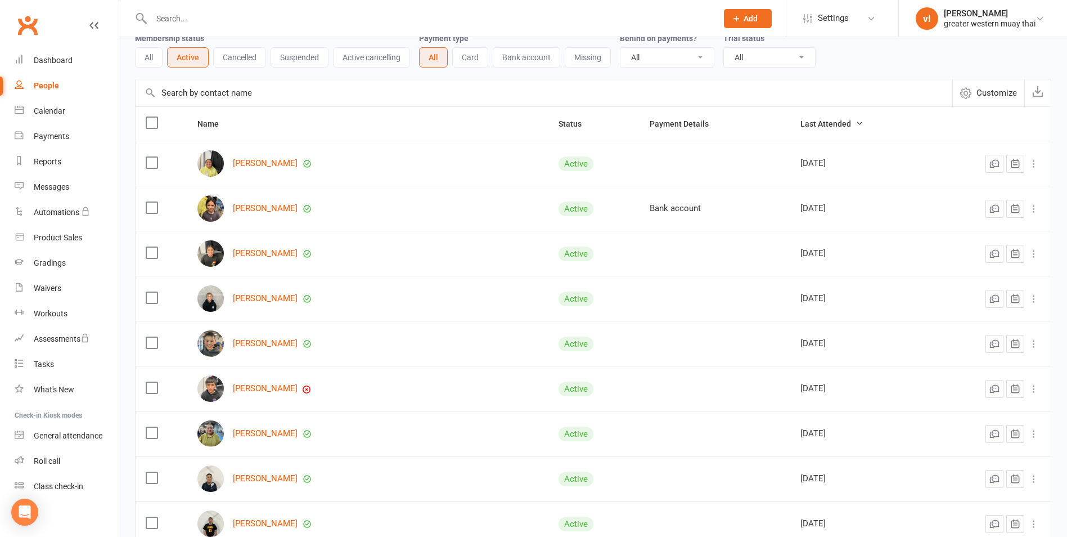
scroll to position [0, 0]
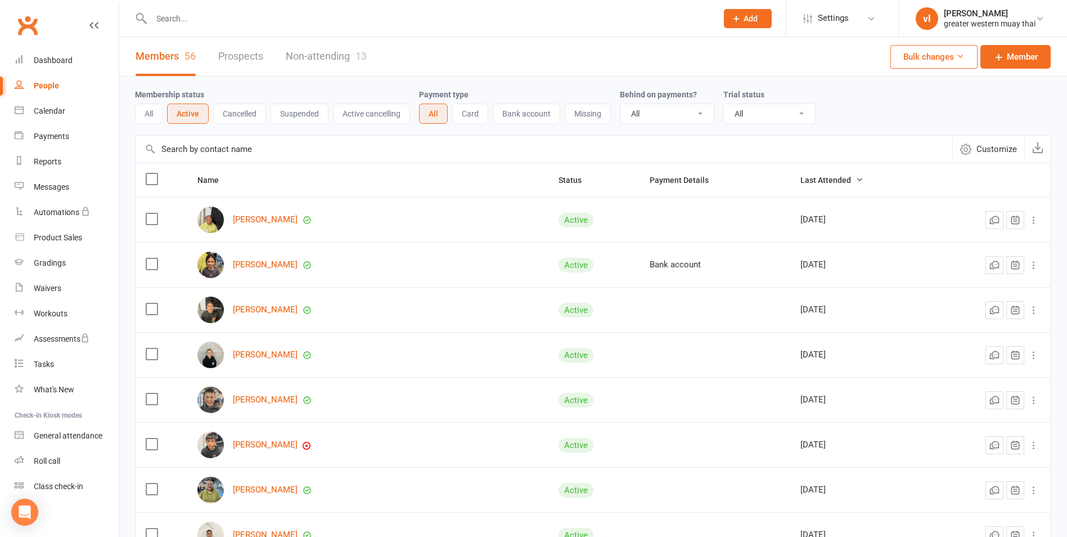
click at [236, 115] on button "Cancelled" at bounding box center [239, 114] width 53 height 20
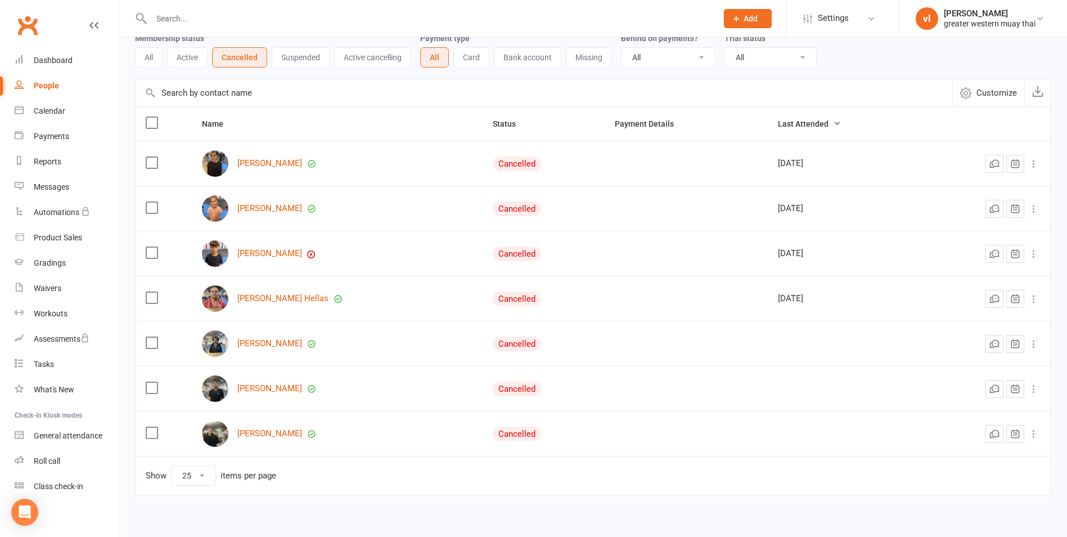
scroll to position [75, 0]
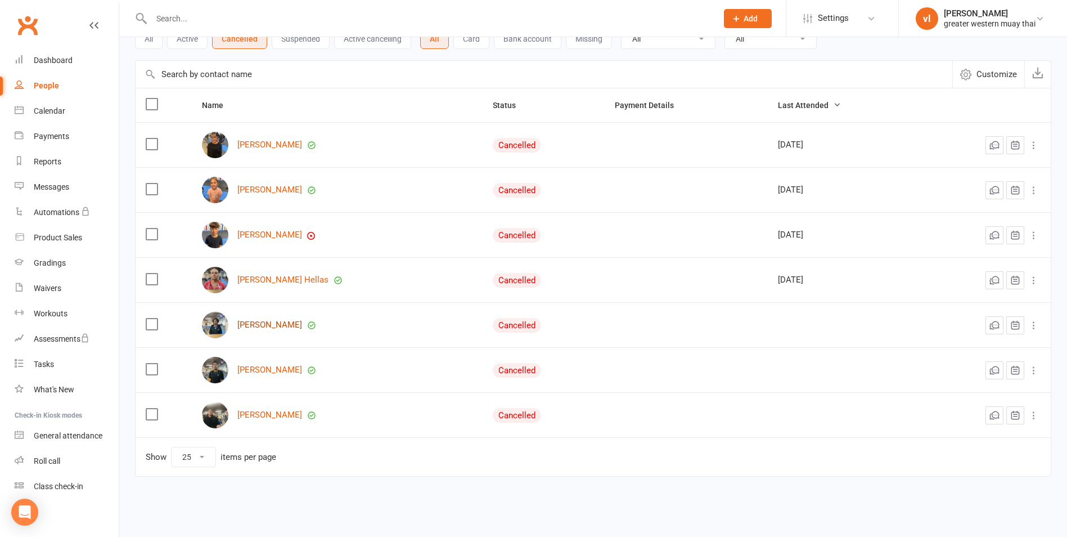
click at [261, 326] on link "[PERSON_NAME]" at bounding box center [269, 325] width 65 height 10
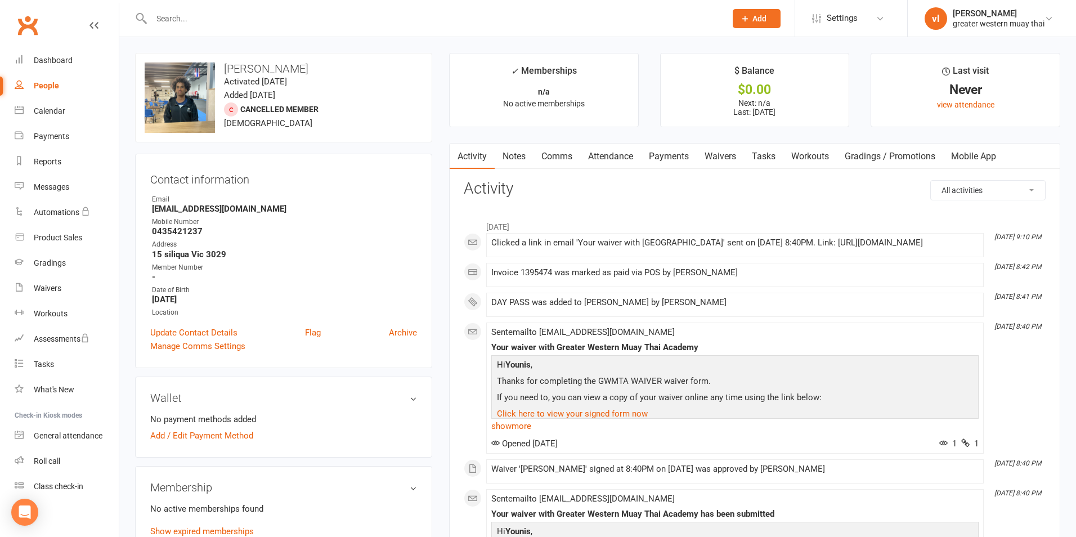
select select "25"
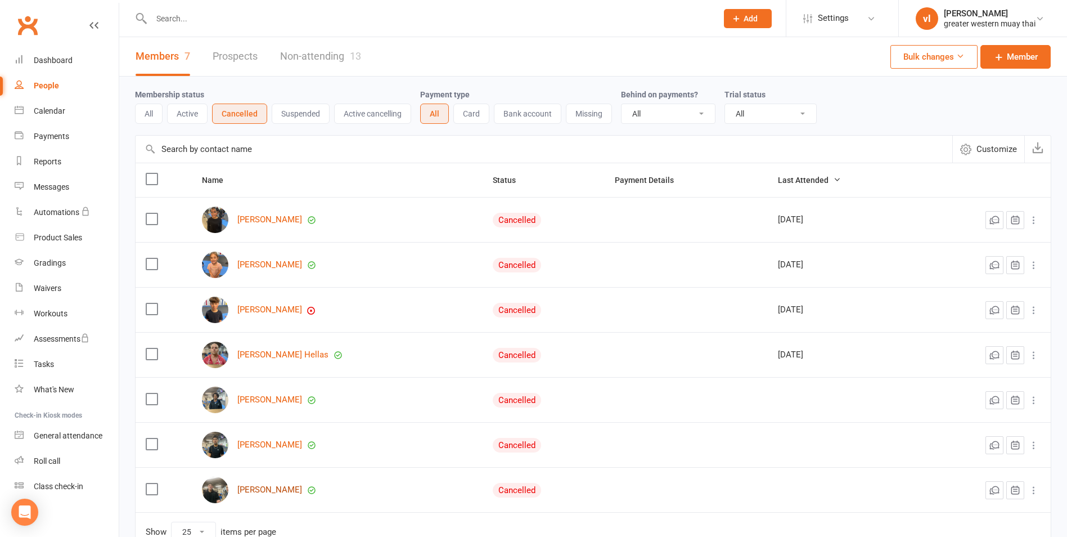
click at [255, 489] on link "[PERSON_NAME]" at bounding box center [269, 490] width 65 height 10
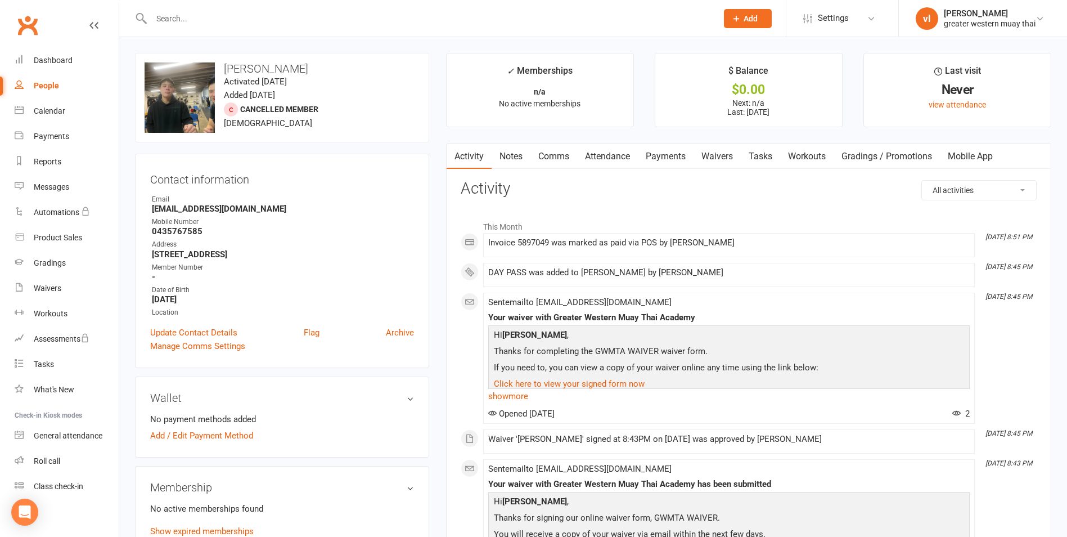
select select "25"
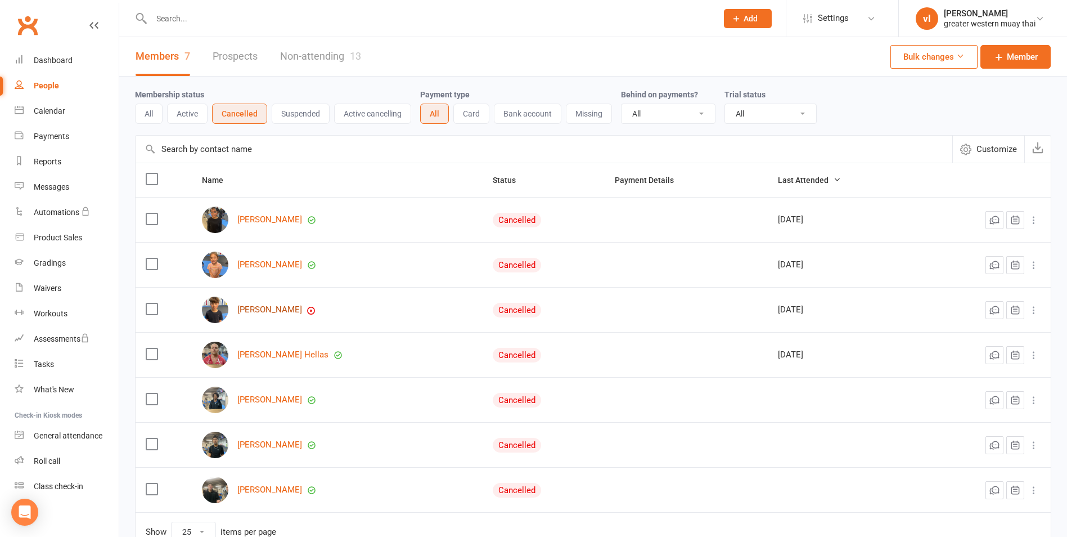
click at [260, 310] on link "[PERSON_NAME]" at bounding box center [269, 310] width 65 height 10
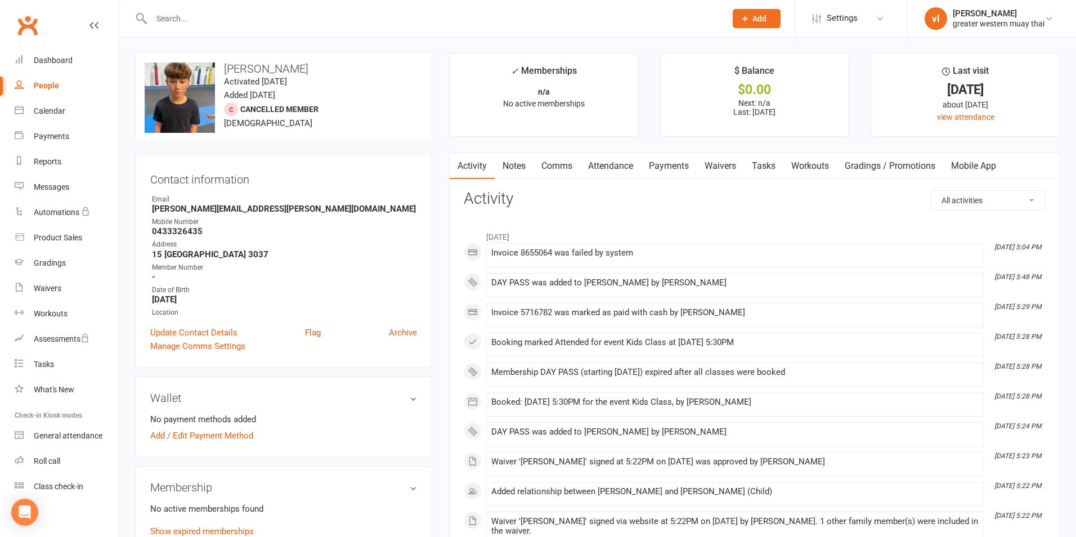
select select "25"
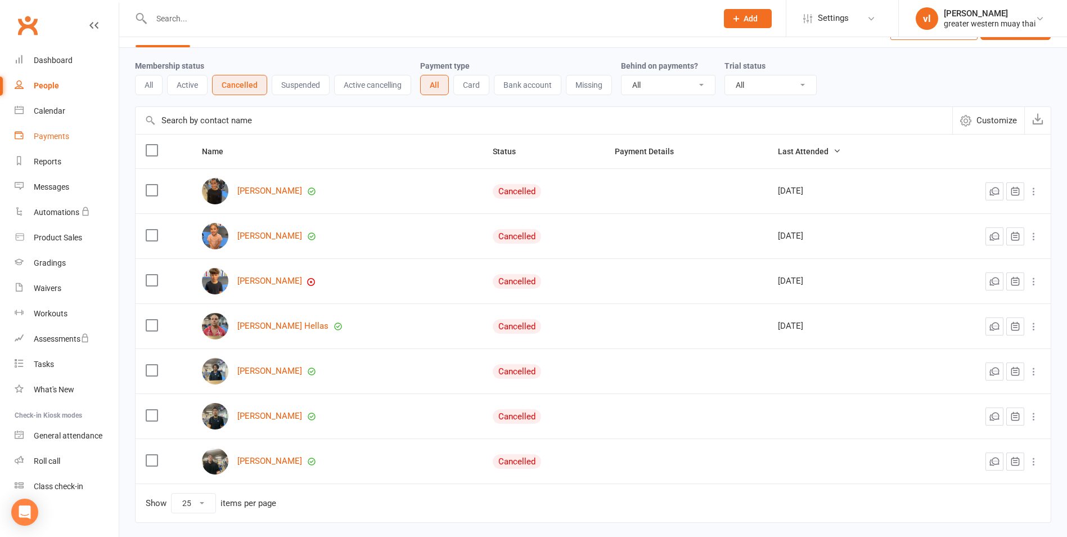
scroll to position [75, 0]
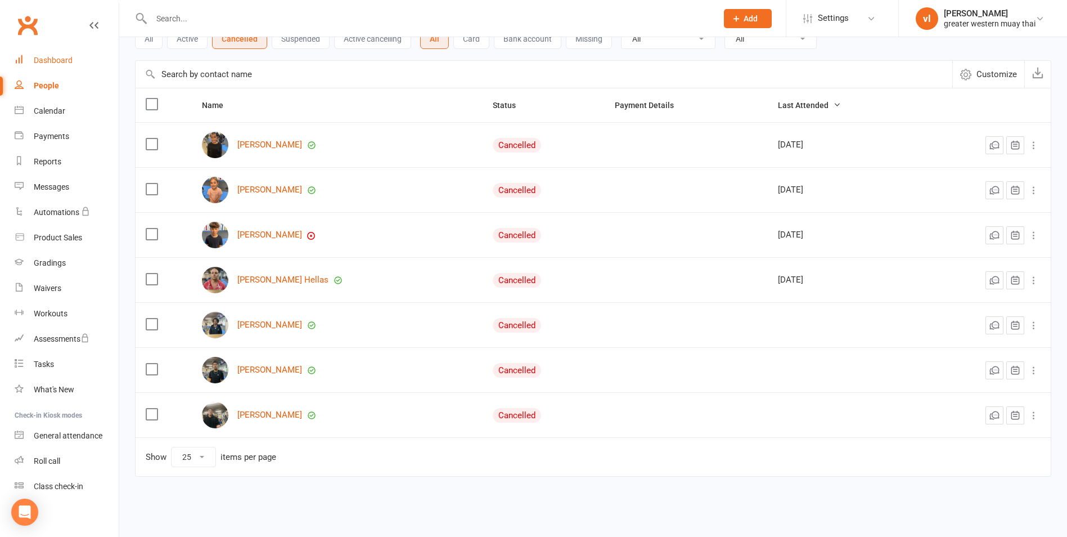
click at [63, 63] on div "Dashboard" at bounding box center [53, 60] width 39 height 9
